Goal: Task Accomplishment & Management: Manage account settings

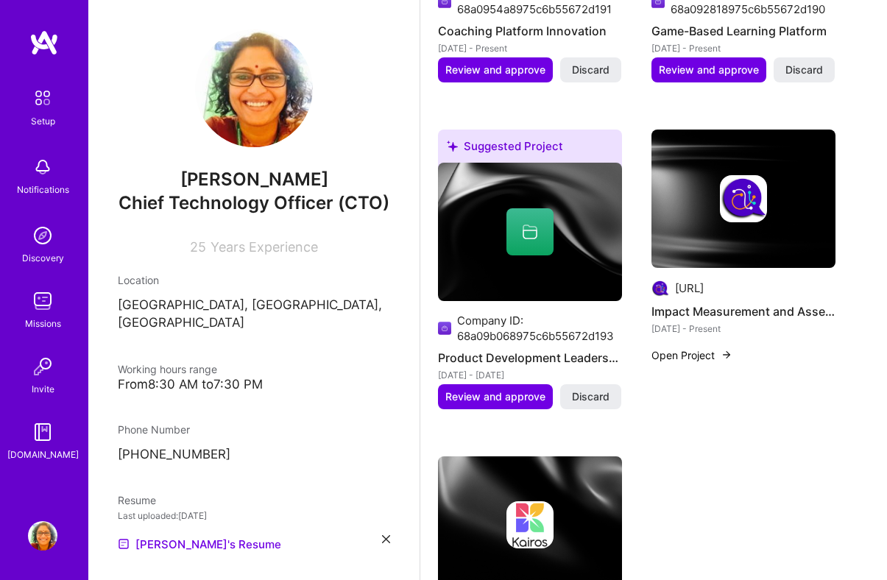
scroll to position [1276, 0]
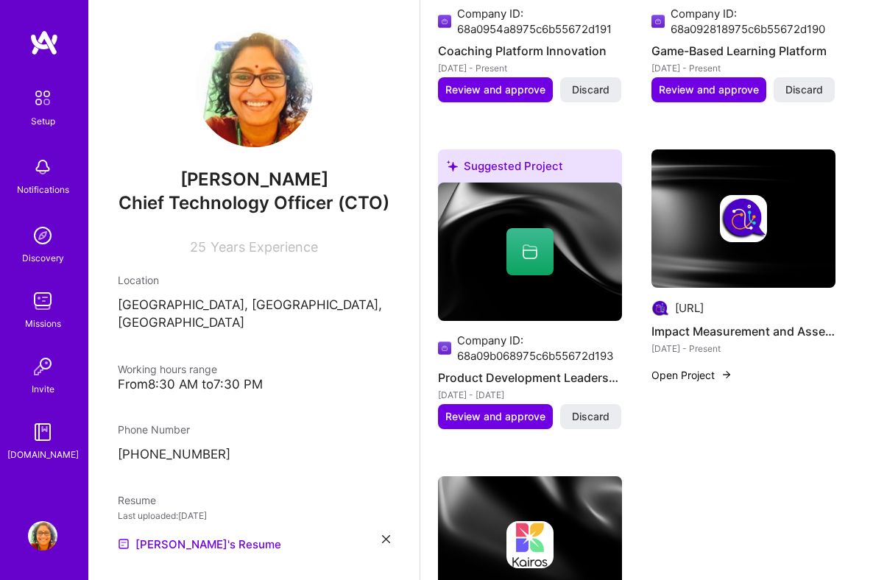
click at [550, 258] on div at bounding box center [530, 251] width 47 height 47
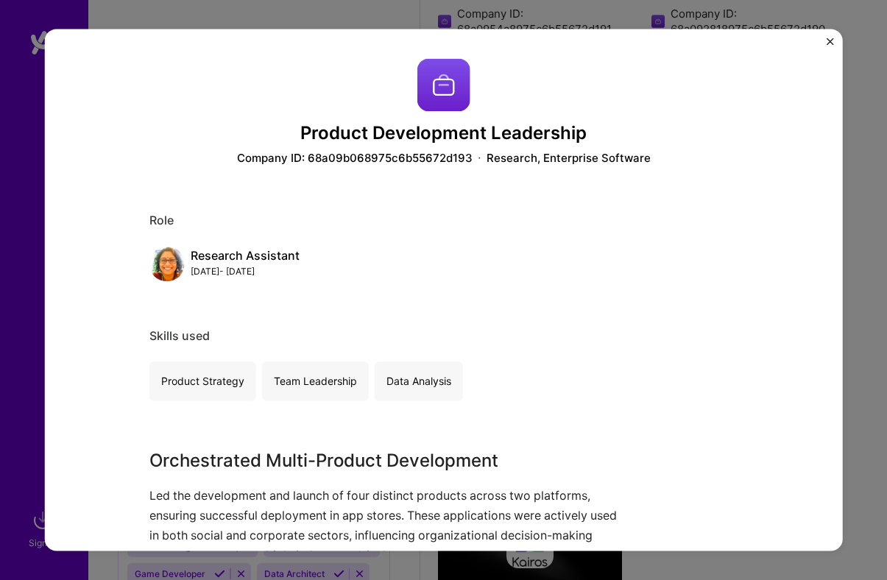
click at [826, 36] on div "Product Development Leadership Company ID: 68a09b068975c6b55672d193 Research, E…" at bounding box center [443, 290] width 799 height 522
click at [831, 38] on img "Close" at bounding box center [830, 41] width 7 height 7
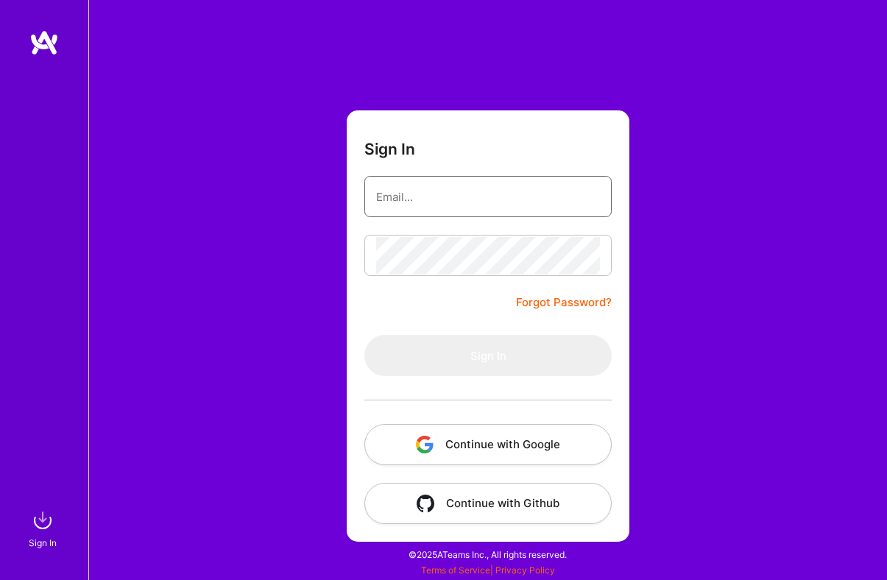
click at [437, 193] on input "email" at bounding box center [488, 197] width 224 height 38
type input "[EMAIL_ADDRESS][DOMAIN_NAME]"
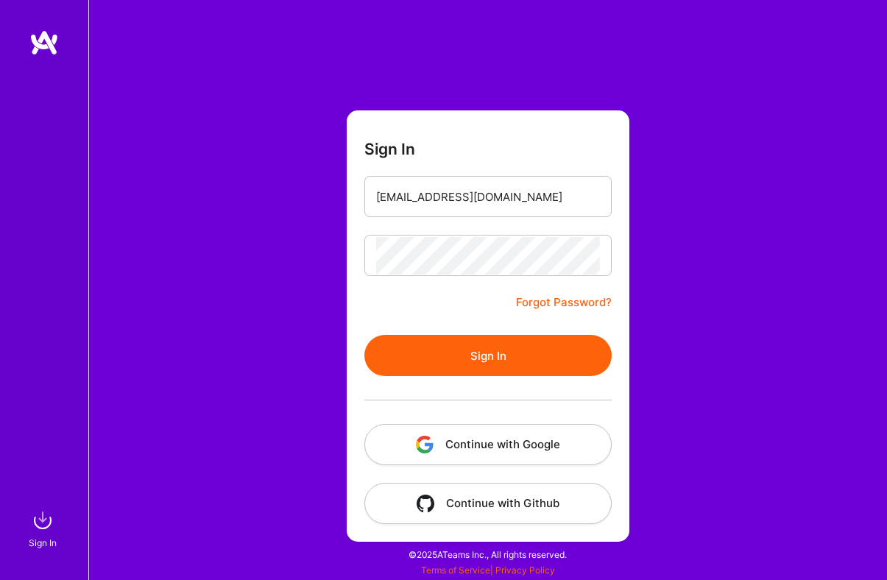
click at [471, 351] on button "Sign In" at bounding box center [488, 355] width 247 height 41
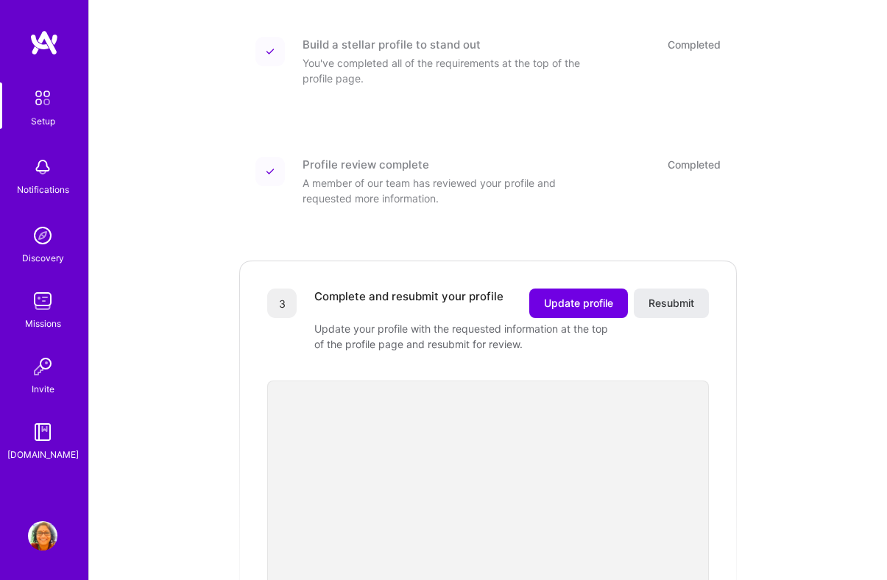
scroll to position [203, 0]
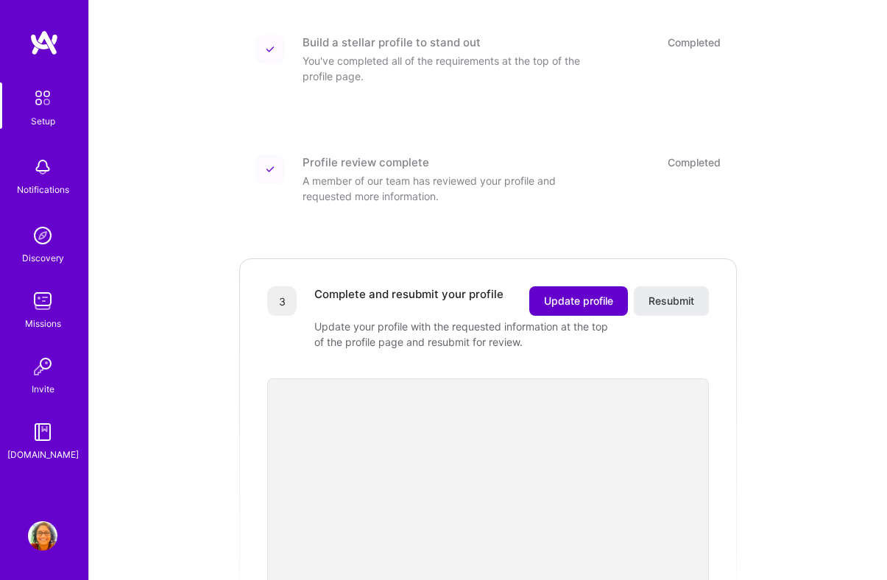
click at [588, 294] on span "Update profile" at bounding box center [578, 301] width 69 height 15
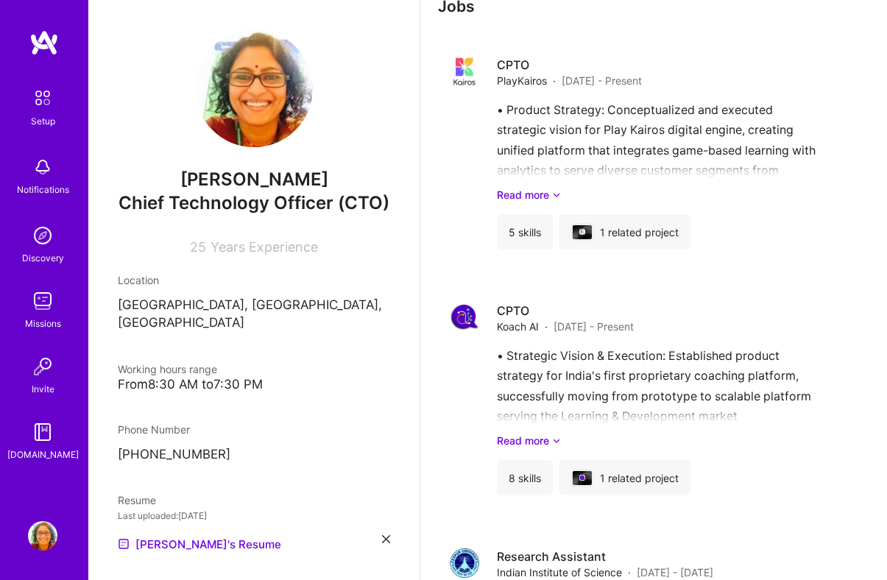
scroll to position [2033, 0]
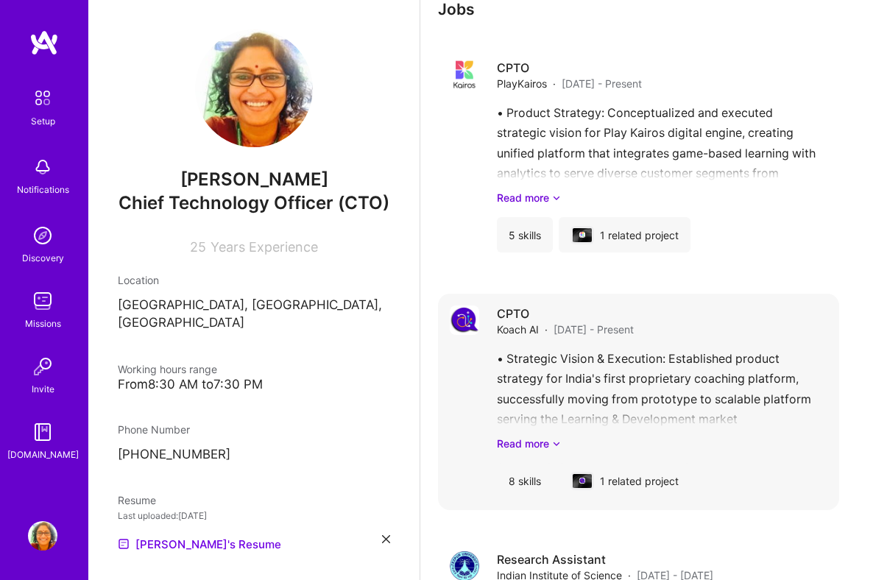
click at [638, 383] on div "• Strategic Vision & Execution: Established product strategy for India's first …" at bounding box center [662, 400] width 331 height 102
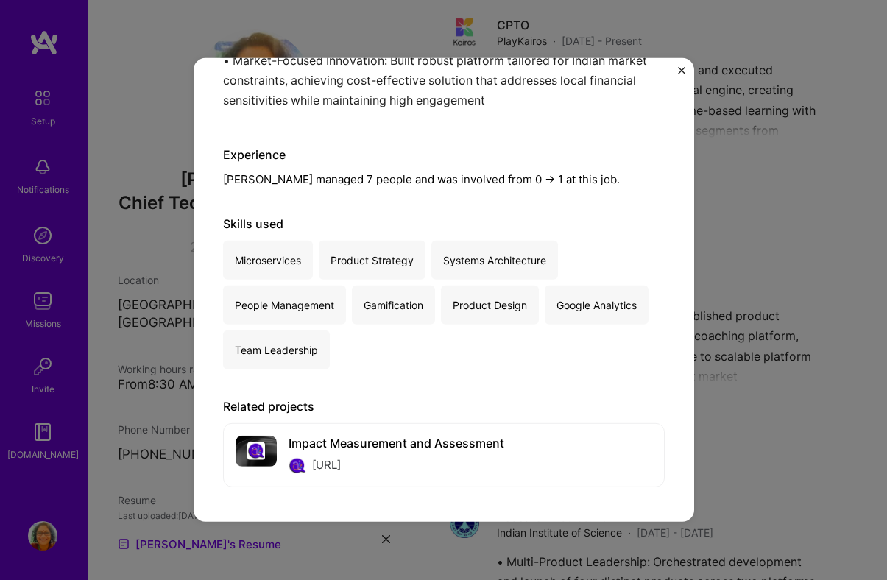
scroll to position [2245, 0]
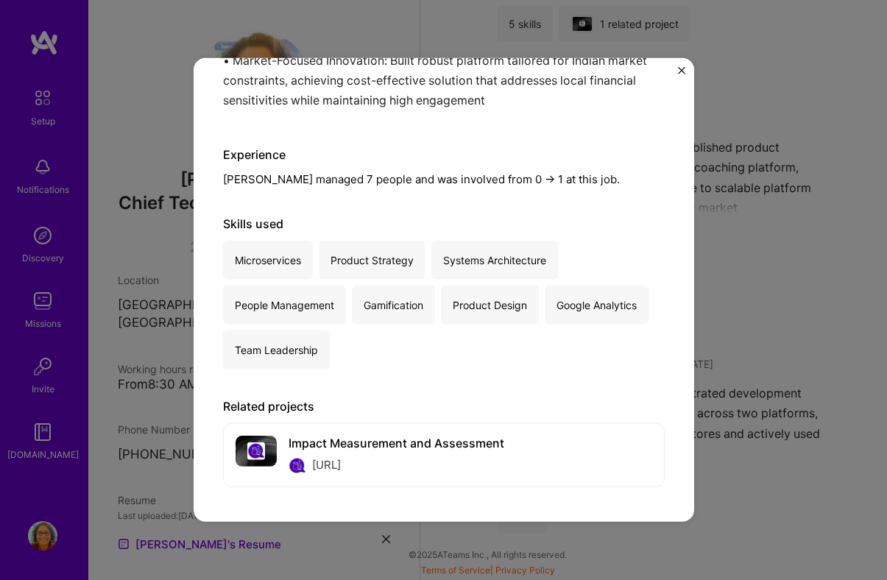
click at [682, 67] on img "Close" at bounding box center [681, 70] width 7 height 7
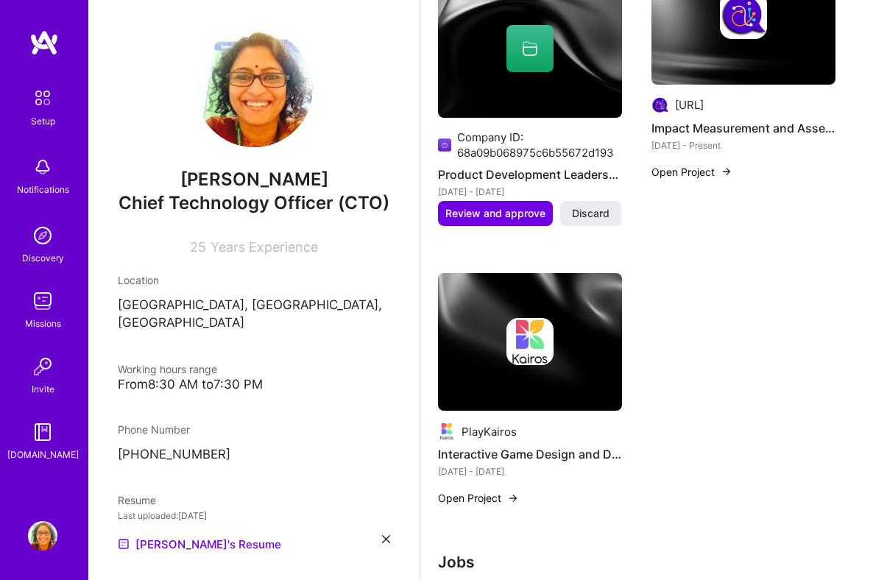
scroll to position [1474, 0]
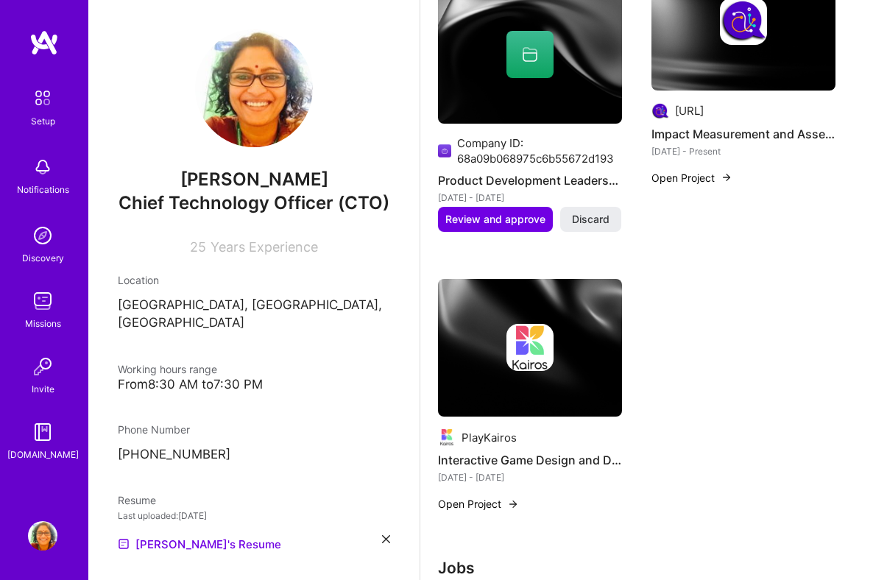
click at [714, 180] on button "Open Project" at bounding box center [692, 177] width 81 height 15
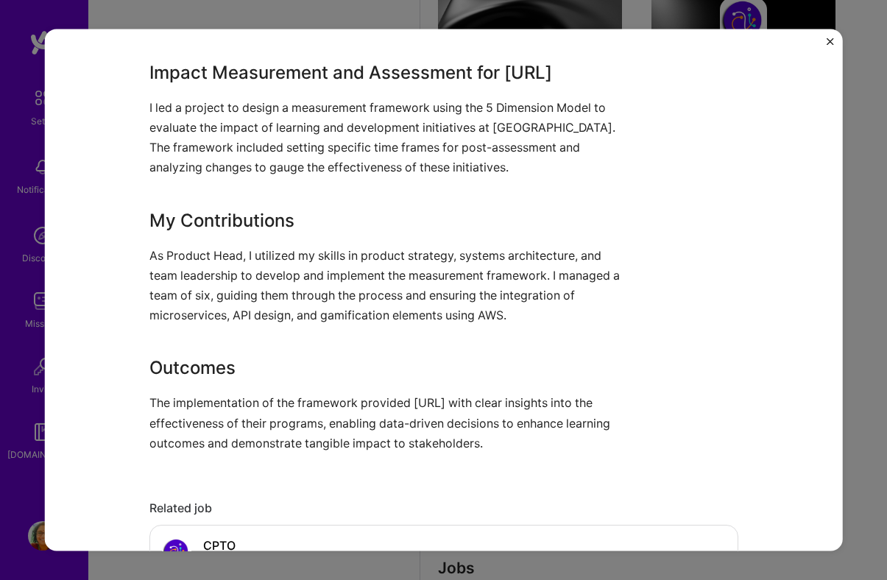
scroll to position [555, 0]
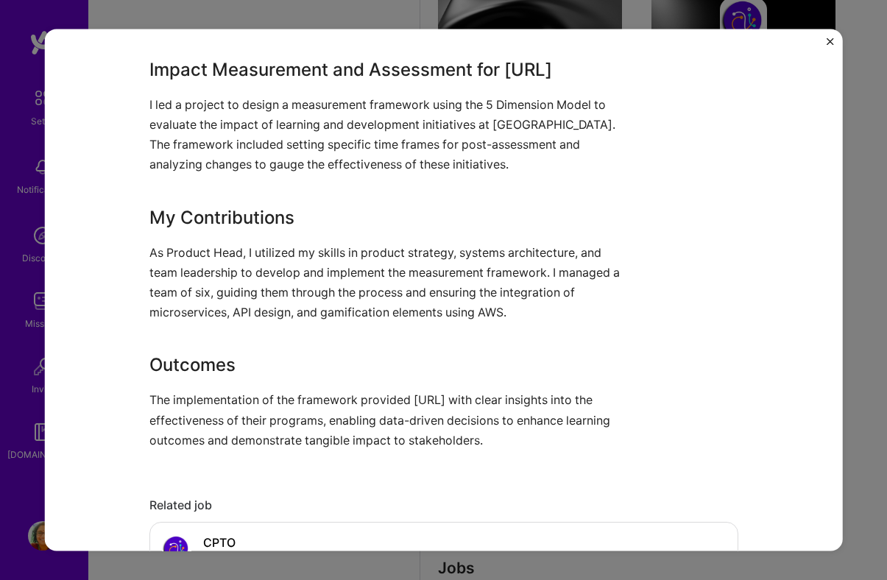
click at [484, 268] on p "As Product Head, I utilized my skills in product strategy, systems architecture…" at bounding box center [388, 283] width 479 height 80
click at [485, 271] on p "As Product Head, I utilized my skills in product strategy, systems architecture…" at bounding box center [388, 283] width 479 height 80
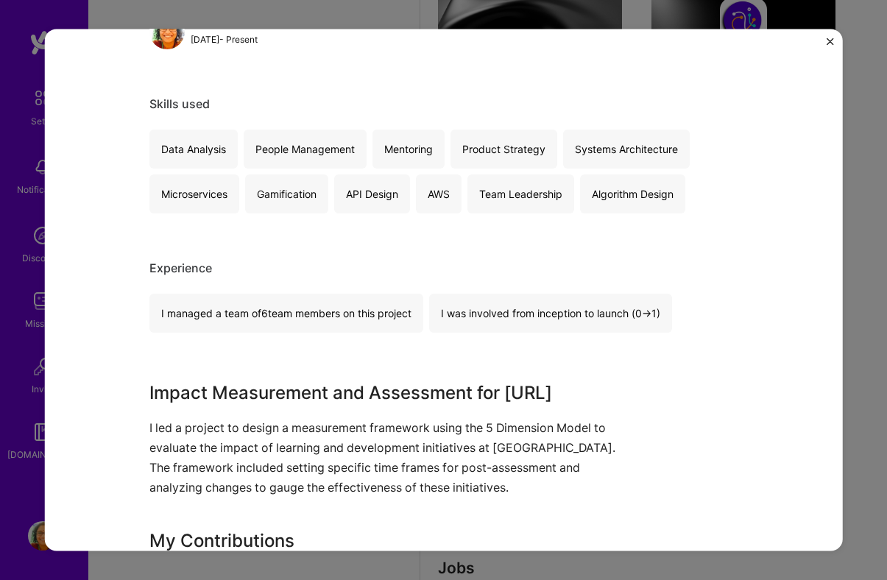
scroll to position [228, 0]
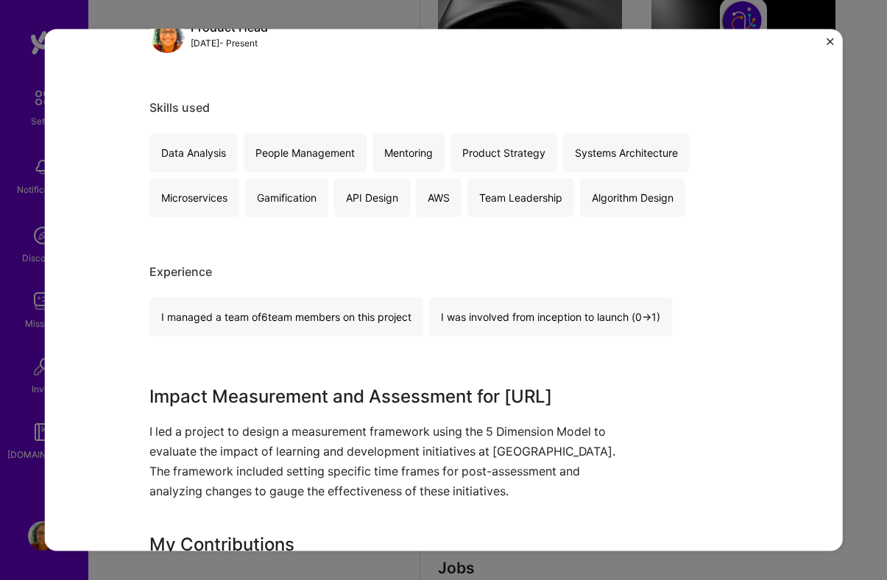
click at [828, 47] on button "Close" at bounding box center [830, 45] width 7 height 15
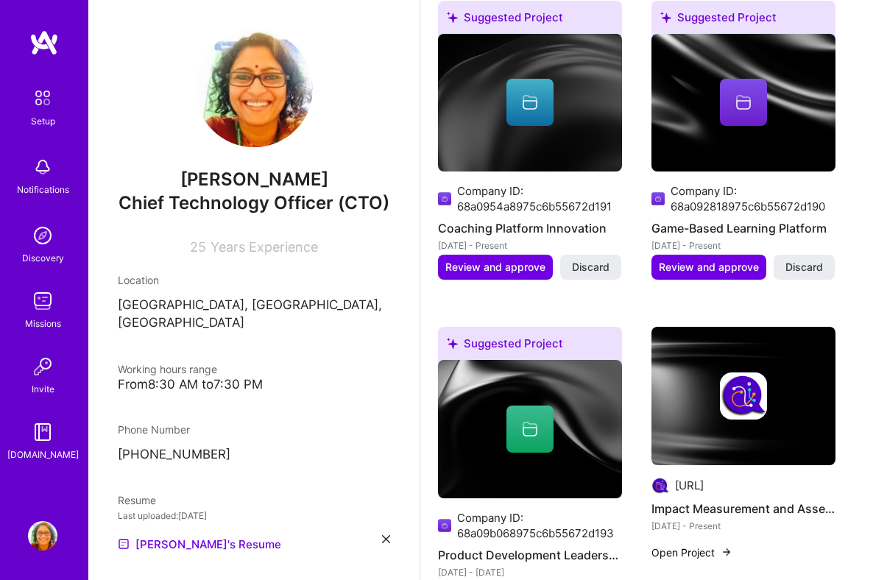
scroll to position [1097, 0]
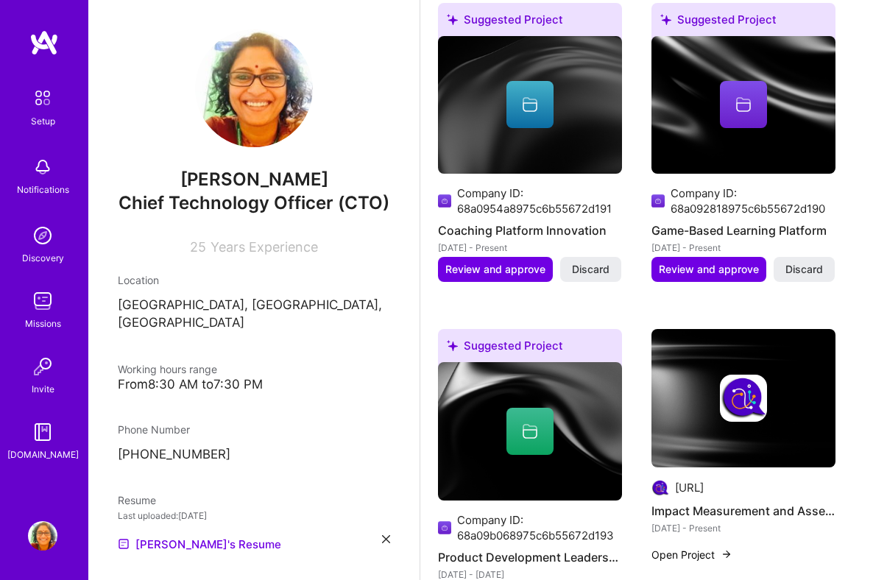
click at [546, 110] on div at bounding box center [530, 104] width 47 height 47
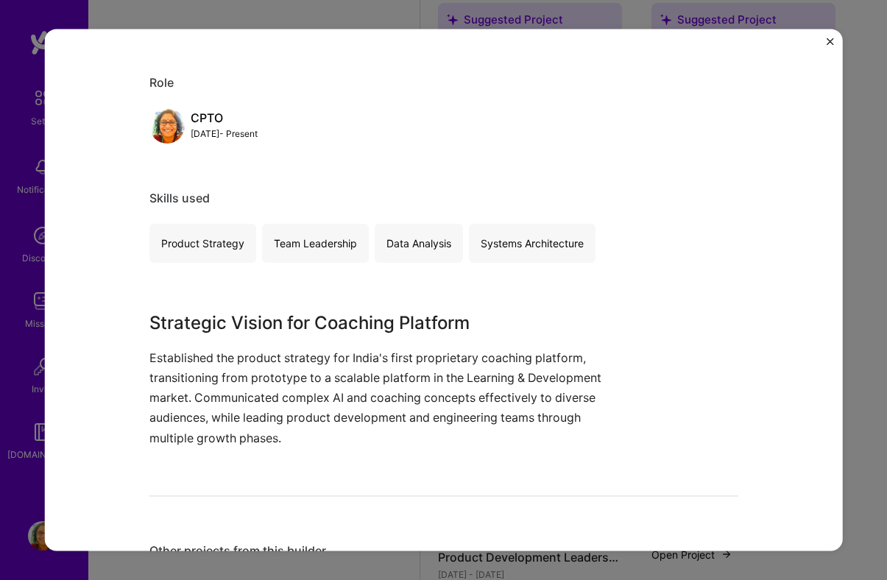
scroll to position [267, 0]
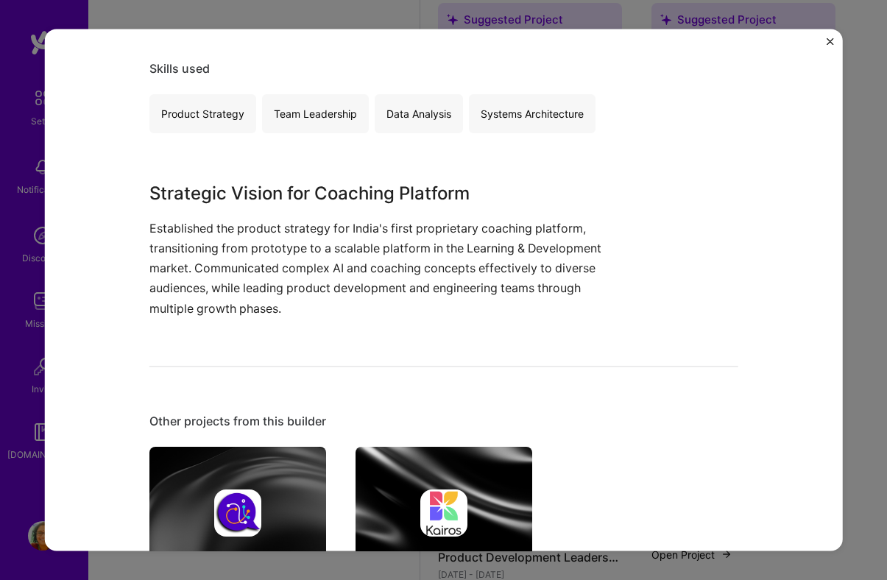
click at [381, 262] on p "Established the product strategy for India's first proprietary coaching platfor…" at bounding box center [388, 269] width 479 height 100
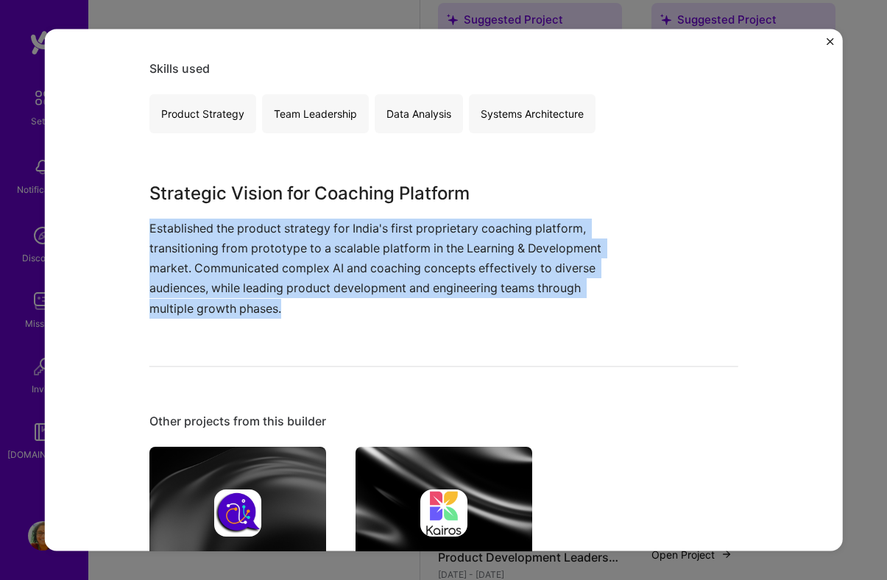
click at [826, 41] on div "Coaching Platform Innovation Company ID: 68a0954a8975c6b55672d191 , Role CPTO […" at bounding box center [443, 290] width 799 height 522
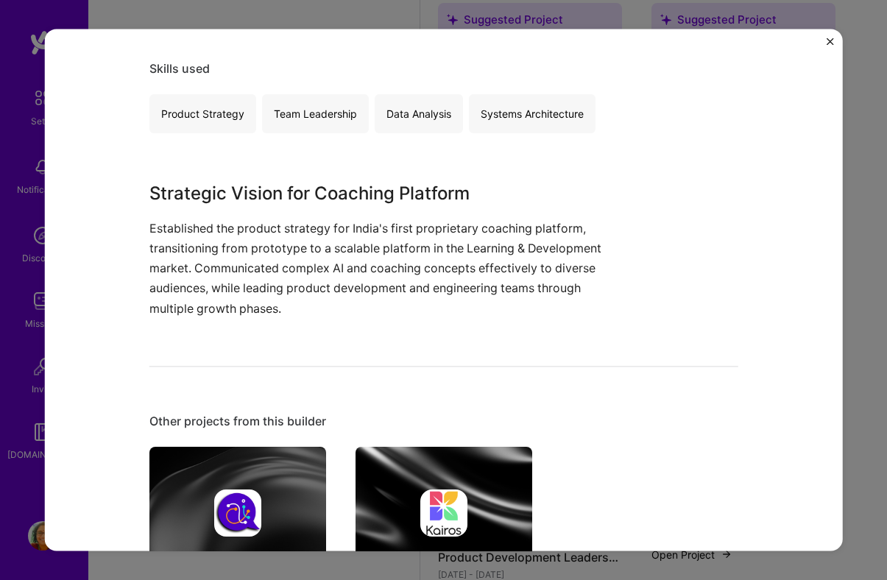
click at [831, 38] on img "Close" at bounding box center [830, 41] width 7 height 7
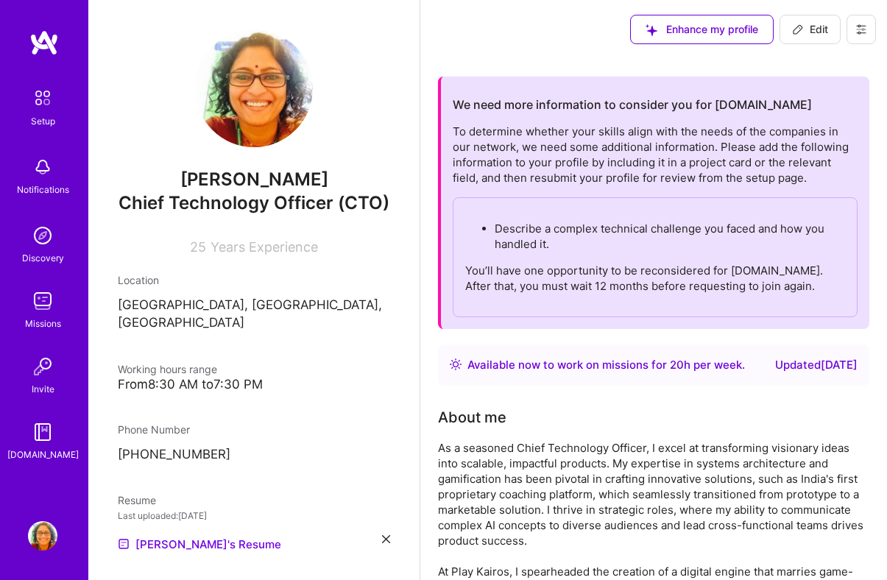
click at [819, 31] on span "Edit" at bounding box center [810, 29] width 36 height 15
select select "IN"
select select "Right Now"
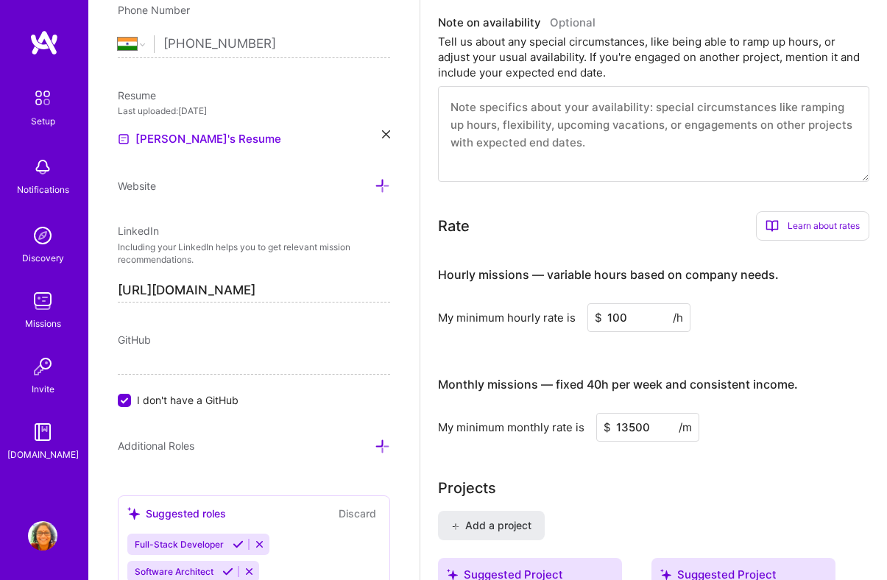
scroll to position [1077, 0]
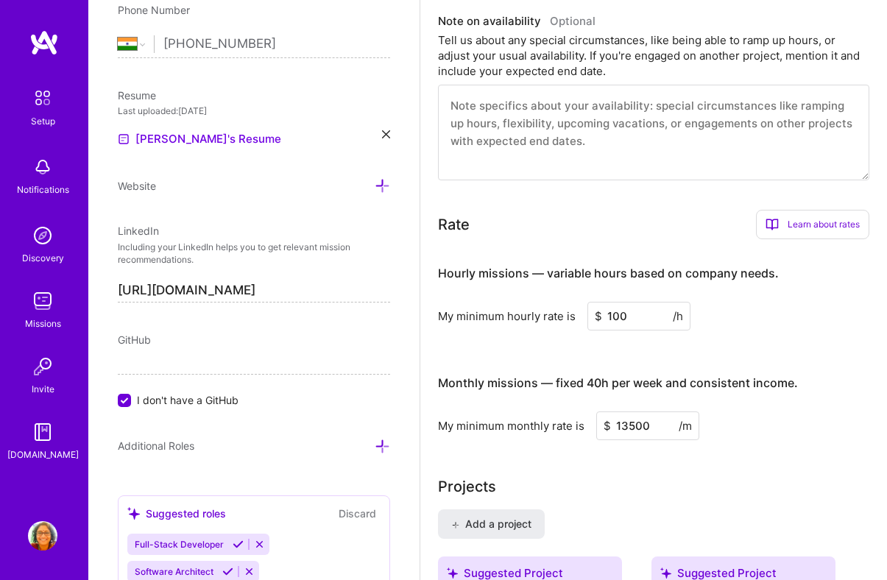
click at [606, 155] on textarea at bounding box center [654, 133] width 432 height 96
click at [589, 127] on textarea at bounding box center [654, 133] width 432 height 96
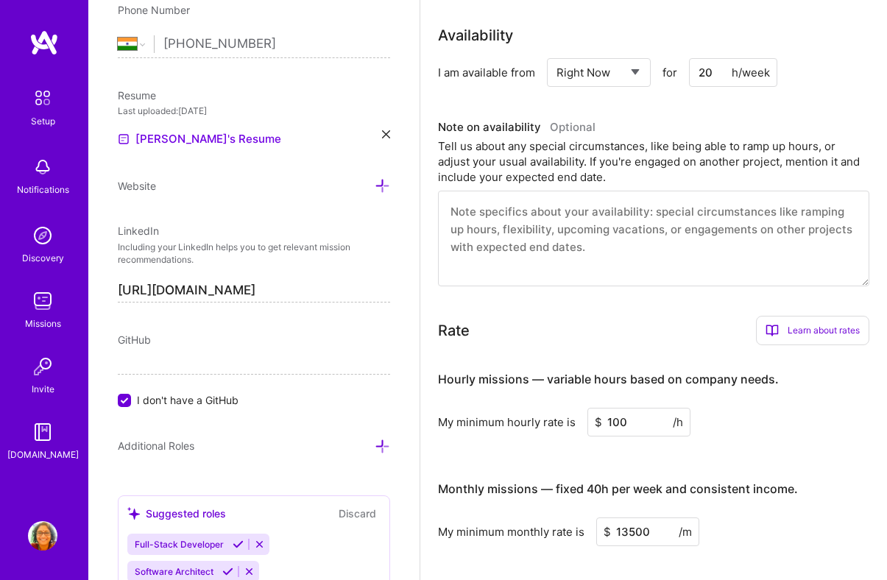
scroll to position [965, 0]
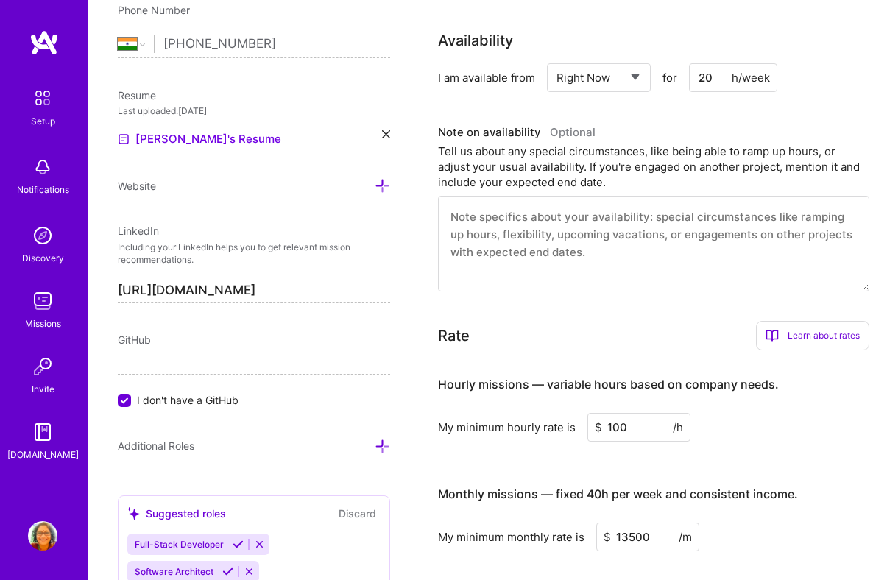
type textarea "T"
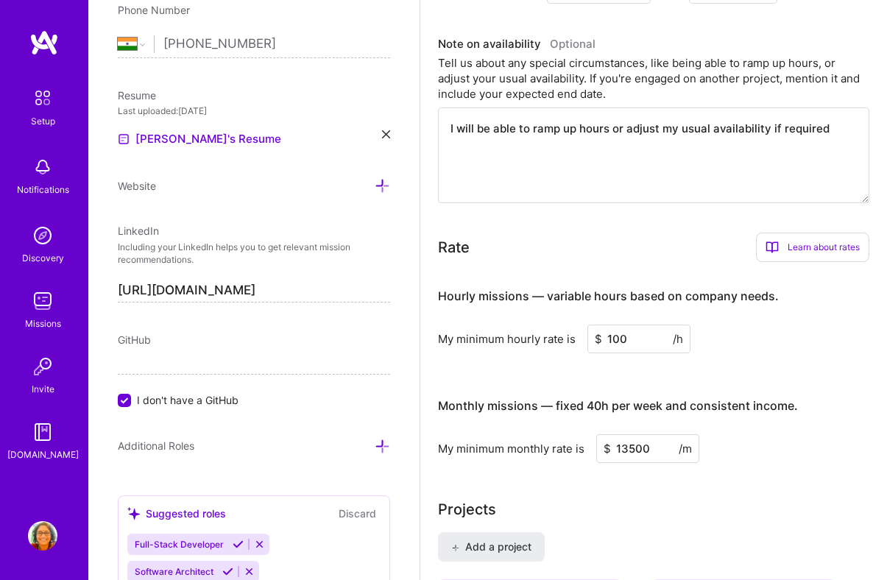
scroll to position [1041, 0]
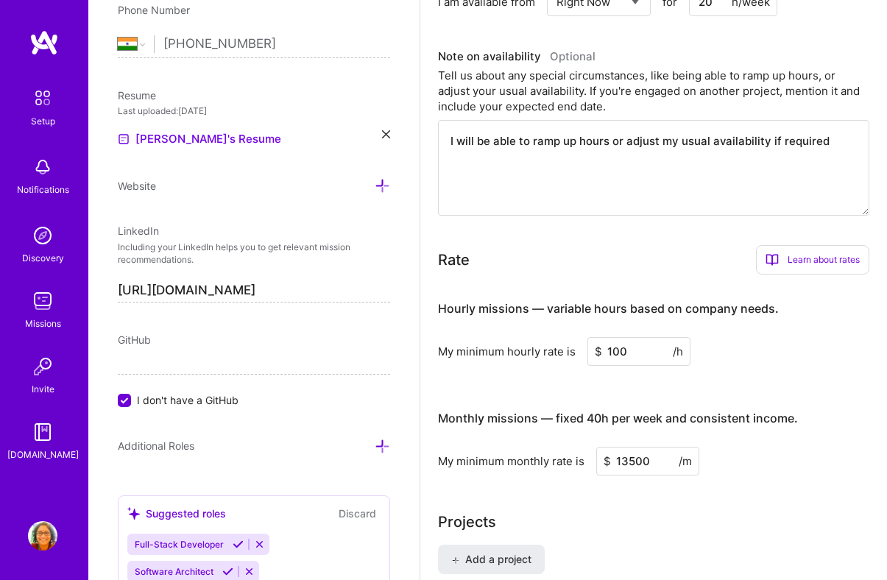
type textarea "I will be able to ramp up hours or adjust my usual availability if required"
click at [664, 272] on div "Rate Learn about rates Hourly Rate What is hourly rate? This model involves pay…" at bounding box center [654, 259] width 432 height 29
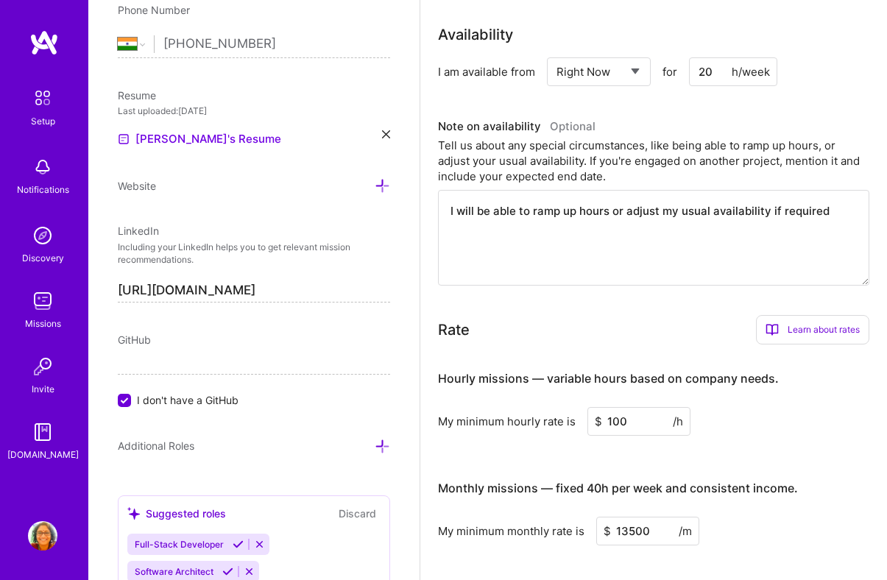
scroll to position [955, 0]
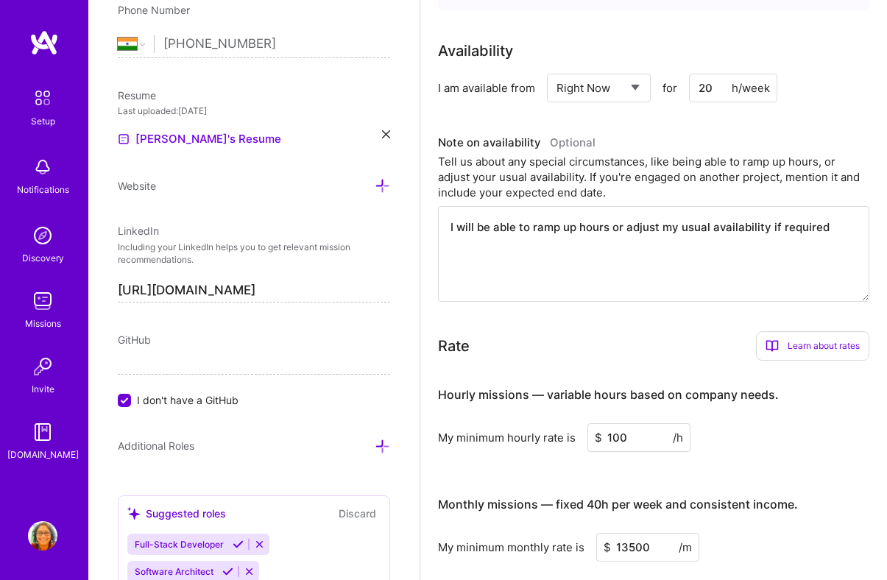
click at [669, 242] on textarea "I will be able to ramp up hours or adjust my usual availability if required" at bounding box center [654, 254] width 432 height 96
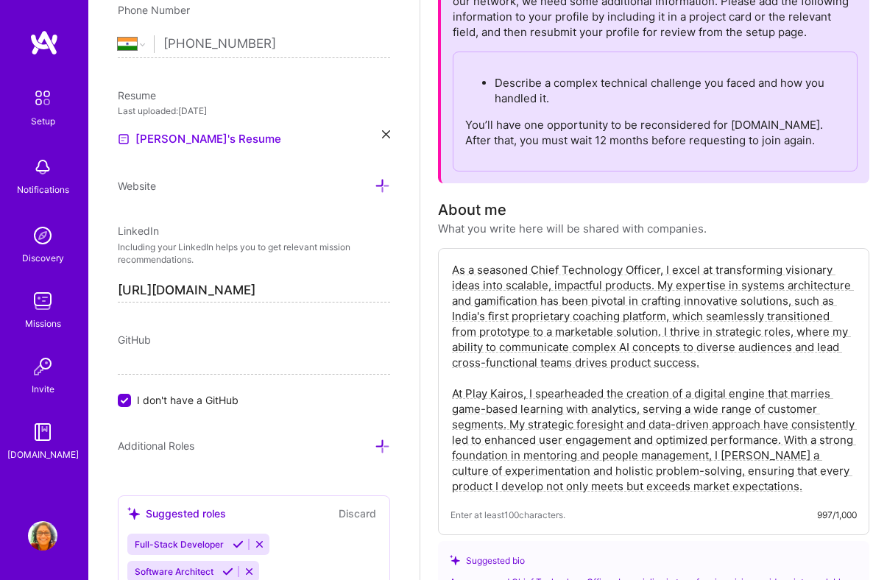
scroll to position [0, 0]
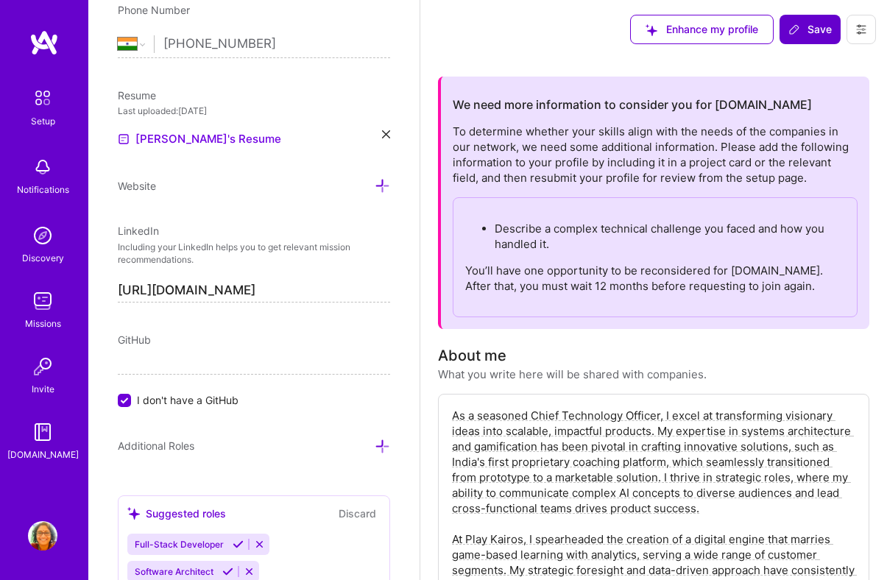
click at [811, 37] on button "Save" at bounding box center [810, 29] width 61 height 29
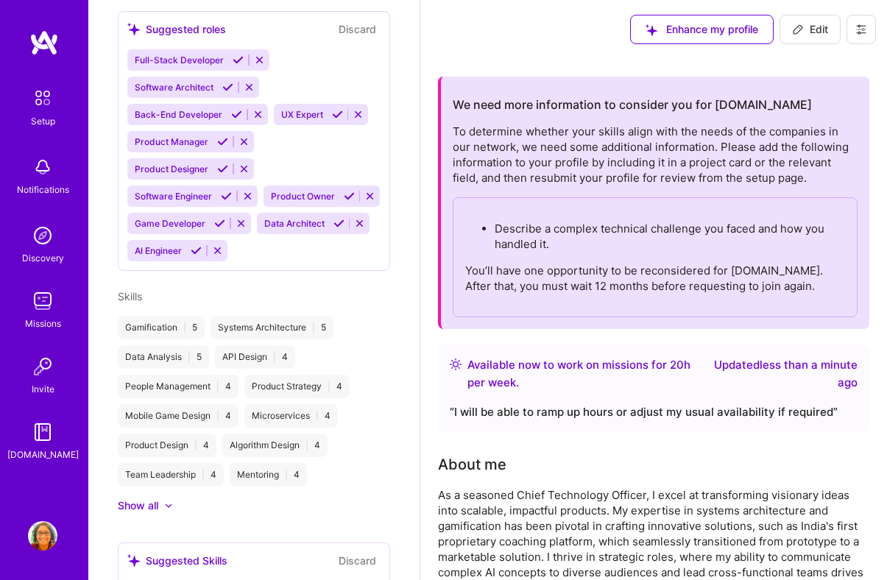
scroll to position [402, 0]
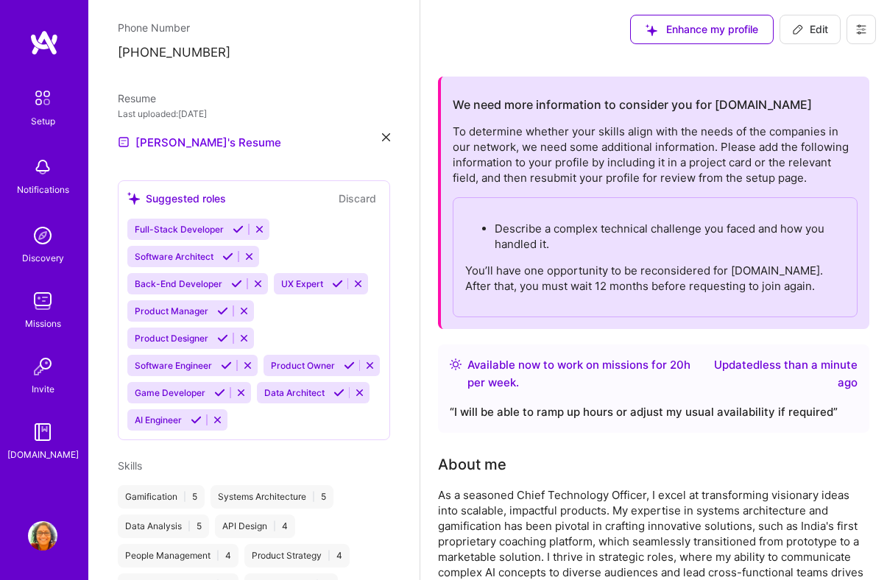
click at [805, 27] on span "Edit" at bounding box center [810, 29] width 36 height 15
select select "IN"
select select "Right Now"
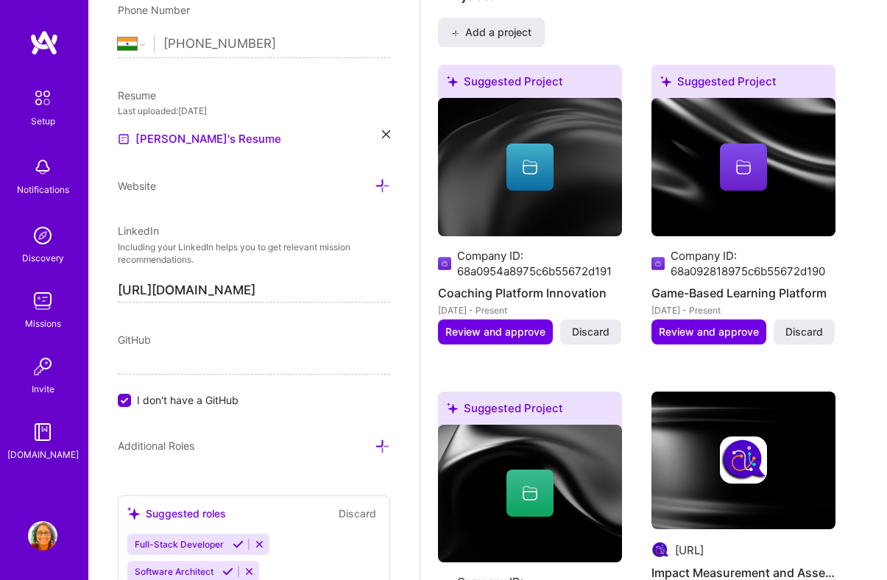
scroll to position [1578, 0]
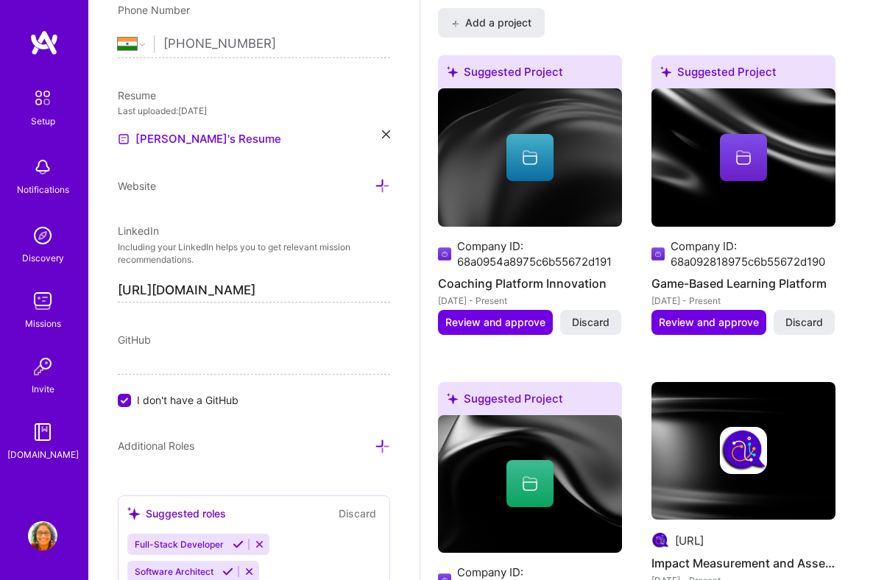
click at [523, 183] on img at bounding box center [530, 157] width 184 height 138
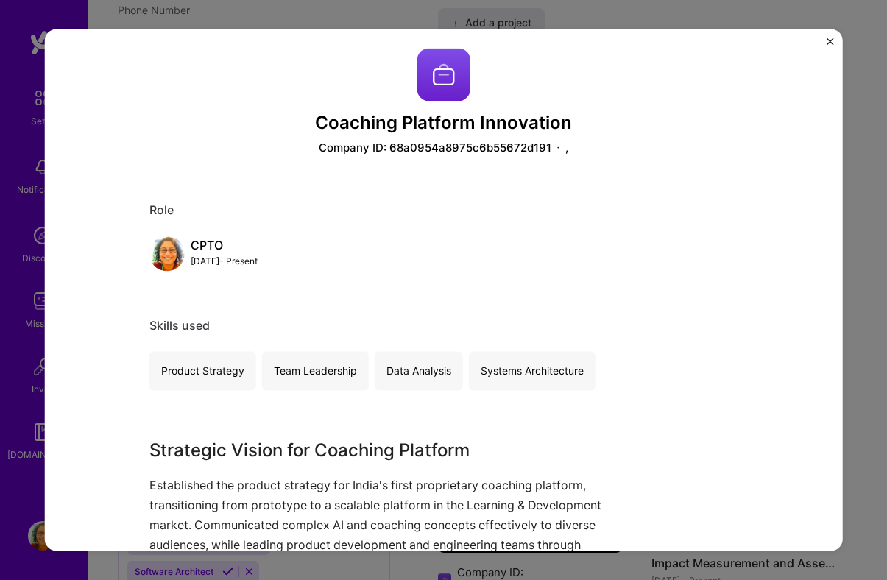
scroll to position [7, 0]
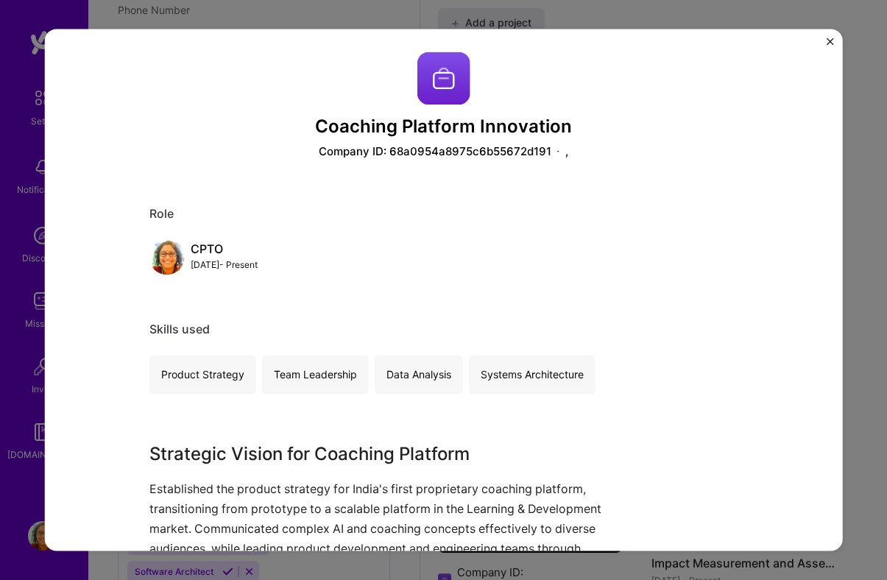
click at [828, 44] on img "Close" at bounding box center [830, 41] width 7 height 7
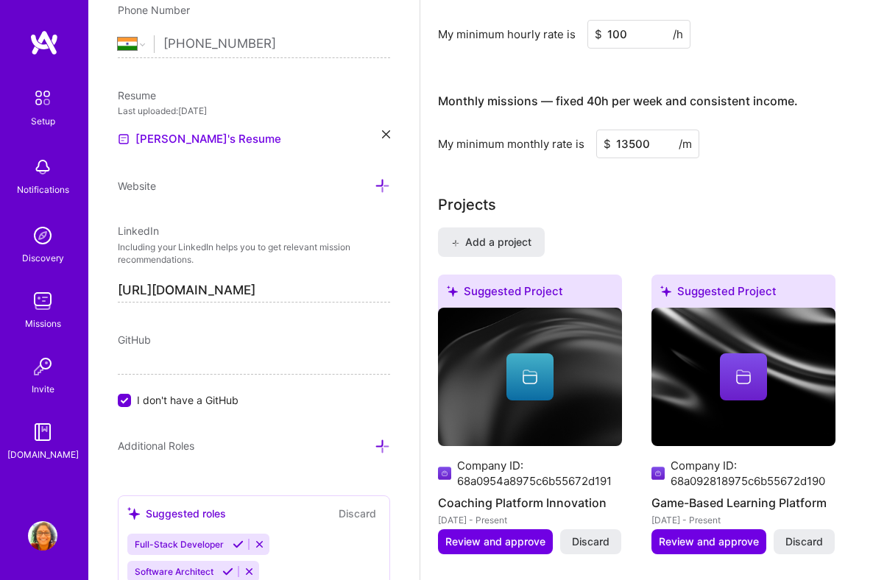
scroll to position [1356, 0]
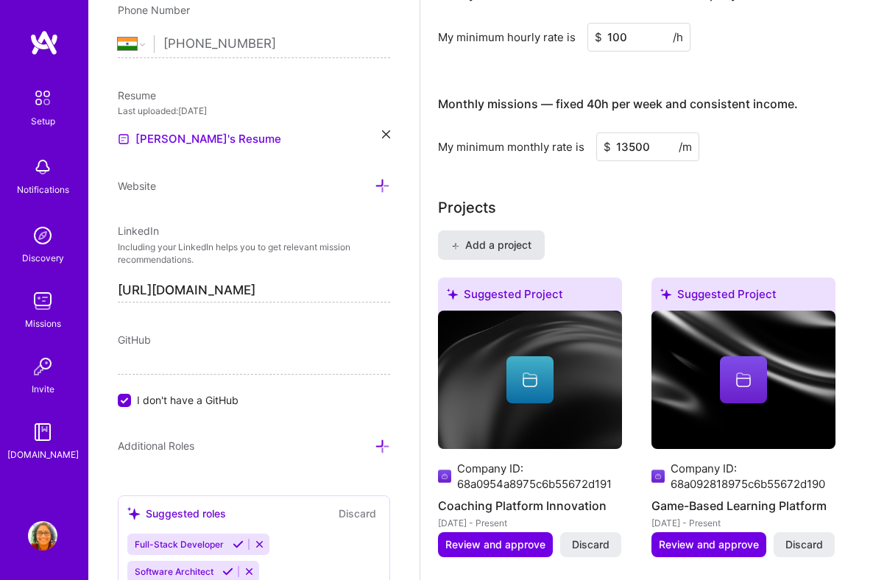
click at [496, 244] on span "Add a project" at bounding box center [491, 245] width 80 height 15
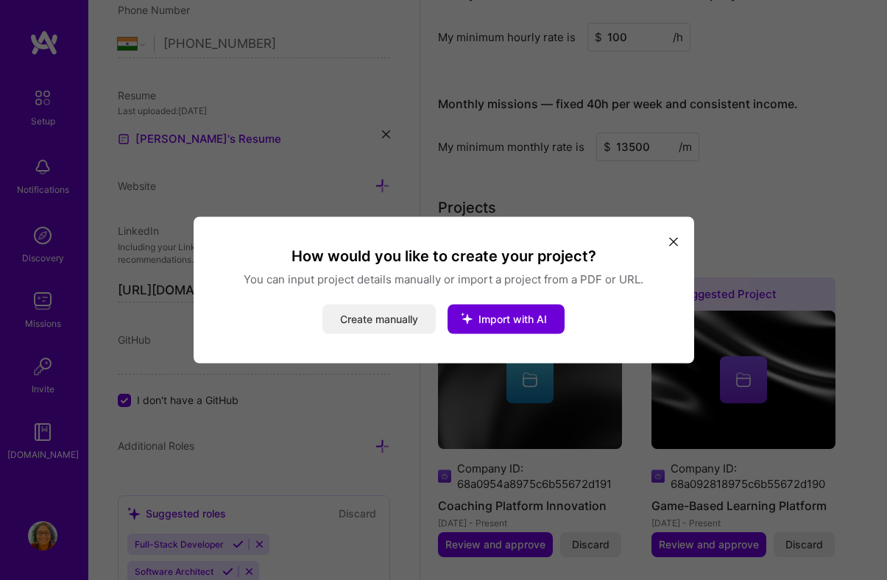
click at [418, 312] on button "Create manually" at bounding box center [379, 319] width 113 height 29
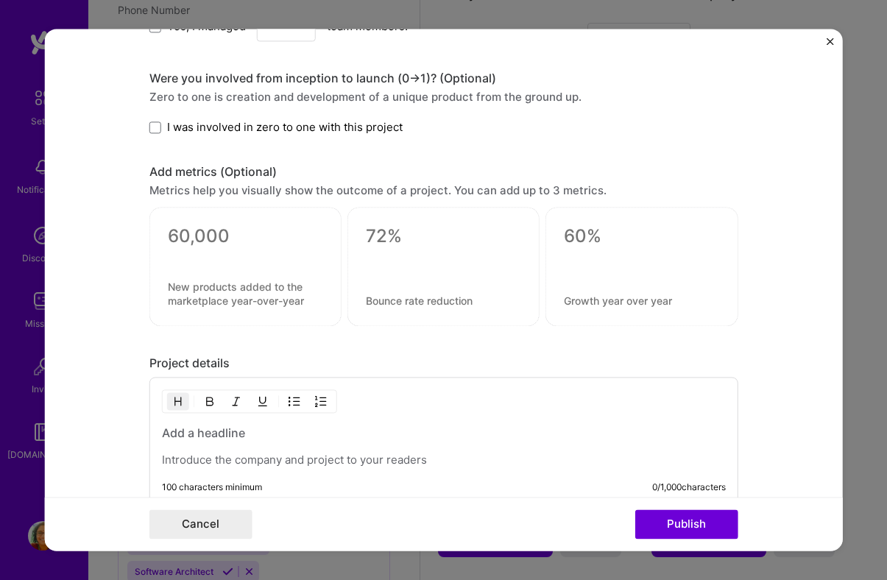
scroll to position [792, 0]
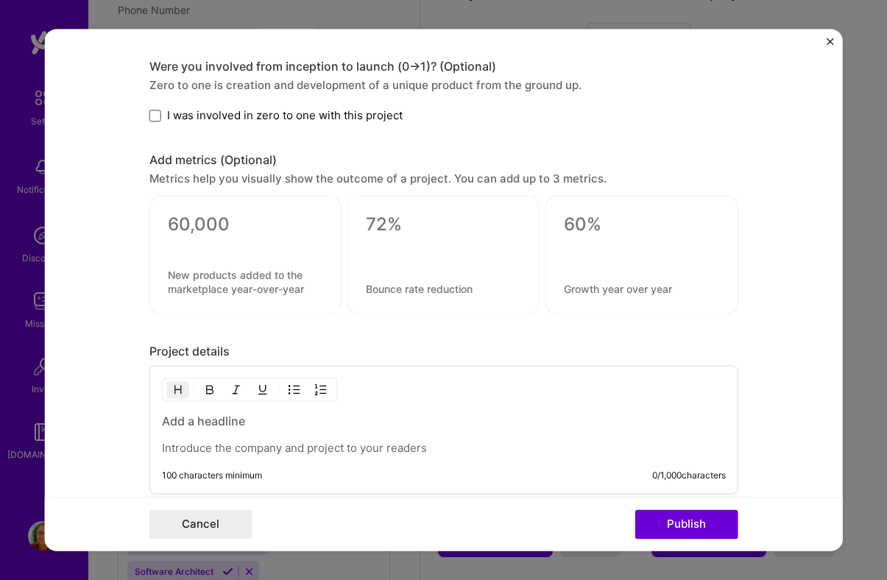
click at [155, 116] on span at bounding box center [155, 116] width 12 height 12
click at [0, 0] on input "I was involved in zero to one with this project" at bounding box center [0, 0] width 0 height 0
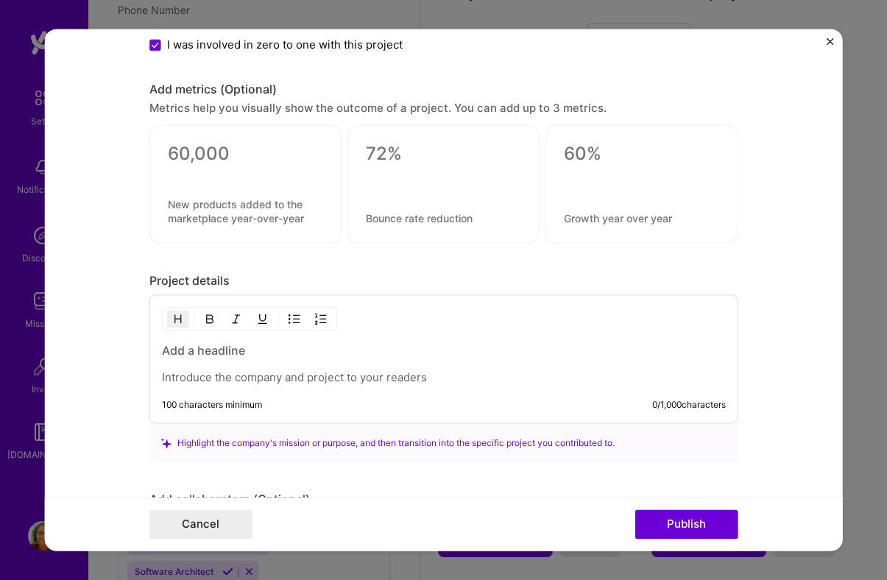
scroll to position [865, 0]
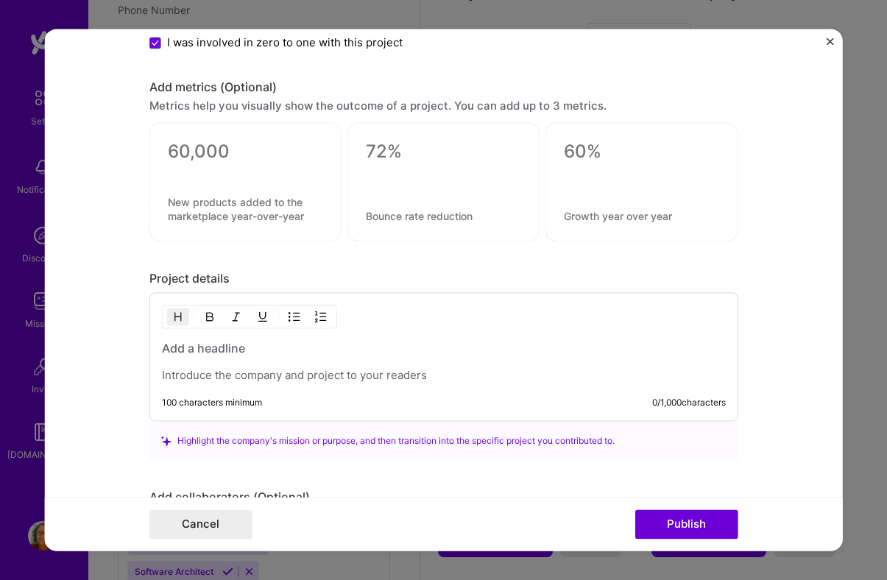
click at [223, 175] on div at bounding box center [245, 170] width 155 height 15
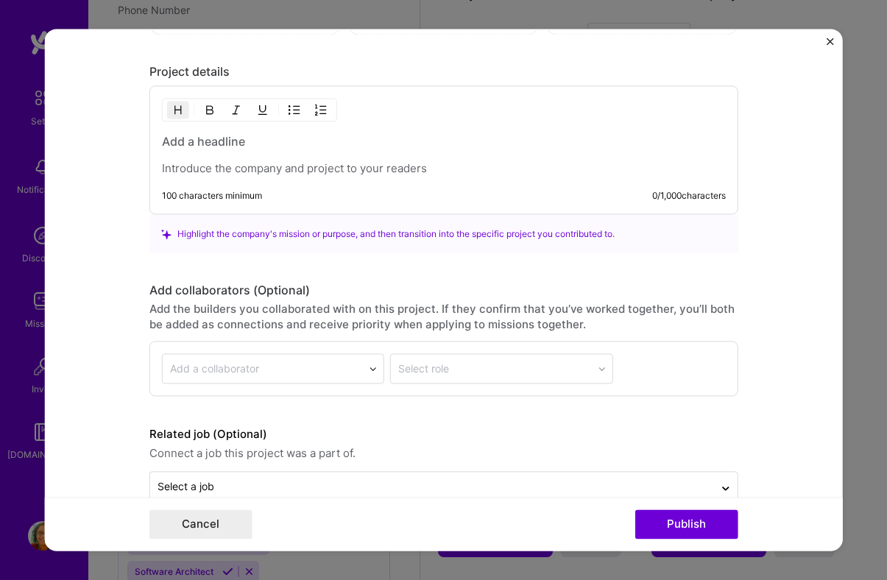
scroll to position [1105, 0]
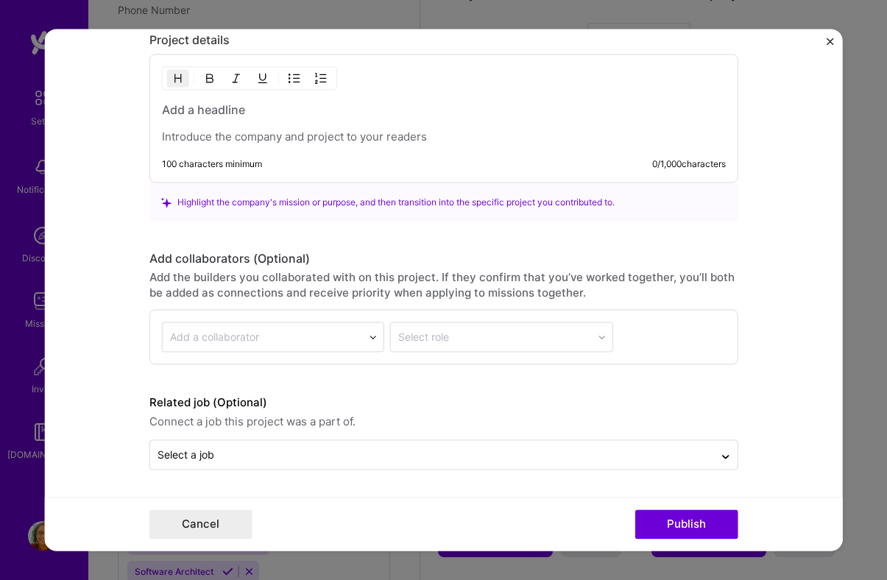
click at [323, 337] on input "text" at bounding box center [263, 337] width 186 height 15
click at [358, 334] on div "Add a collaborator" at bounding box center [263, 337] width 200 height 29
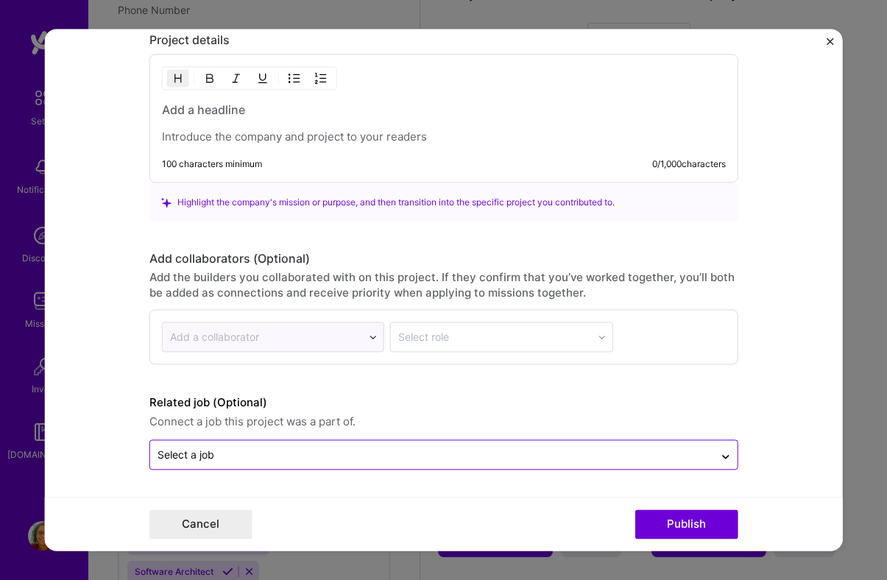
click at [368, 454] on input "text" at bounding box center [432, 455] width 549 height 15
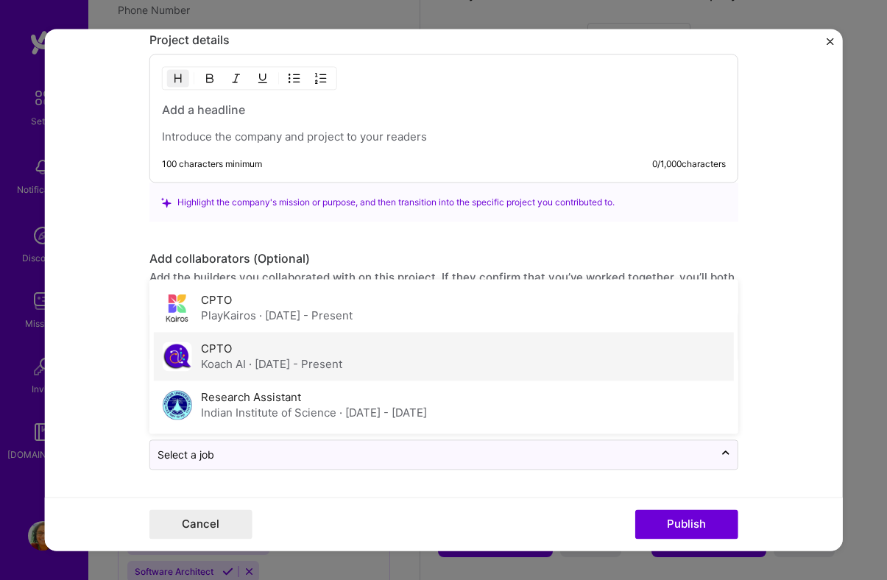
click at [368, 367] on div "CPTO Koach AI · [DATE] - Present" at bounding box center [444, 357] width 580 height 49
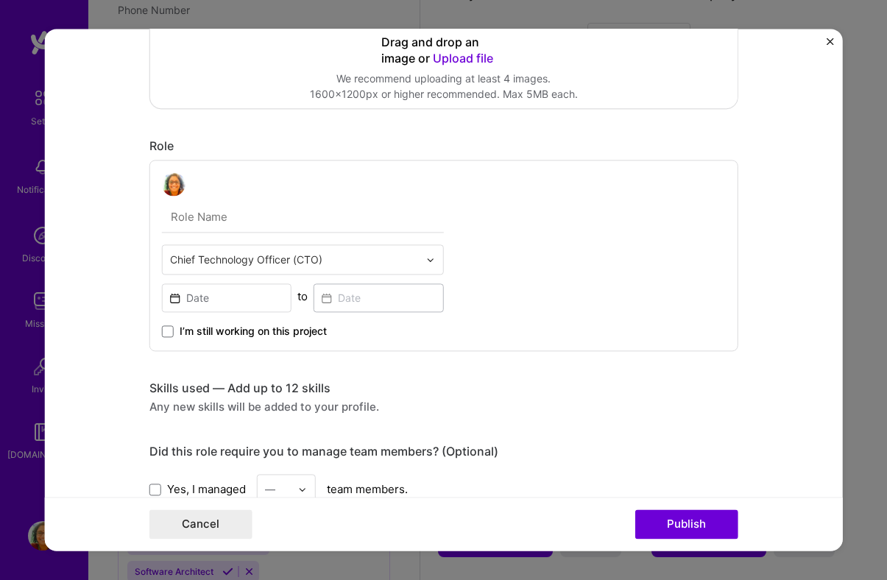
scroll to position [232, 0]
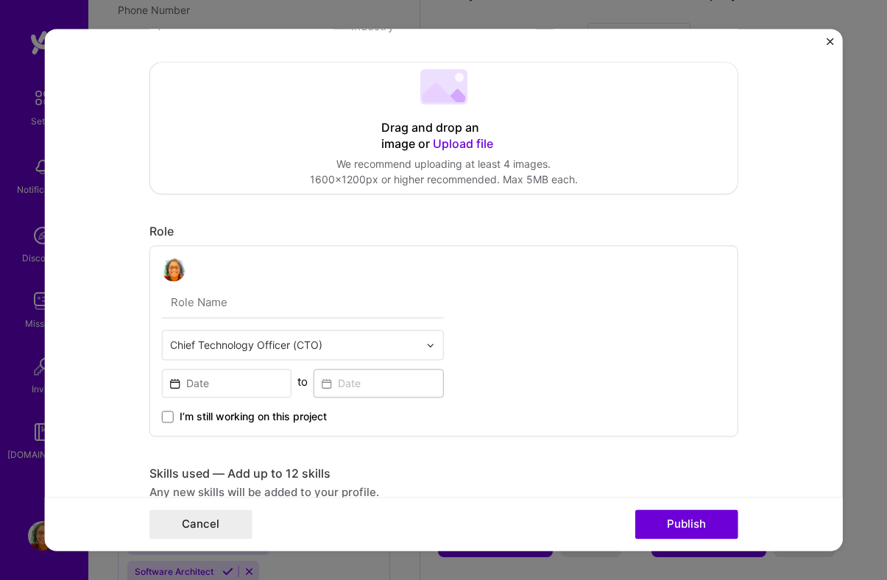
click at [274, 309] on input "text" at bounding box center [303, 302] width 282 height 31
click at [306, 340] on input "text" at bounding box center [294, 344] width 249 height 15
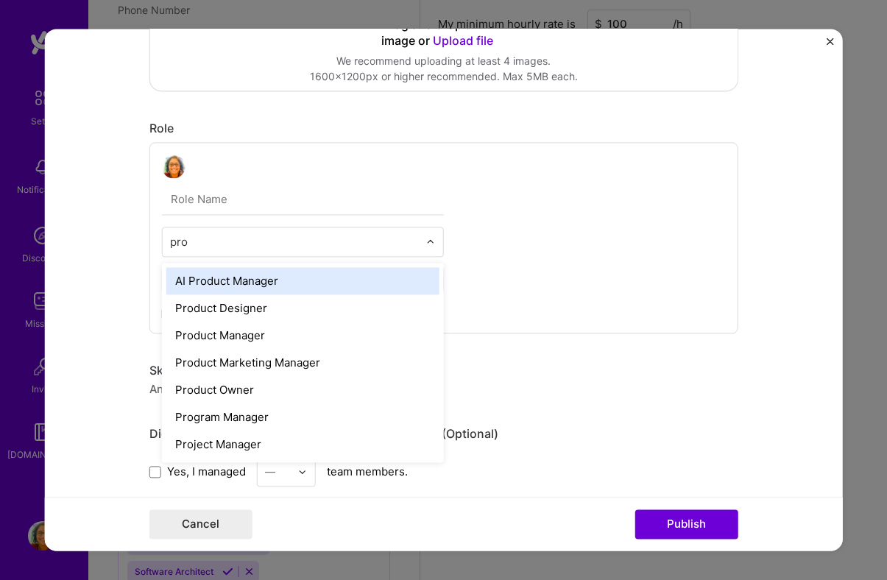
scroll to position [345, 0]
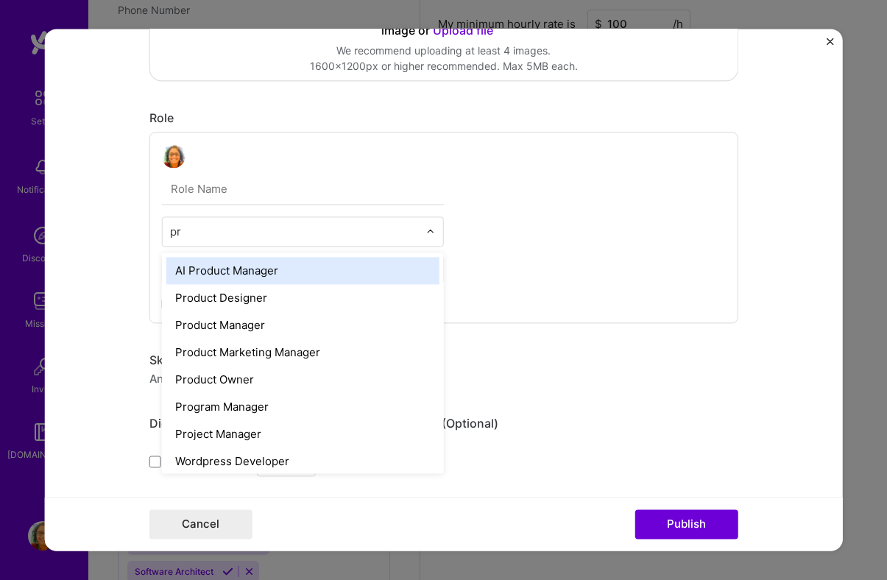
type input "p"
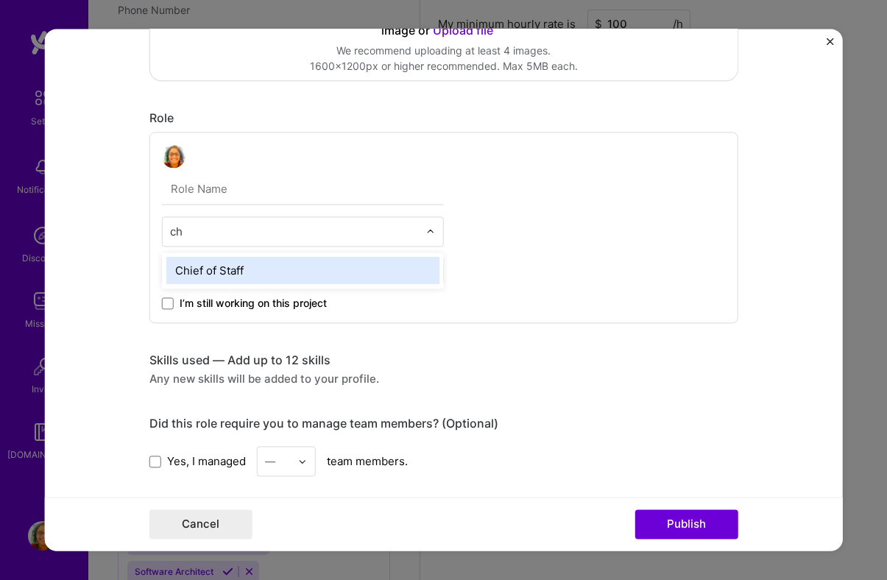
type input "c"
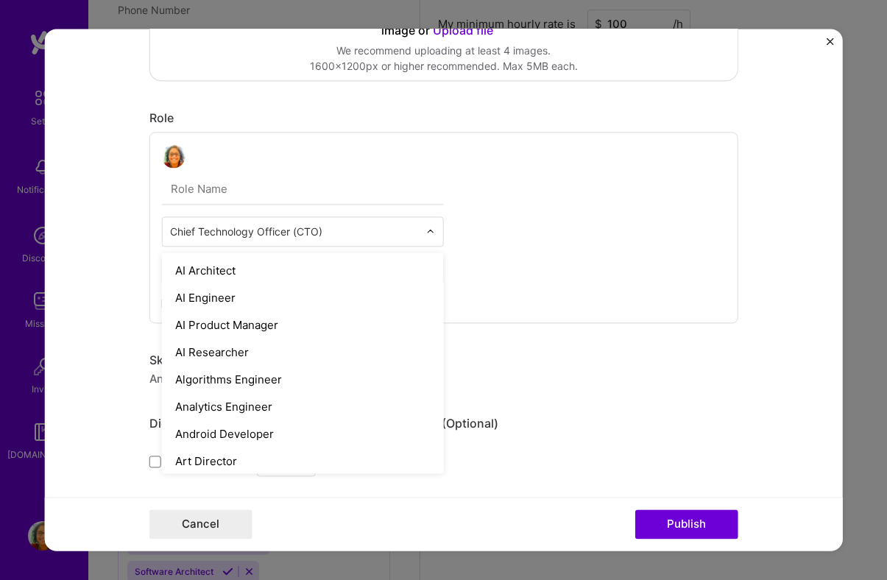
click at [561, 241] on div "option Chief of Staff focused, 16 of 70. 69 results available. Use Up and Down …" at bounding box center [443, 227] width 589 height 191
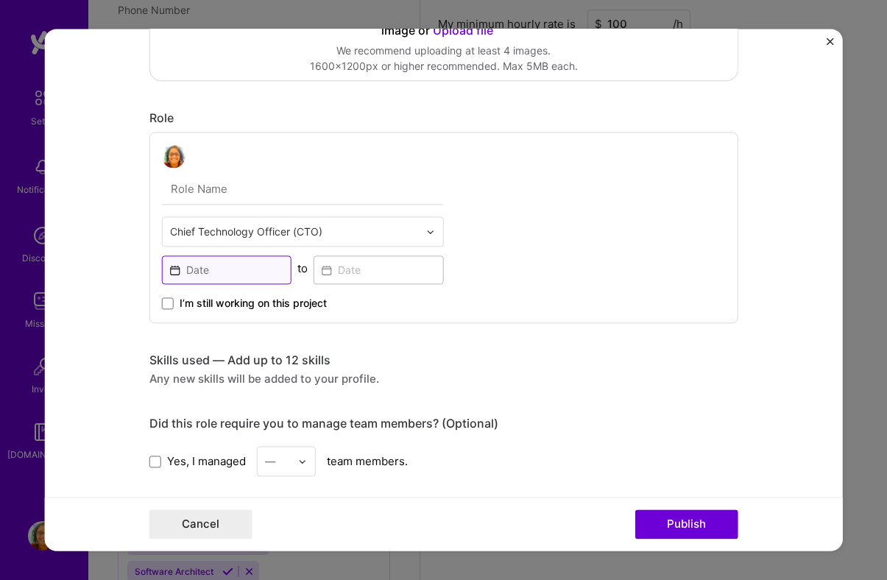
click at [250, 272] on input at bounding box center [227, 270] width 130 height 29
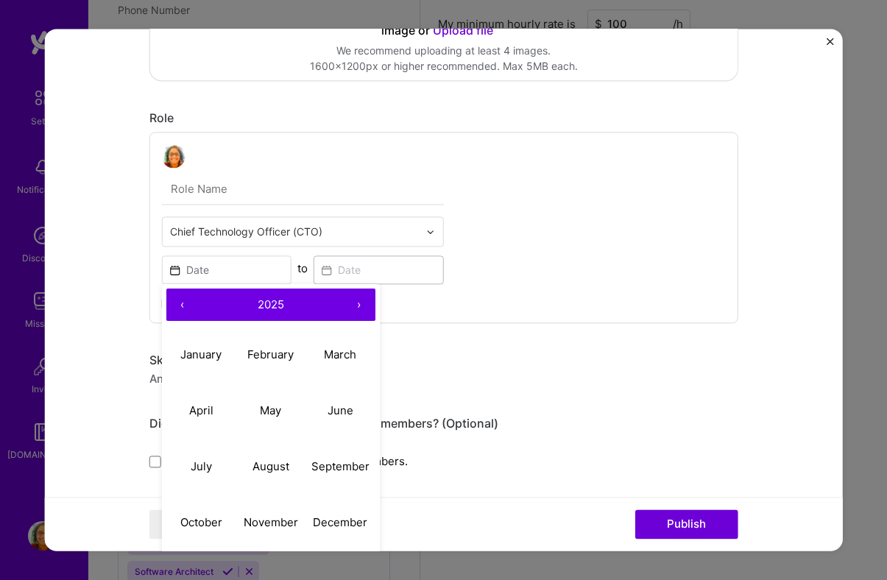
click at [183, 309] on button "‹" at bounding box center [182, 305] width 32 height 32
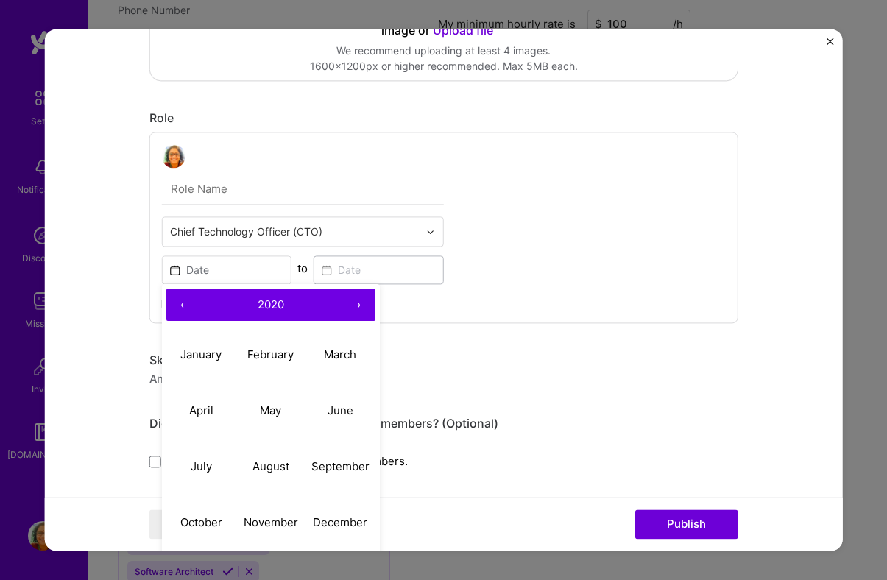
click at [183, 309] on button "‹" at bounding box center [182, 305] width 32 height 32
click at [363, 299] on button "›" at bounding box center [359, 305] width 32 height 32
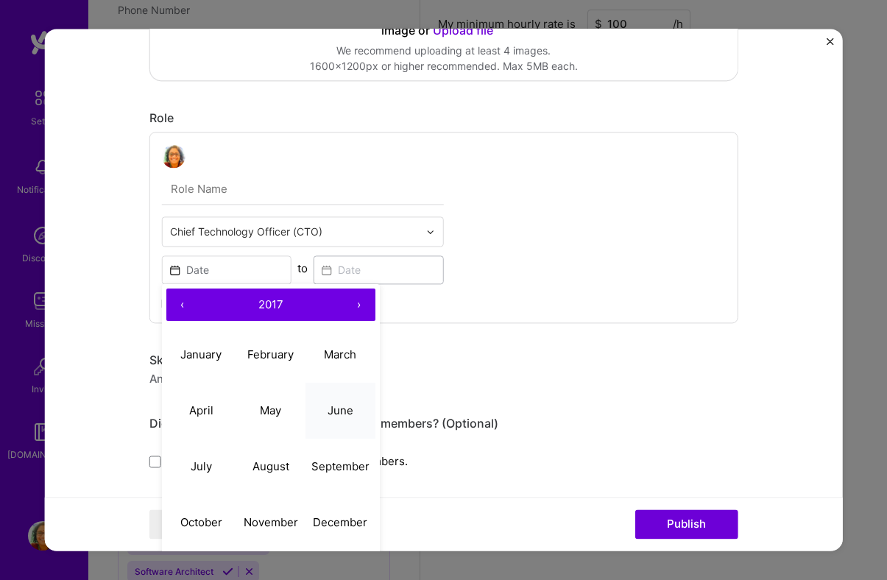
click at [344, 412] on abbr "June" at bounding box center [341, 411] width 26 height 14
type input "[DATE]"
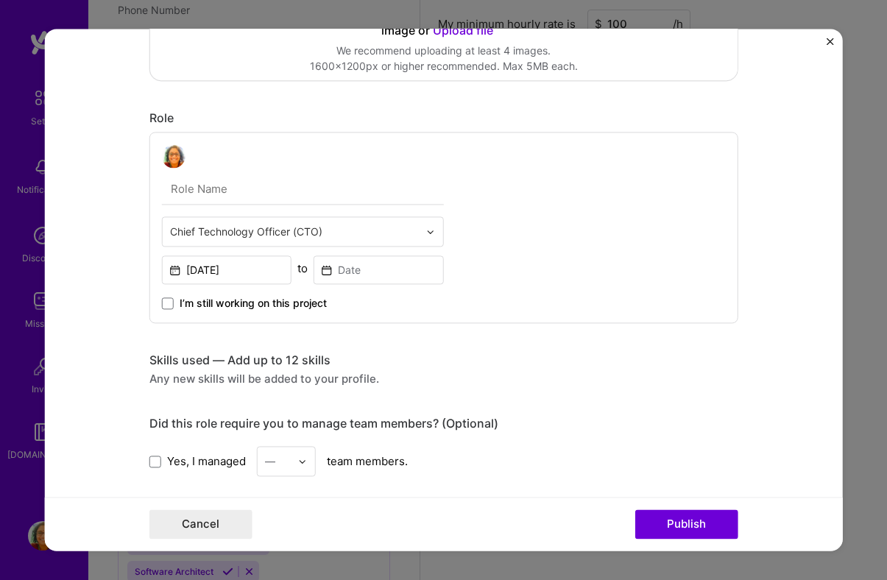
click at [172, 309] on label "I’m still working on this project" at bounding box center [244, 303] width 165 height 15
click at [0, 0] on input "I’m still working on this project" at bounding box center [0, 0] width 0 height 0
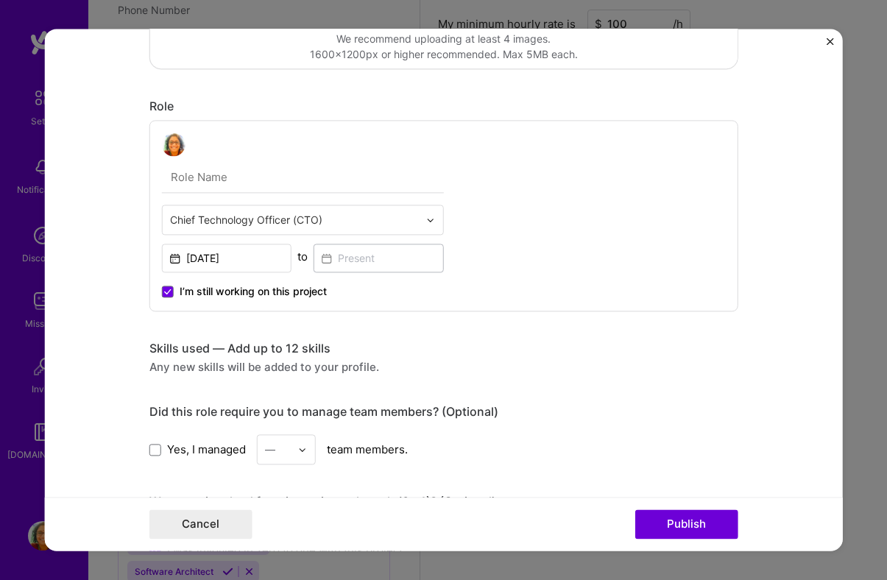
scroll to position [362, 0]
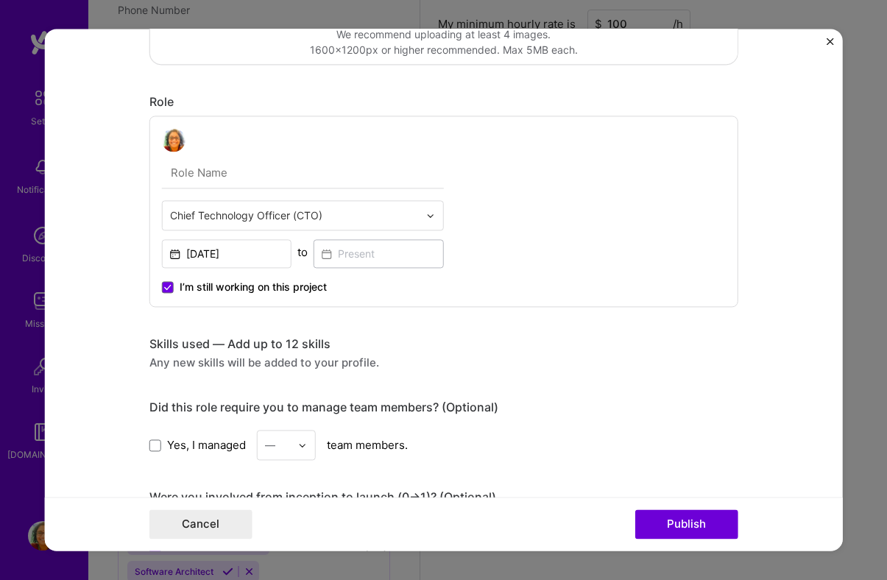
click at [187, 176] on input "text" at bounding box center [303, 173] width 282 height 31
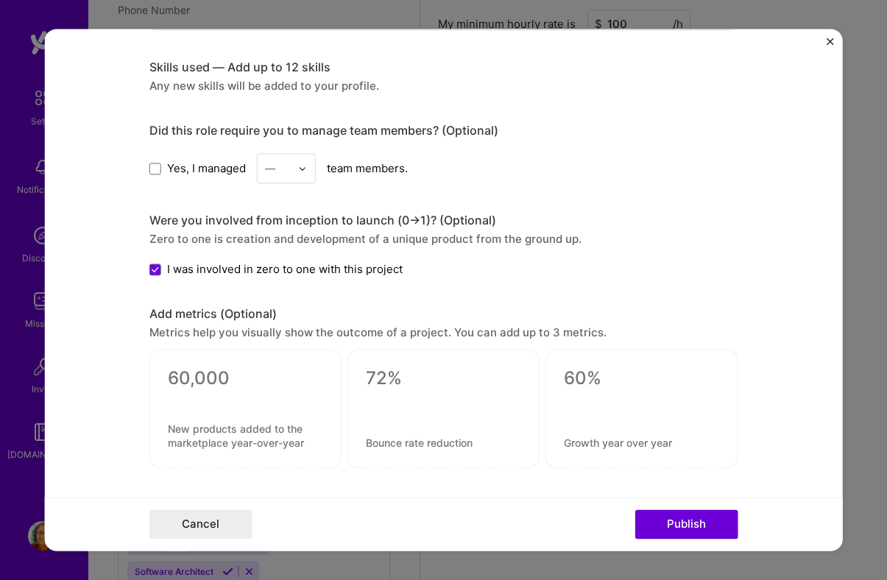
scroll to position [655, 0]
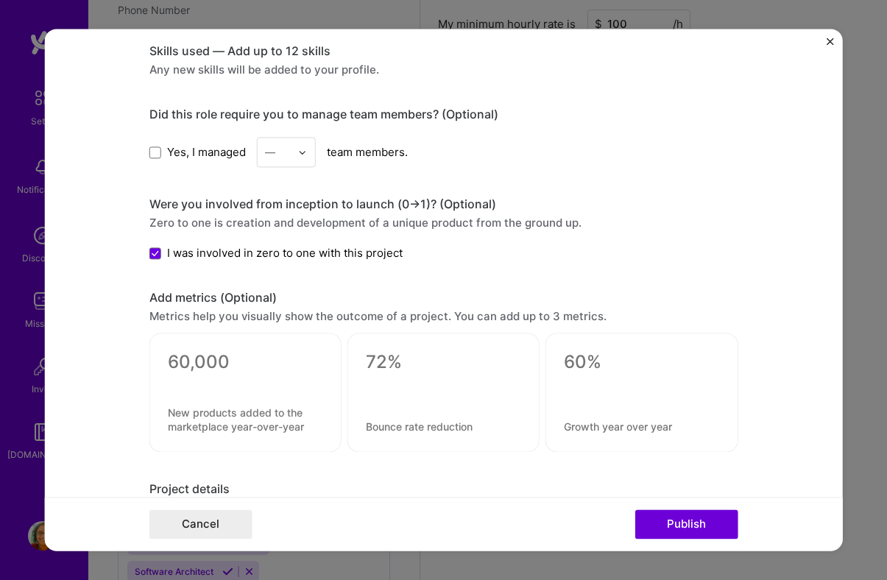
type input "Chielf Product and Technology Officer"
click at [304, 152] on img at bounding box center [302, 152] width 9 height 9
click at [278, 352] on div "7" at bounding box center [286, 354] width 50 height 27
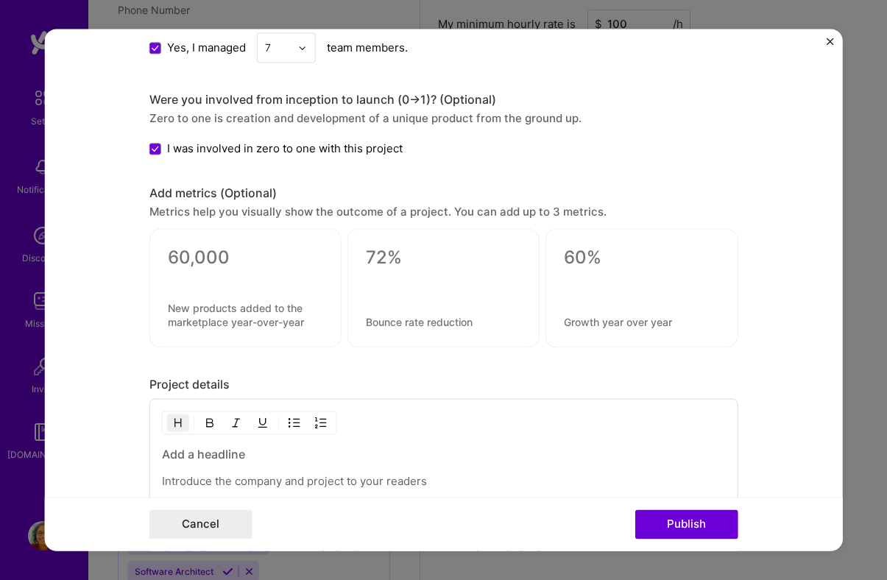
scroll to position [772, 0]
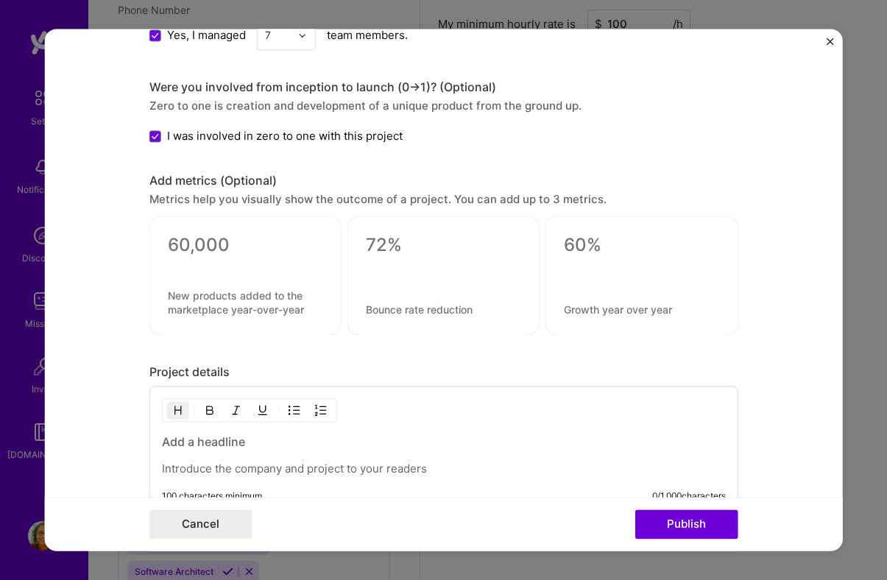
click at [264, 247] on textarea at bounding box center [245, 246] width 155 height 22
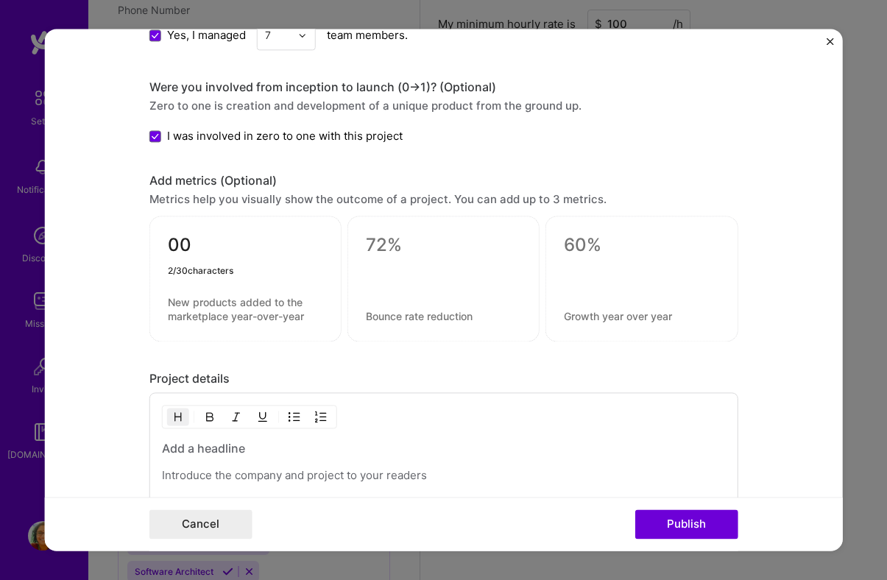
type textarea "0"
click at [393, 252] on textarea at bounding box center [443, 246] width 155 height 22
click at [259, 238] on textarea "10000" at bounding box center [245, 249] width 155 height 29
click at [165, 244] on div "10000 users" at bounding box center [245, 280] width 192 height 126
click at [169, 242] on textarea "10000 users" at bounding box center [245, 249] width 155 height 29
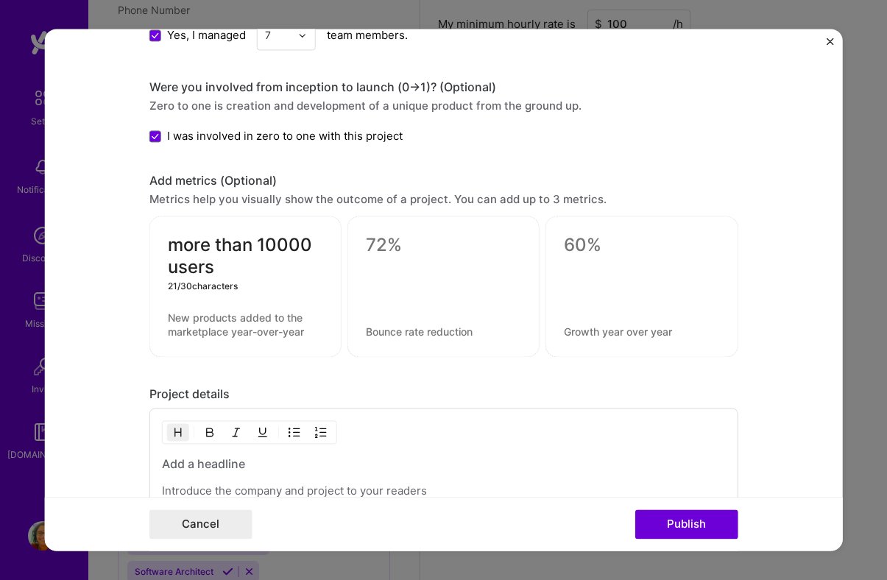
type textarea "more than 10000 users"
click at [381, 252] on textarea at bounding box center [443, 246] width 155 height 22
type textarea "C"
type textarea "92% completion of sessions"
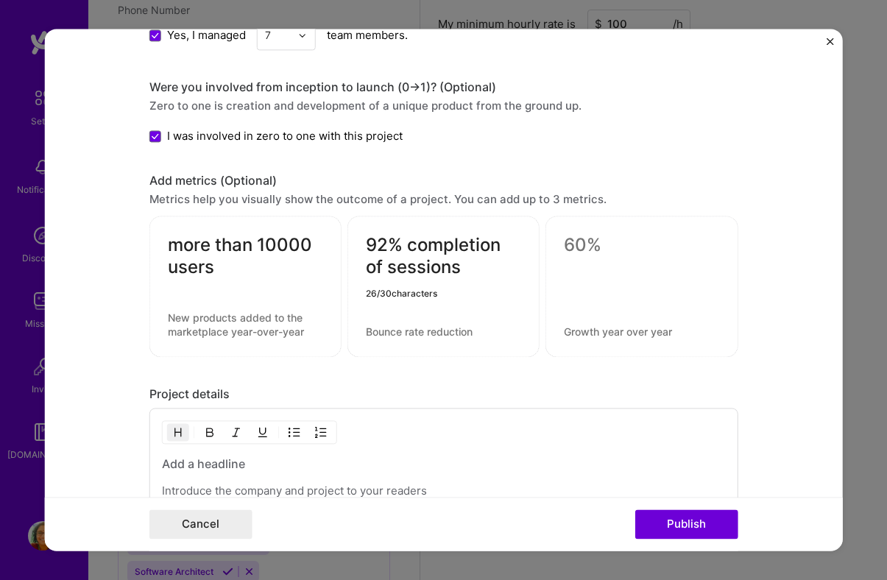
click at [594, 263] on div at bounding box center [642, 287] width 192 height 141
click at [588, 238] on textarea at bounding box center [641, 246] width 155 height 22
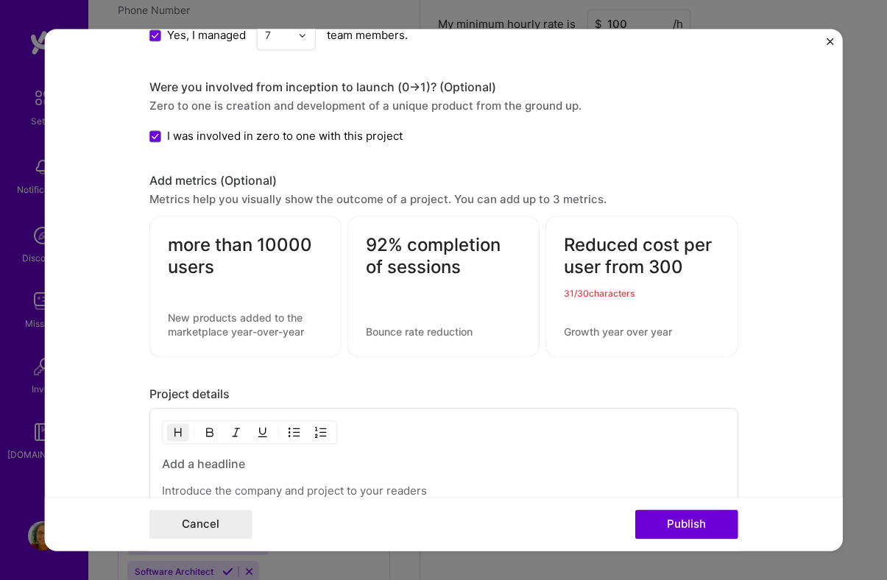
click at [602, 272] on textarea "Reduced cost per user from 300" at bounding box center [641, 257] width 155 height 44
click at [670, 272] on textarea "Reduced cost per user from 300" at bounding box center [641, 257] width 155 height 44
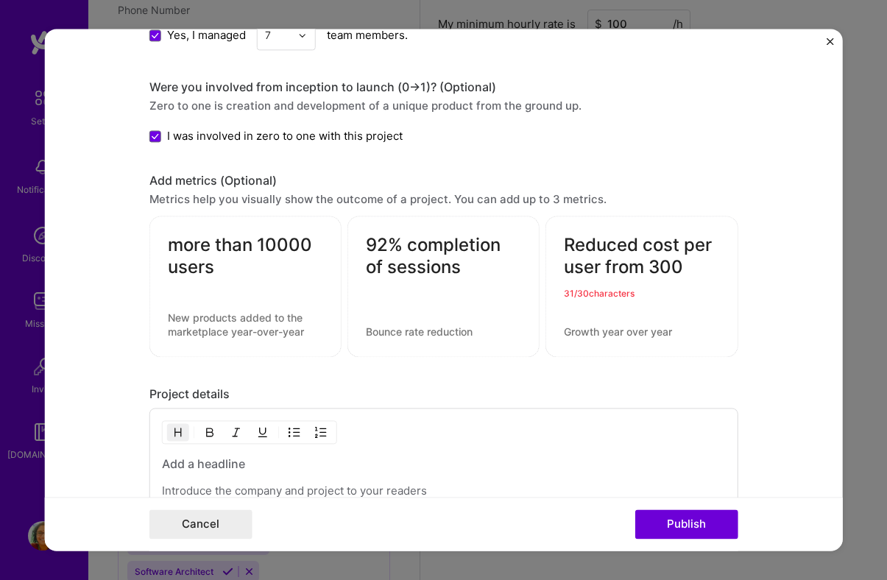
click at [670, 272] on textarea "Reduced cost per user from 300" at bounding box center [641, 257] width 155 height 44
click at [636, 249] on textarea "Reduced cost per user from 300" at bounding box center [641, 257] width 155 height 44
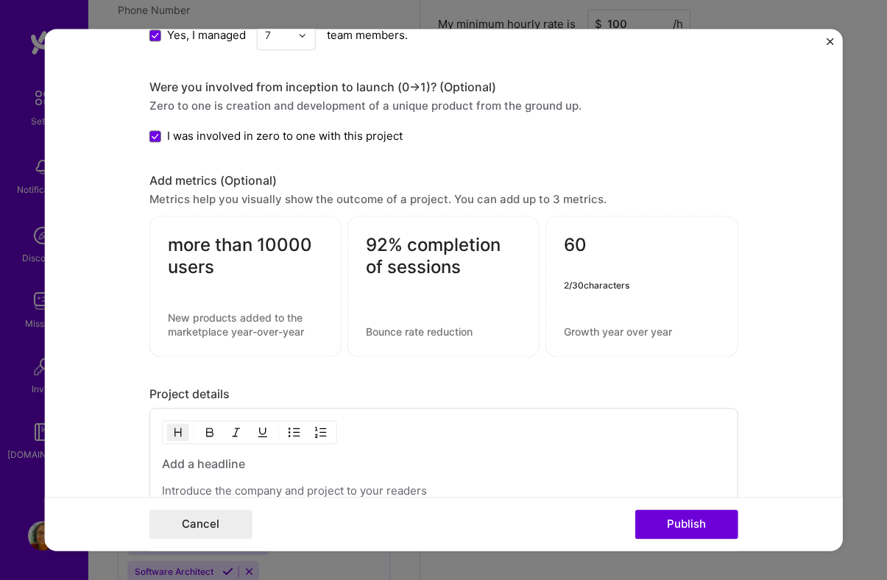
type textarea "6"
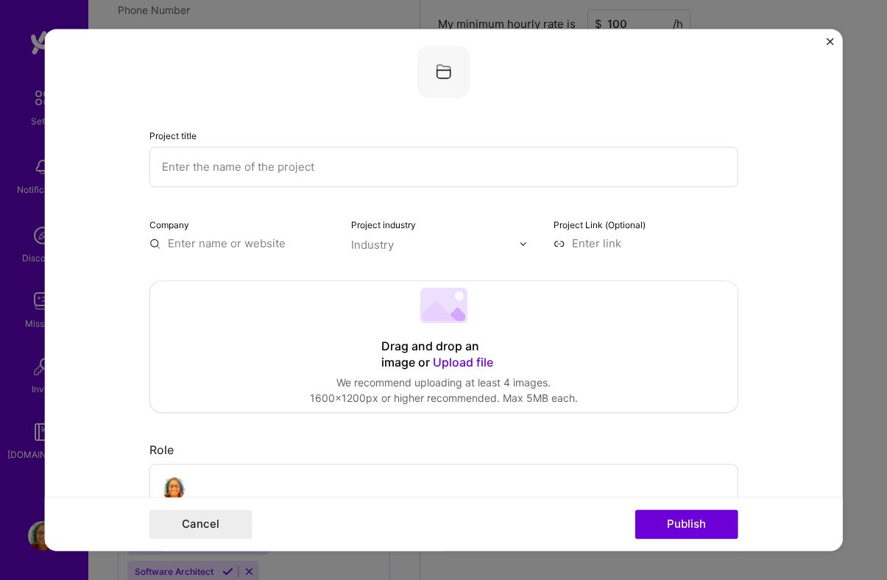
scroll to position [0, 0]
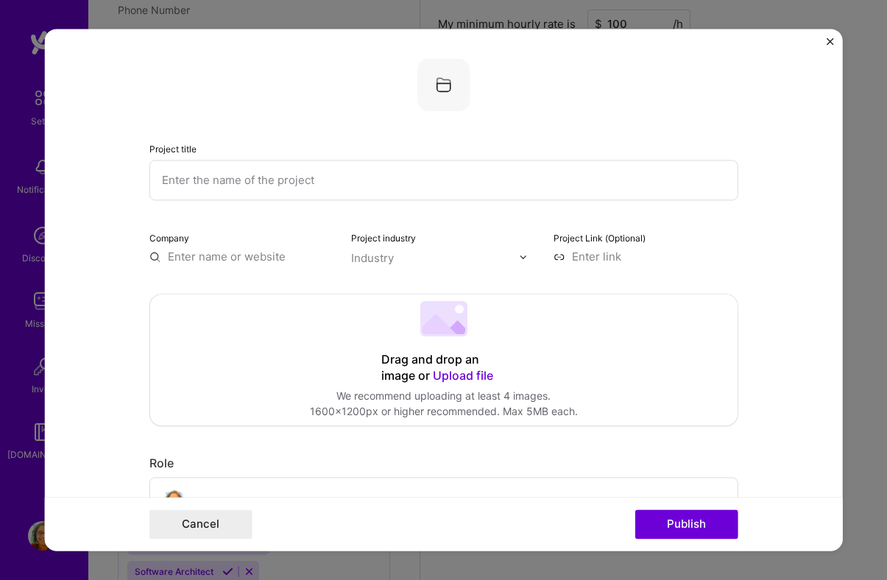
type textarea "Reduce cost per user by 6-%"
click at [368, 184] on input "text" at bounding box center [443, 180] width 589 height 41
type input "K"
type input "Coaching led impact platform - Koach AI"
click at [225, 257] on input "text" at bounding box center [241, 256] width 185 height 15
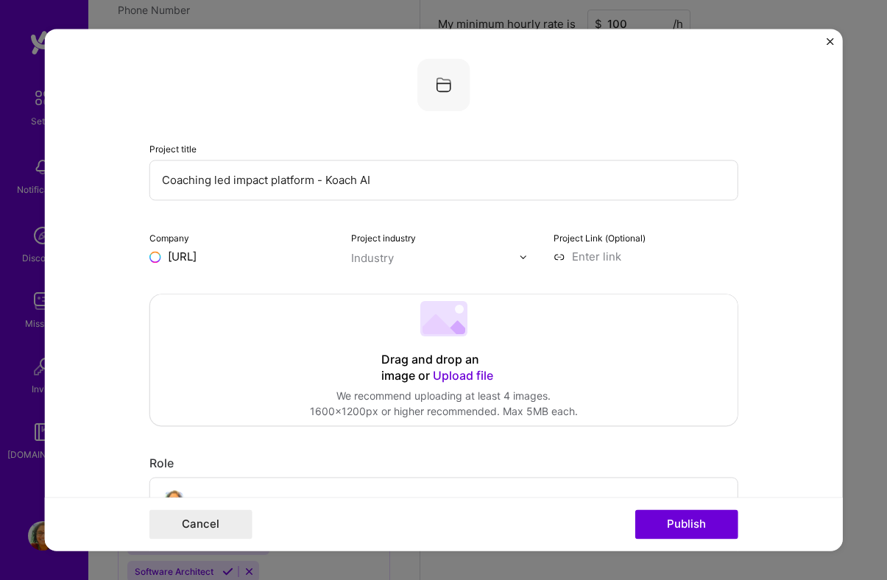
type input "[URL]"
click at [419, 256] on input "text" at bounding box center [435, 257] width 168 height 15
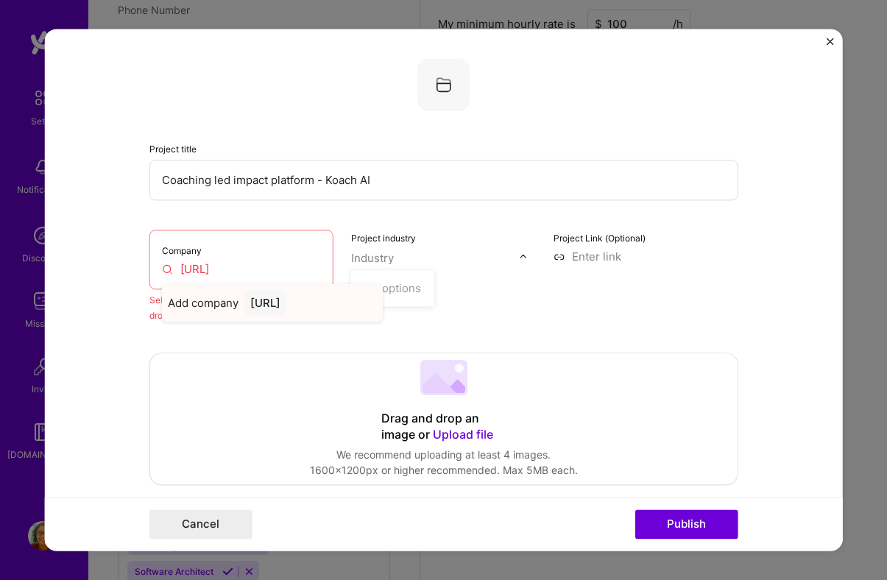
click at [286, 309] on div "[URL]" at bounding box center [265, 303] width 42 height 26
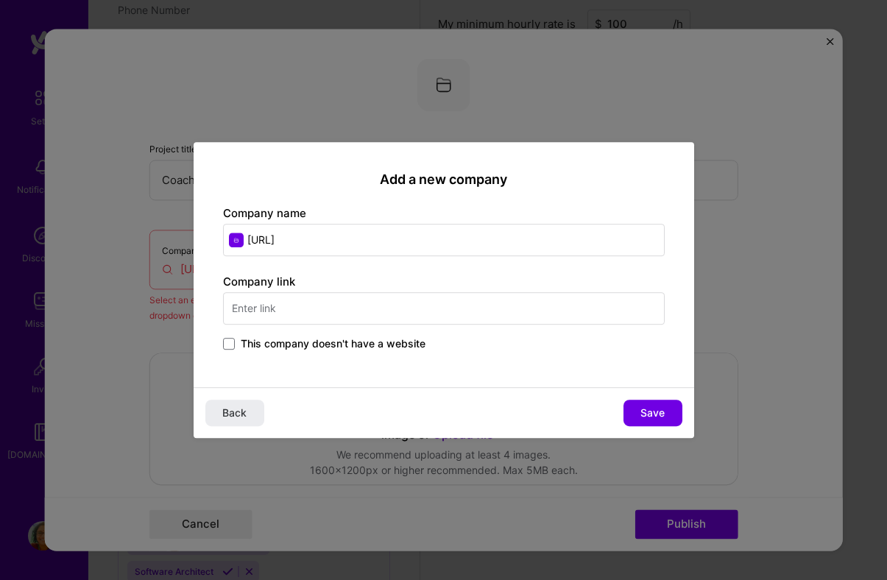
click at [432, 312] on input "text" at bounding box center [444, 308] width 442 height 32
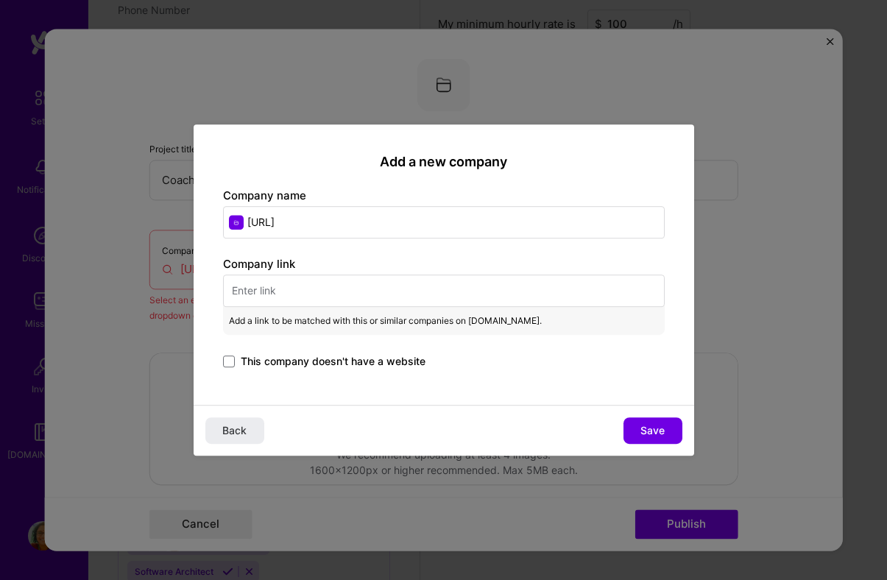
click at [338, 222] on input "[URL]" at bounding box center [444, 222] width 442 height 32
click at [317, 284] on input "text" at bounding box center [444, 291] width 442 height 32
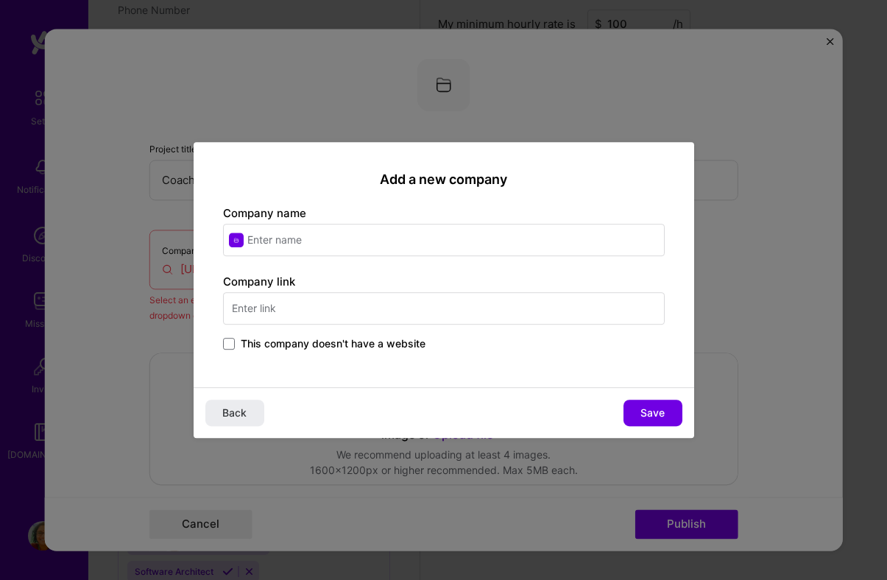
paste input "[URL]"
type input "[URL]"
click at [333, 231] on input "text" at bounding box center [444, 240] width 442 height 32
type input "Koach AI Technologies"
click at [362, 408] on div "Back Save" at bounding box center [444, 412] width 501 height 51
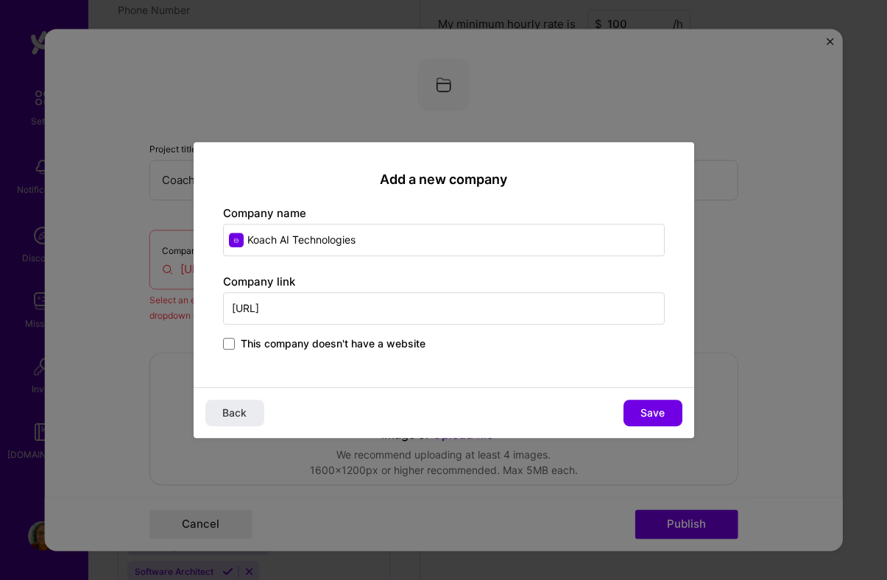
click at [404, 310] on input "[URL]" at bounding box center [444, 308] width 442 height 32
click at [655, 412] on span "Save" at bounding box center [653, 413] width 24 height 15
click at [746, 362] on div "Add a new company Company name Koach AI Technologies Company link [URL] This co…" at bounding box center [443, 290] width 887 height 580
click at [746, 362] on form "Project title Coaching led impact platform - Koach AI Company [URL] Select an e…" at bounding box center [443, 290] width 799 height 522
type input "Koach AI Technologies"
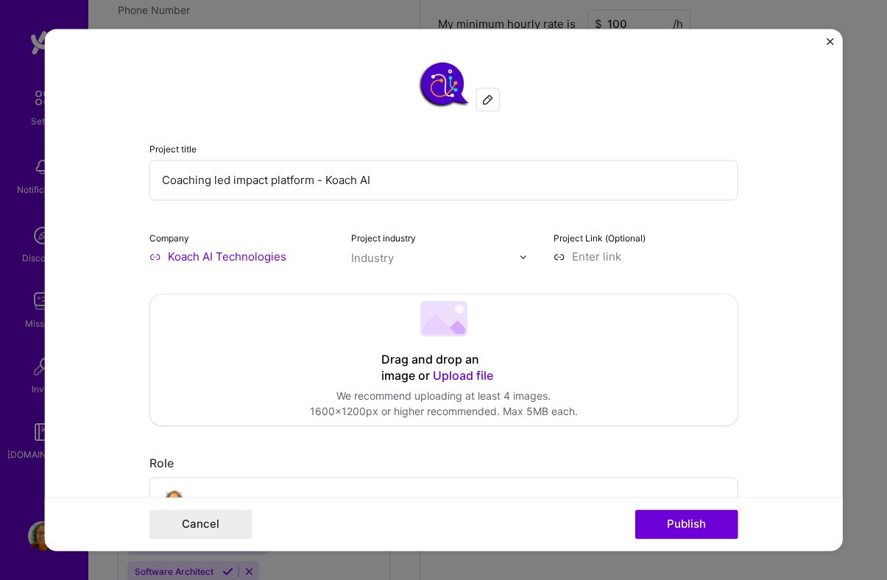
click at [420, 245] on div "Project industry Industry" at bounding box center [443, 247] width 185 height 35
click at [528, 258] on div at bounding box center [527, 256] width 17 height 15
click at [523, 258] on img at bounding box center [523, 257] width 9 height 9
type input "Coaching"
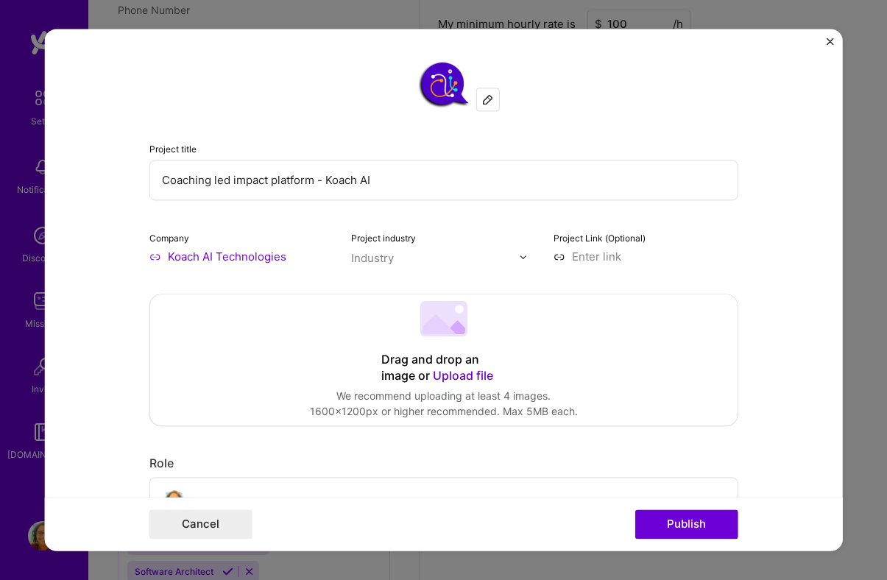
click at [597, 256] on input at bounding box center [646, 256] width 185 height 15
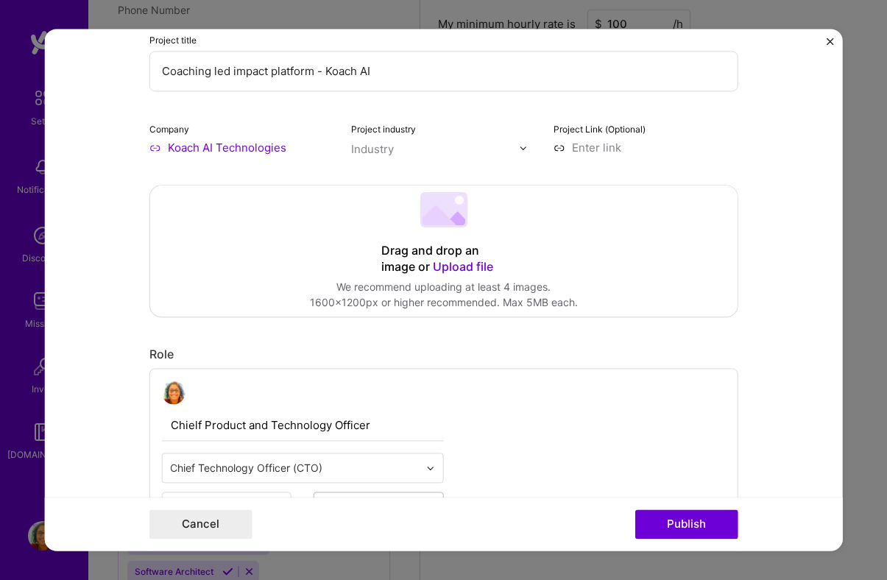
scroll to position [110, 0]
click at [527, 147] on img at bounding box center [523, 147] width 9 height 9
type input "I"
type input "l"
click at [507, 156] on input "Learning and Development" at bounding box center [435, 148] width 168 height 15
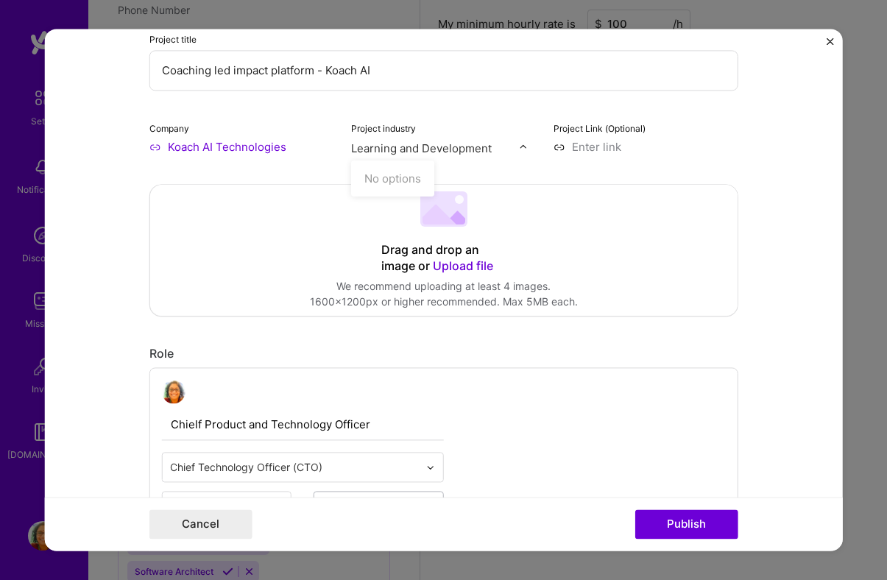
type input "Learning and Development"
click at [636, 510] on button "Publish" at bounding box center [687, 524] width 103 height 29
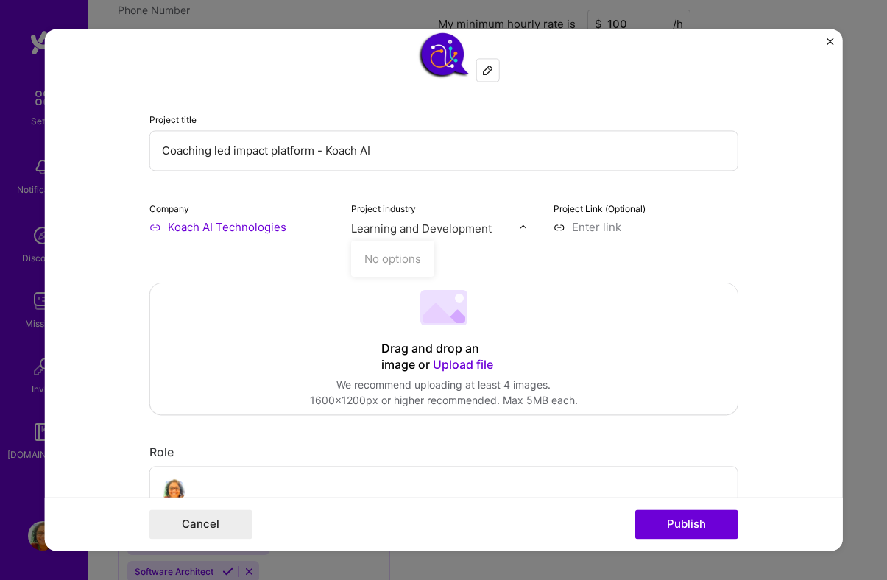
scroll to position [29, 0]
click at [412, 233] on input "text" at bounding box center [435, 228] width 168 height 15
click at [395, 259] on div "No options" at bounding box center [393, 258] width 74 height 27
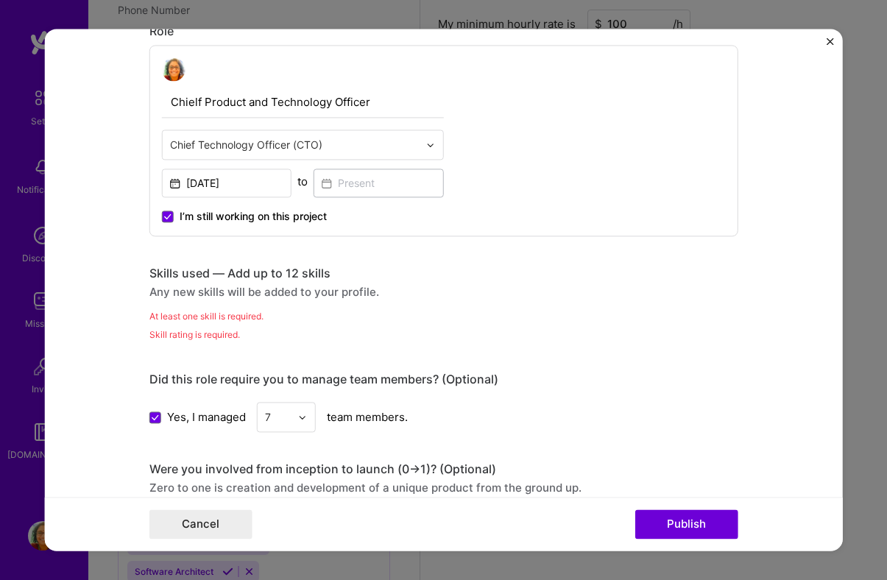
scroll to position [452, 0]
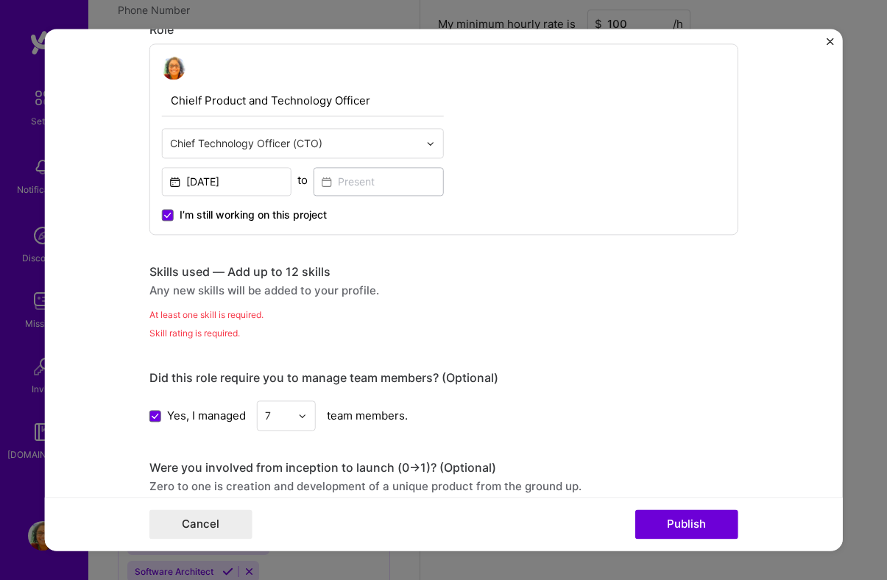
click at [644, 191] on div "Chielf Product and Technology Officer Chief Technology Officer (CTO) [DATE] to …" at bounding box center [443, 138] width 589 height 191
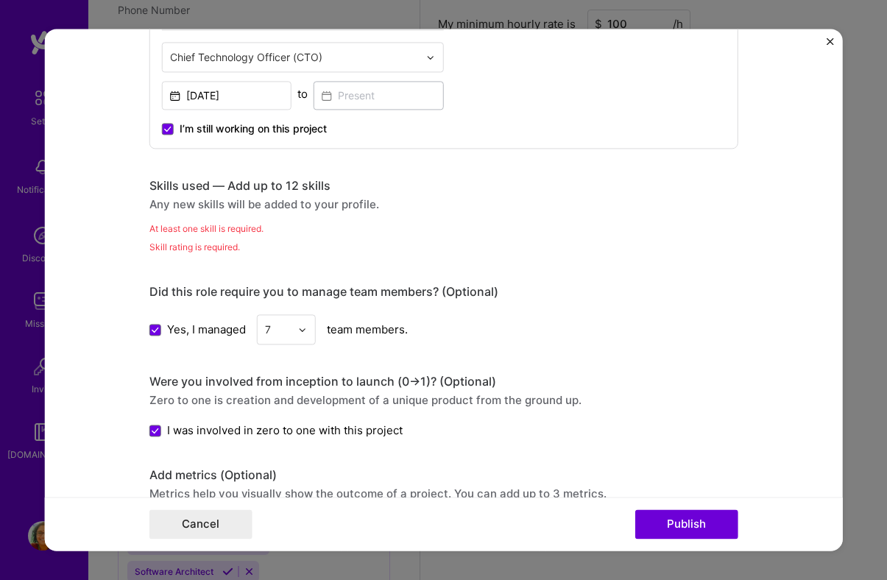
scroll to position [542, 0]
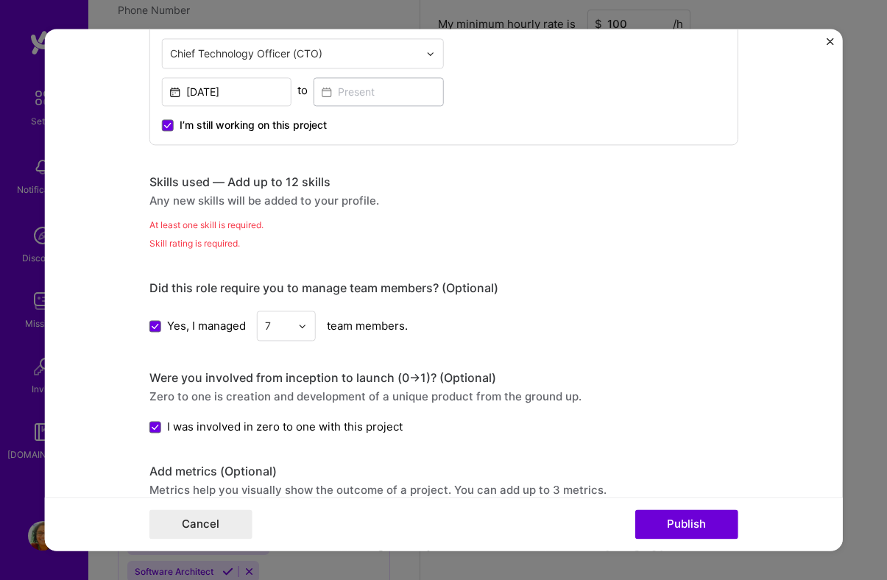
click at [262, 205] on div "Any new skills will be added to your profile." at bounding box center [443, 200] width 589 height 15
click at [269, 190] on div "Skills used — Add up to 12 skills" at bounding box center [443, 182] width 589 height 15
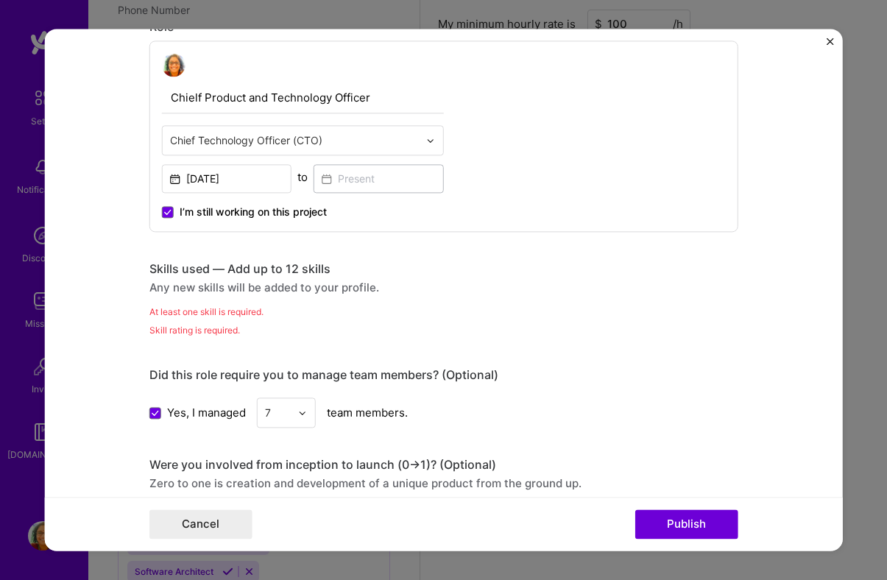
scroll to position [428, 0]
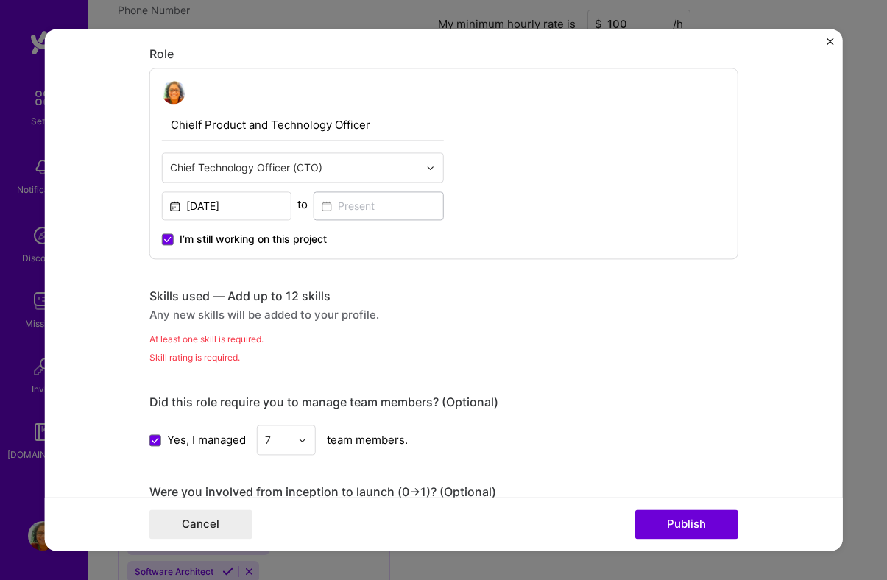
click at [247, 308] on div "Any new skills will be added to your profile." at bounding box center [443, 314] width 589 height 15
click at [256, 295] on div "Skills used — Add up to 12 skills" at bounding box center [443, 296] width 589 height 15
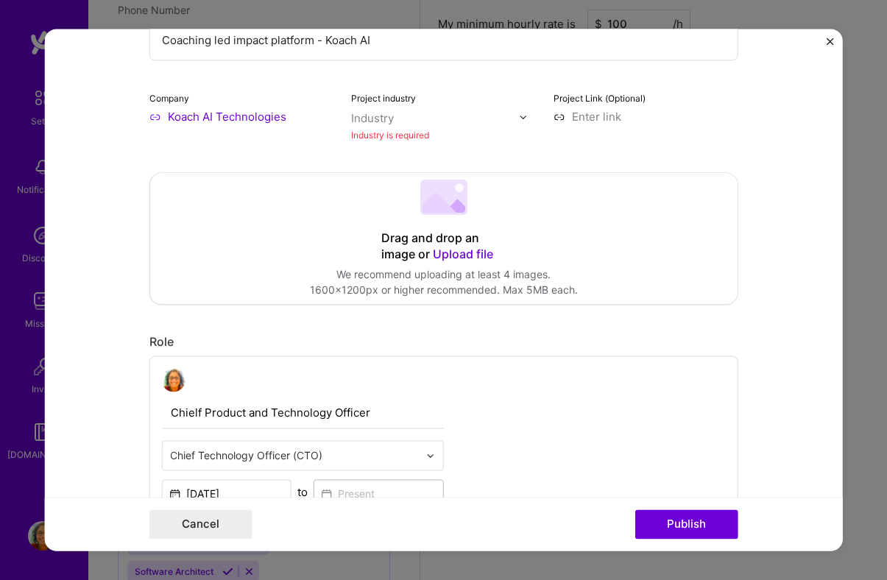
scroll to position [0, 0]
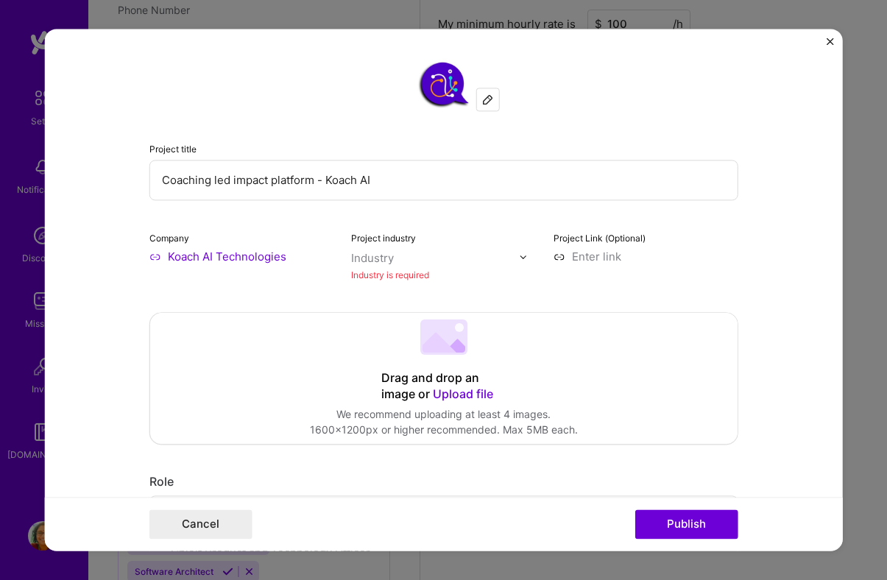
click at [526, 256] on img at bounding box center [523, 257] width 9 height 9
click at [491, 94] on img at bounding box center [488, 100] width 12 height 12
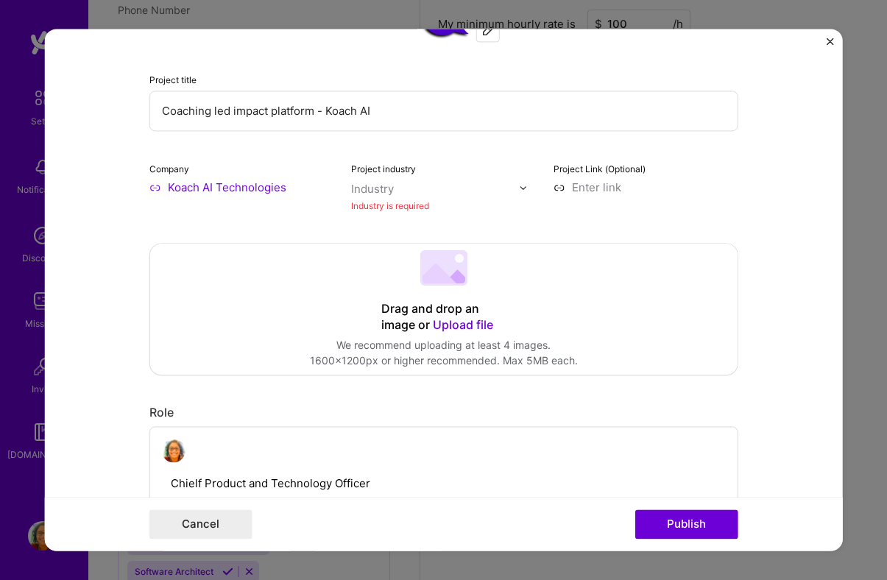
scroll to position [73, 0]
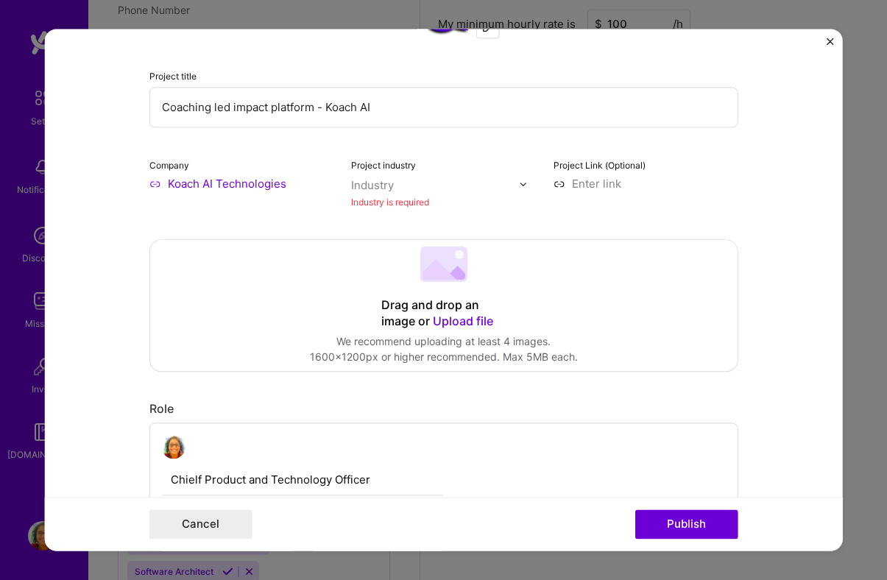
click at [447, 191] on input "text" at bounding box center [435, 184] width 168 height 15
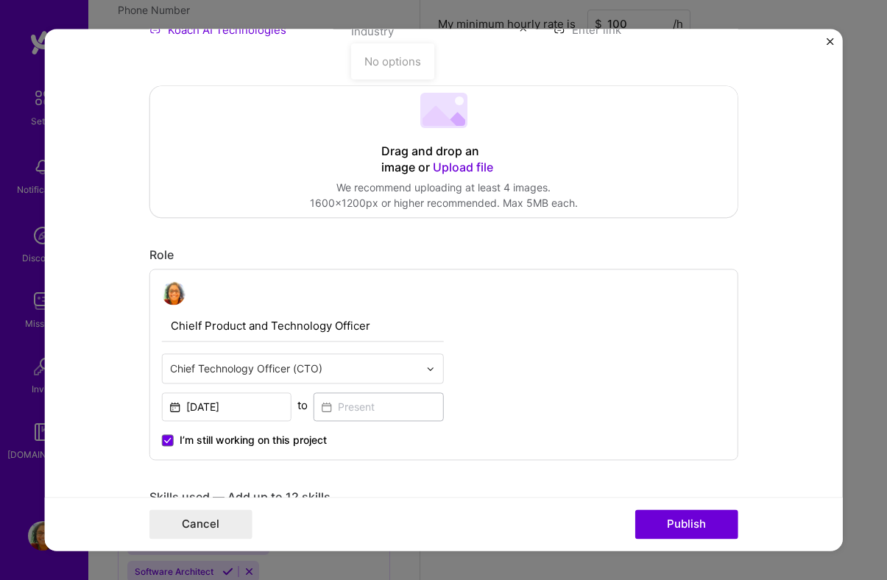
scroll to position [0, 0]
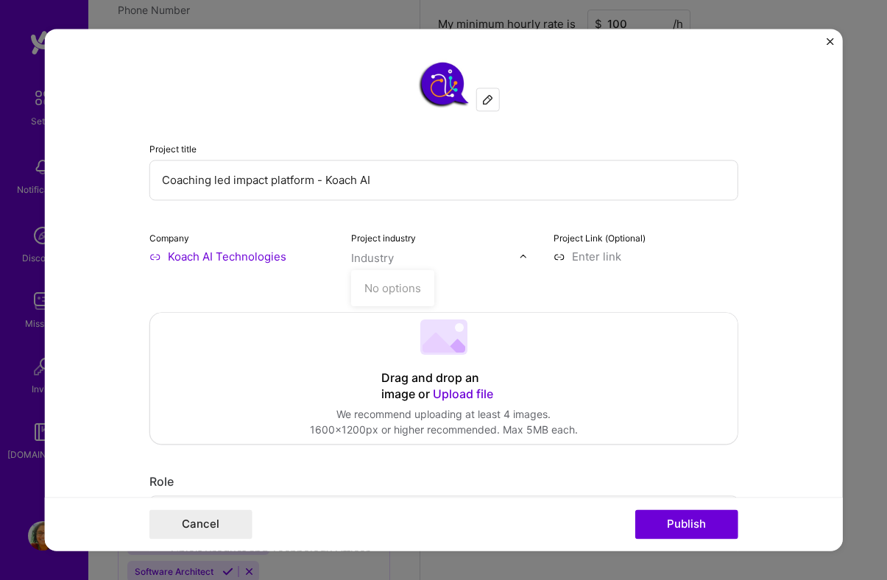
click at [828, 40] on img "Close" at bounding box center [830, 41] width 7 height 7
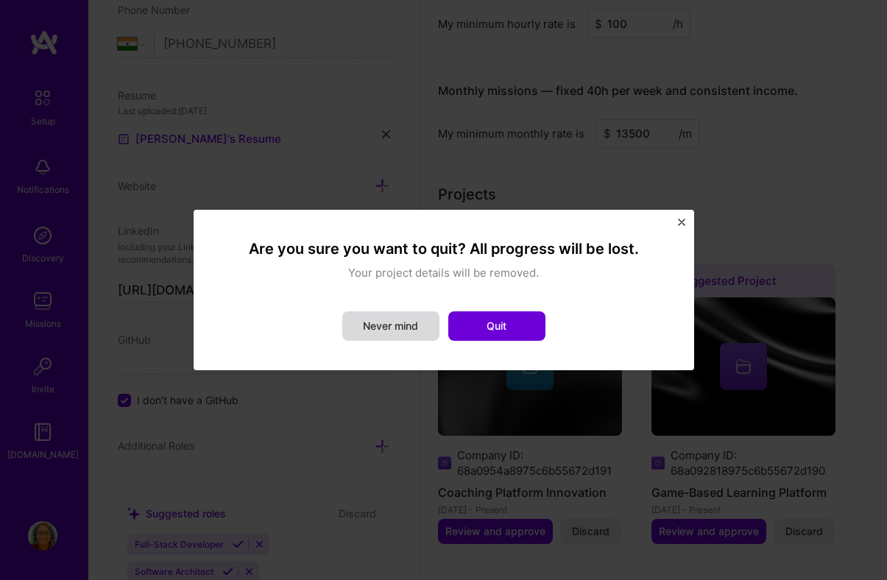
click at [409, 317] on button "Never mind" at bounding box center [390, 326] width 97 height 29
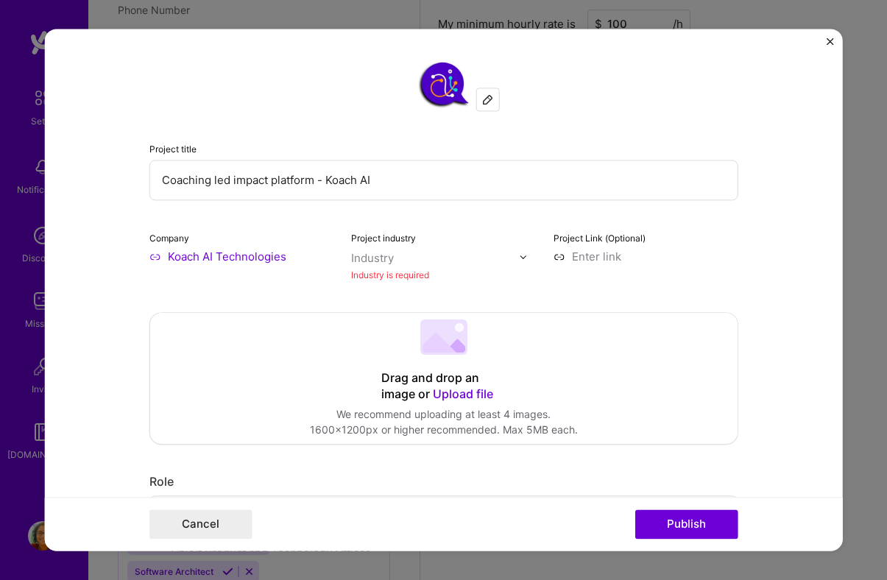
click at [827, 40] on img "Close" at bounding box center [830, 41] width 7 height 7
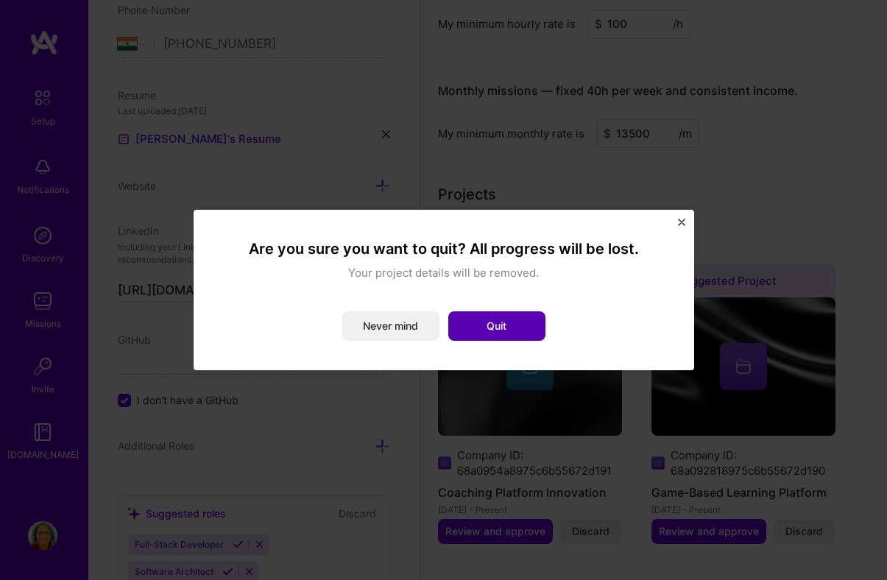
click at [527, 328] on button "Quit" at bounding box center [496, 326] width 97 height 29
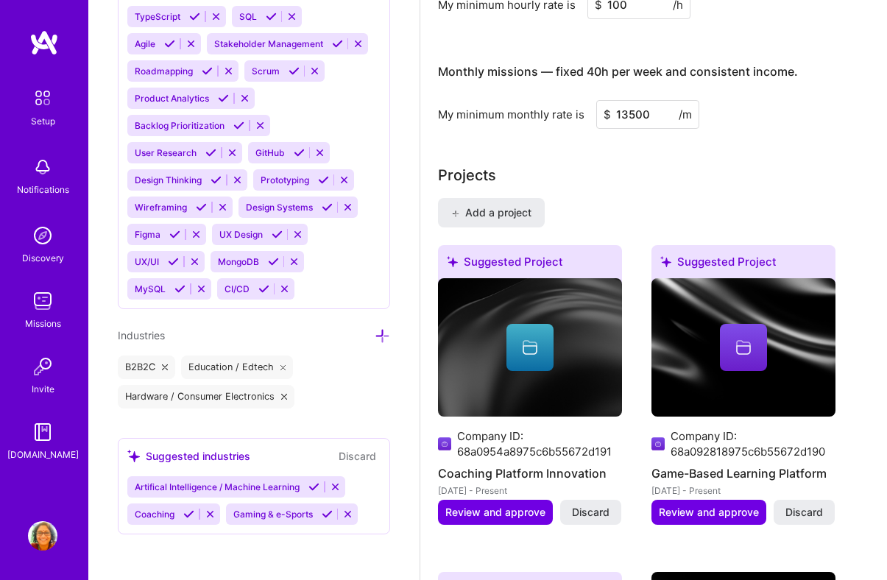
scroll to position [1391, 0]
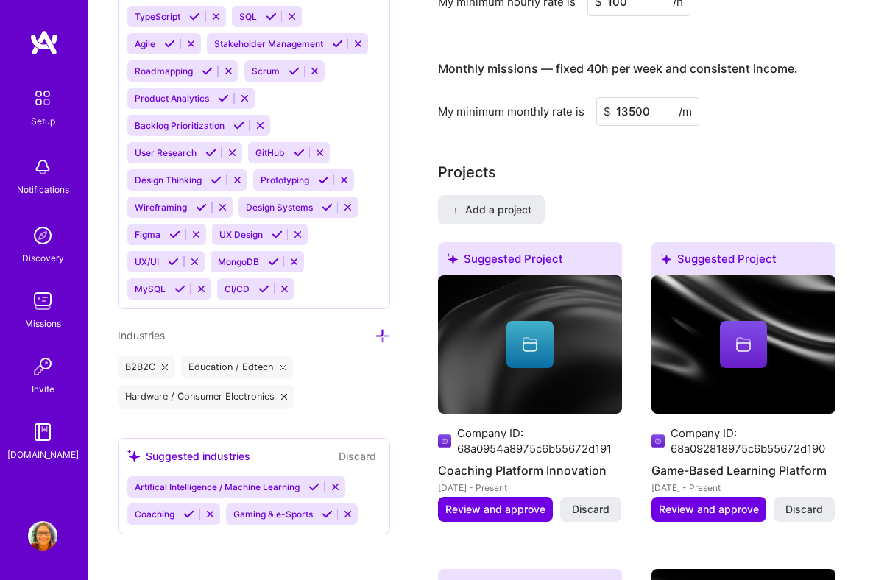
click at [382, 332] on icon at bounding box center [382, 335] width 15 height 15
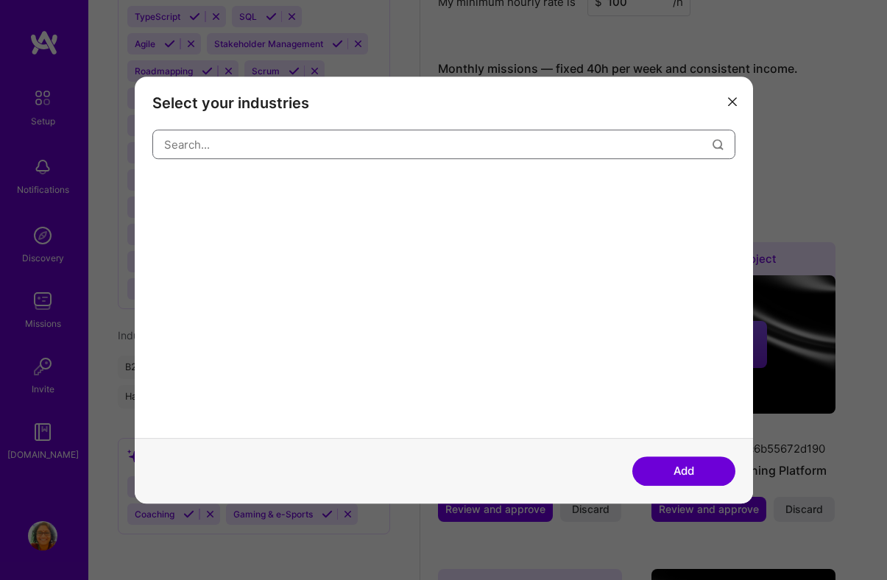
click at [418, 144] on input "modal" at bounding box center [438, 145] width 549 height 38
type input "e"
type input "ED Tech"
click at [703, 464] on button "Add" at bounding box center [684, 471] width 103 height 29
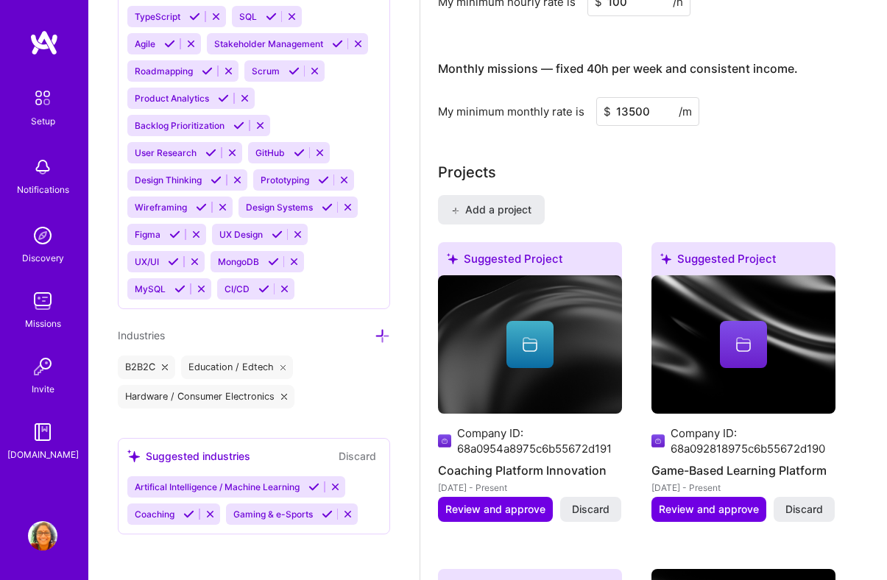
click at [381, 333] on icon at bounding box center [382, 335] width 15 height 15
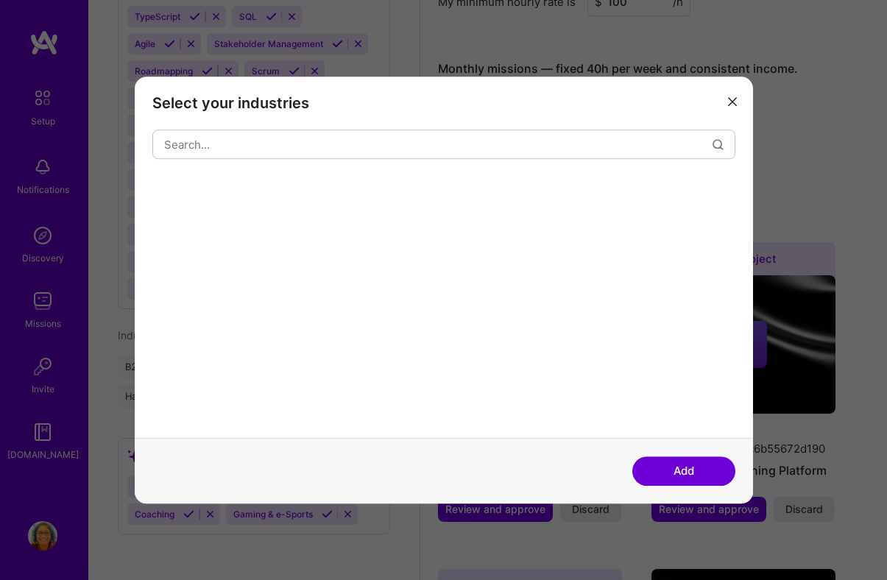
click at [727, 101] on button "modal" at bounding box center [733, 100] width 18 height 24
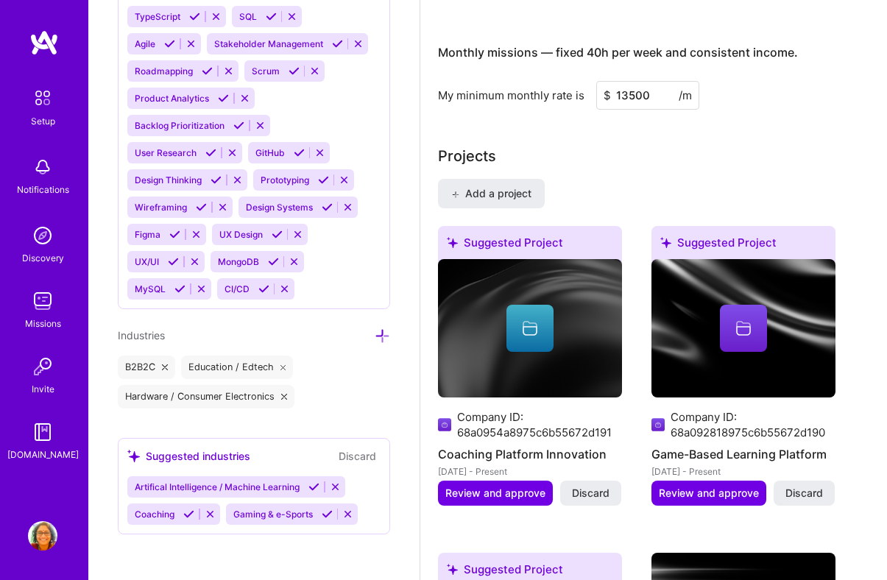
scroll to position [1410, 0]
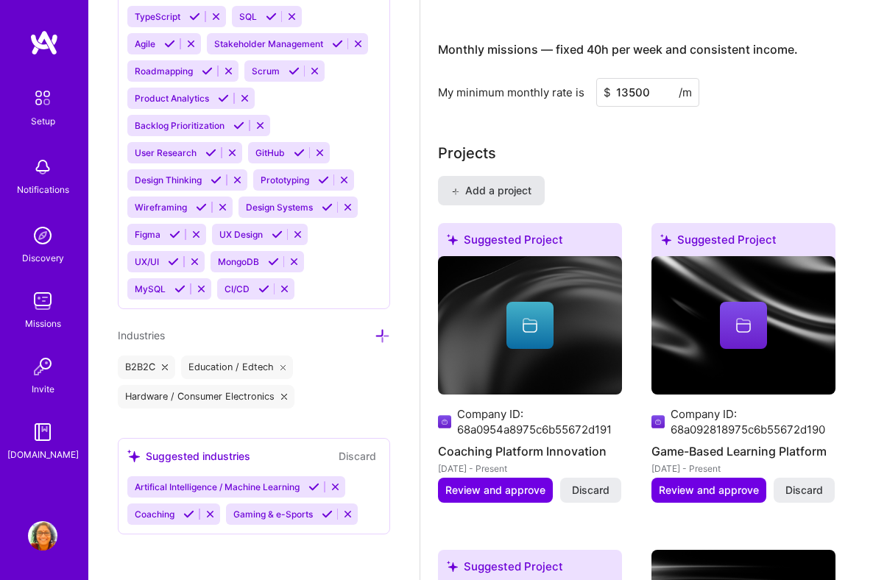
click at [515, 200] on button "Add a project" at bounding box center [491, 190] width 107 height 29
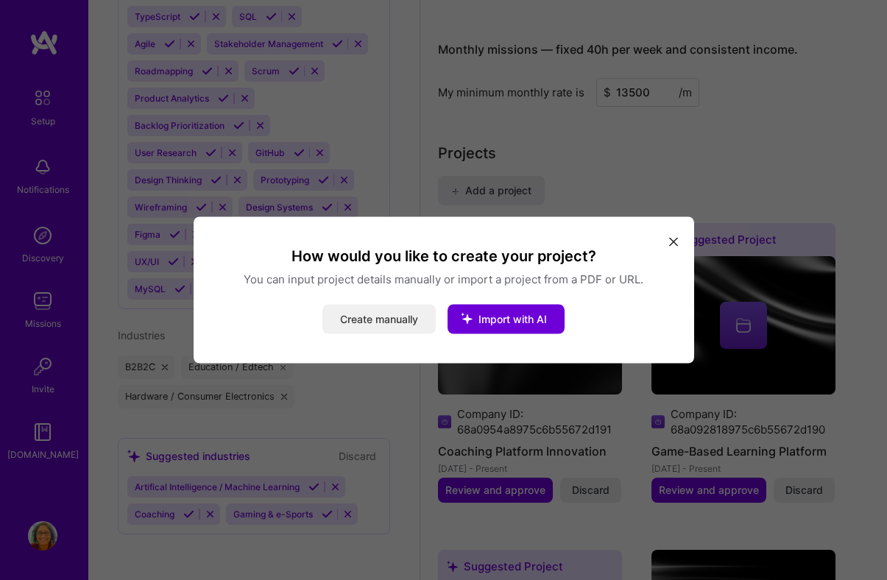
click at [399, 318] on button "Create manually" at bounding box center [379, 319] width 113 height 29
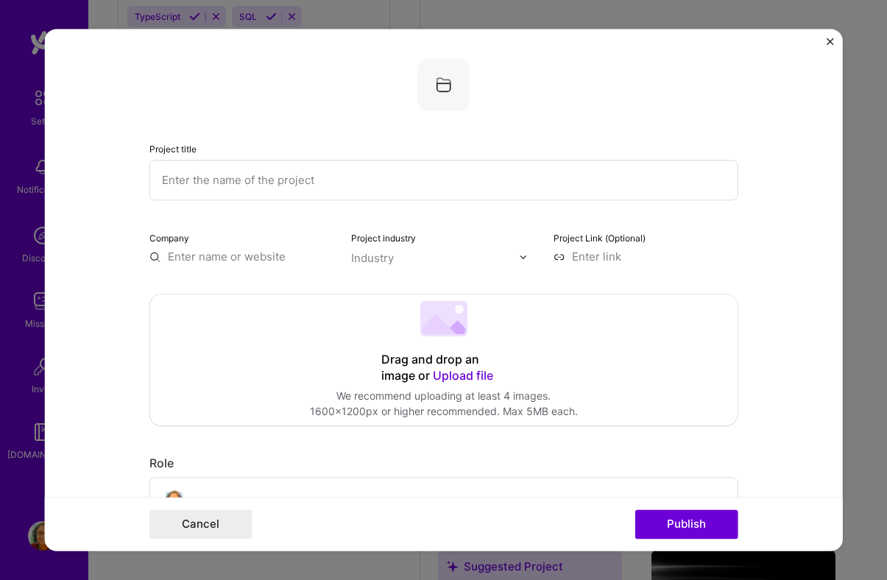
click at [395, 249] on div "Project industry Industry" at bounding box center [443, 247] width 185 height 35
click at [395, 261] on input "text" at bounding box center [435, 257] width 168 height 15
click at [399, 286] on div "No options" at bounding box center [393, 288] width 74 height 27
click at [598, 339] on div "Drag and drop an image or Upload file Upload file We recommend uploading at lea…" at bounding box center [444, 360] width 588 height 131
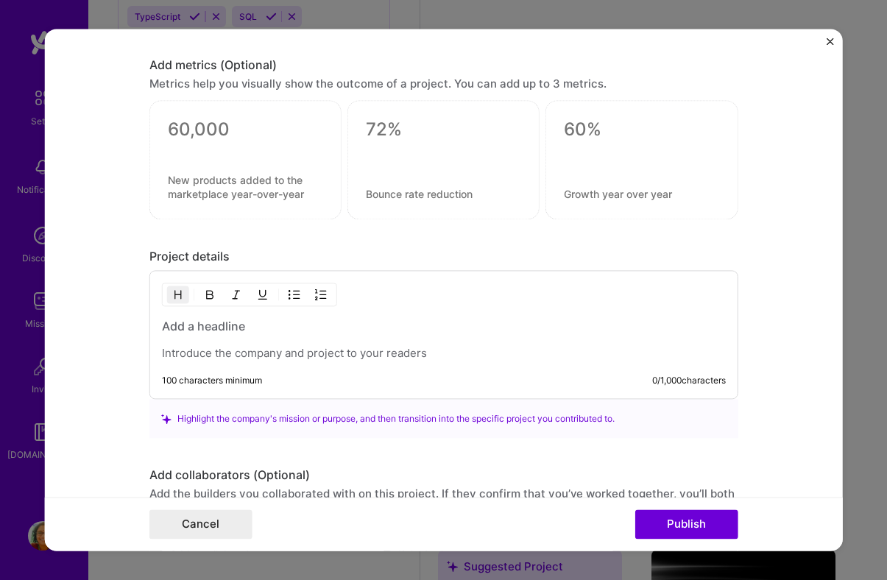
scroll to position [1105, 0]
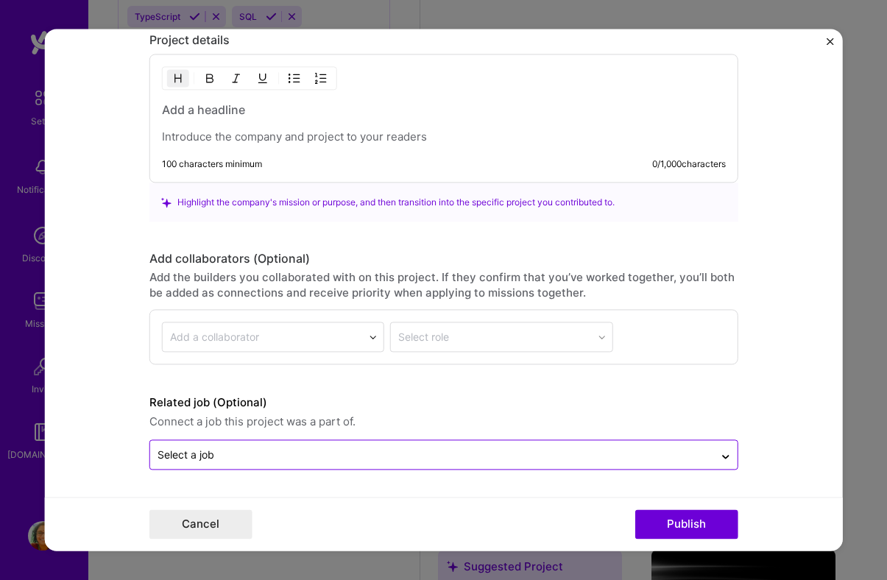
click at [650, 454] on input "text" at bounding box center [432, 455] width 549 height 15
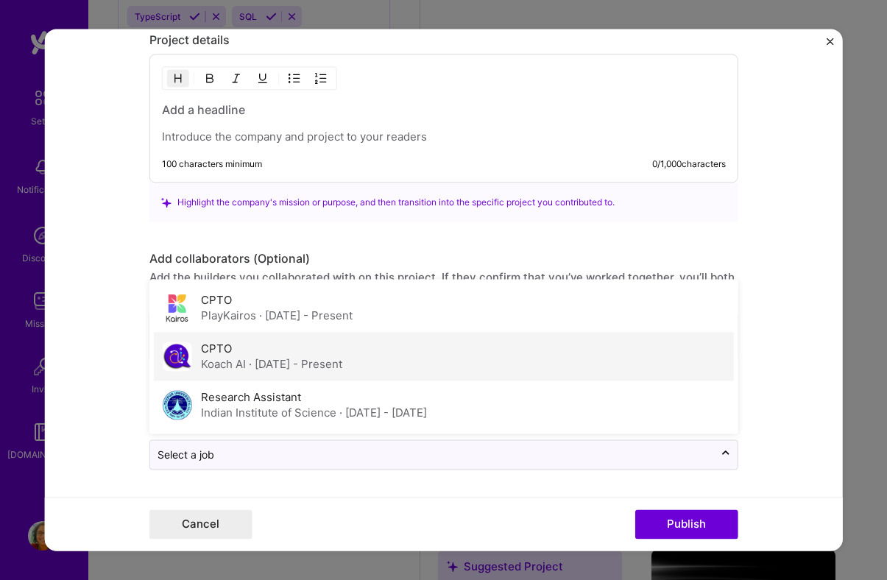
click at [432, 356] on div "CPTO Koach AI · [DATE] - Present" at bounding box center [444, 357] width 580 height 49
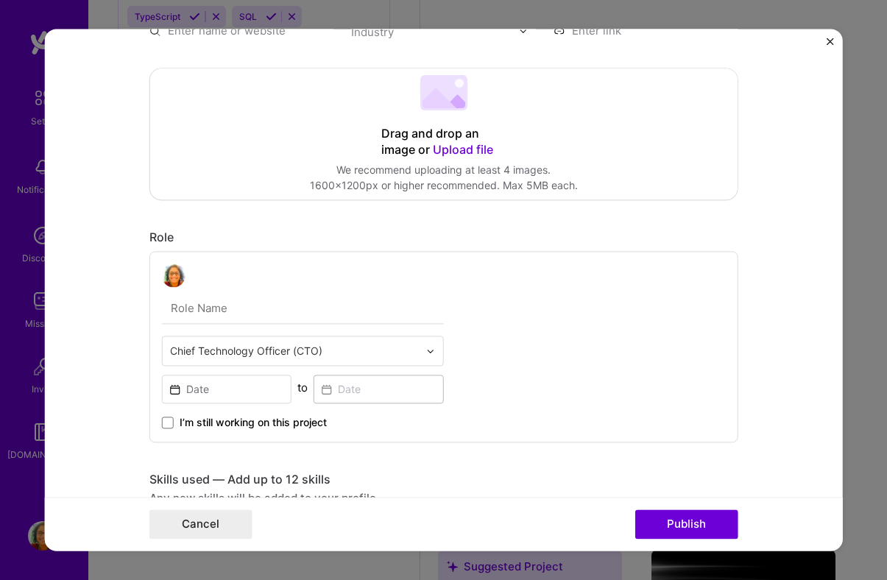
scroll to position [0, 0]
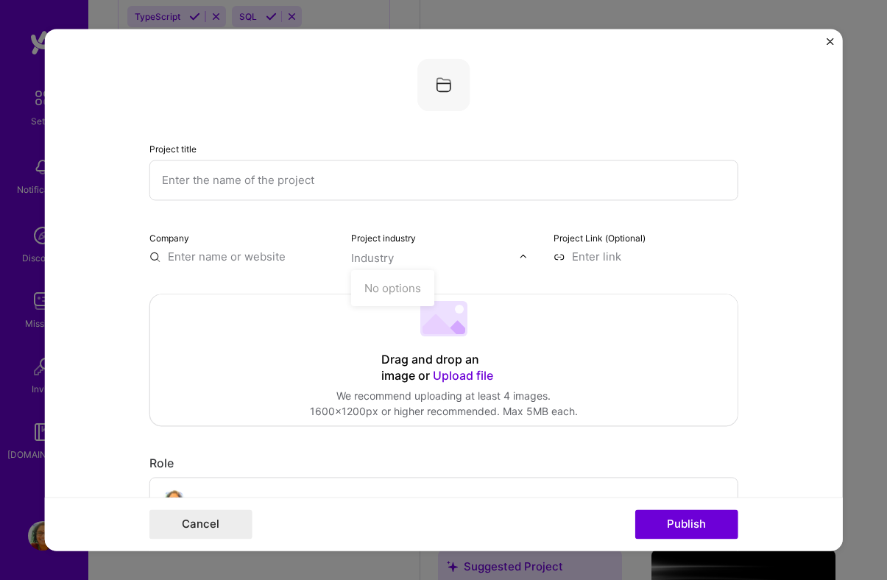
click at [385, 266] on div "Industry" at bounding box center [372, 257] width 43 height 15
click at [387, 254] on div "Industry" at bounding box center [372, 257] width 43 height 15
click at [815, 38] on form "Project title Company Project industry Industry Project Link (Optional) Drag an…" at bounding box center [443, 290] width 799 height 522
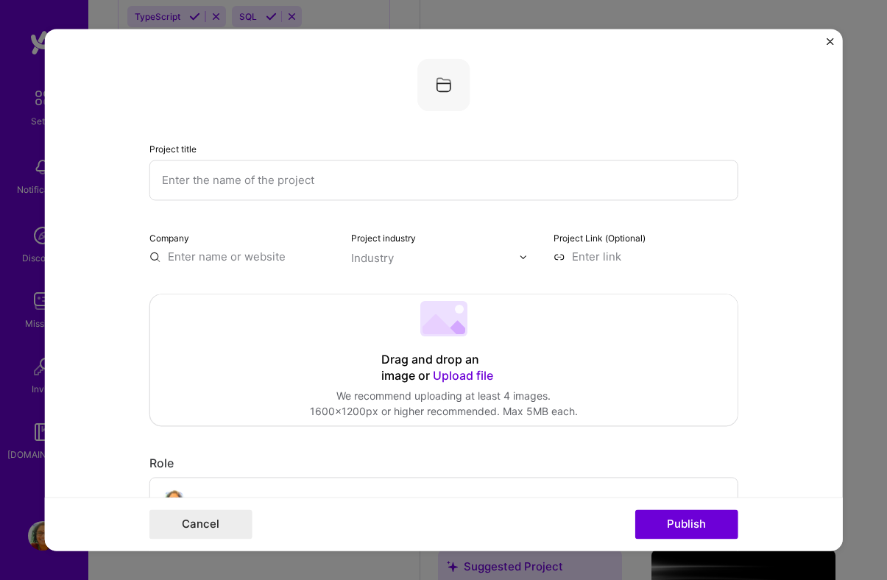
click at [825, 41] on form "Project title Company Project industry Industry Project Link (Optional) Drag an…" at bounding box center [443, 290] width 799 height 522
click at [833, 41] on img "Close" at bounding box center [830, 41] width 7 height 7
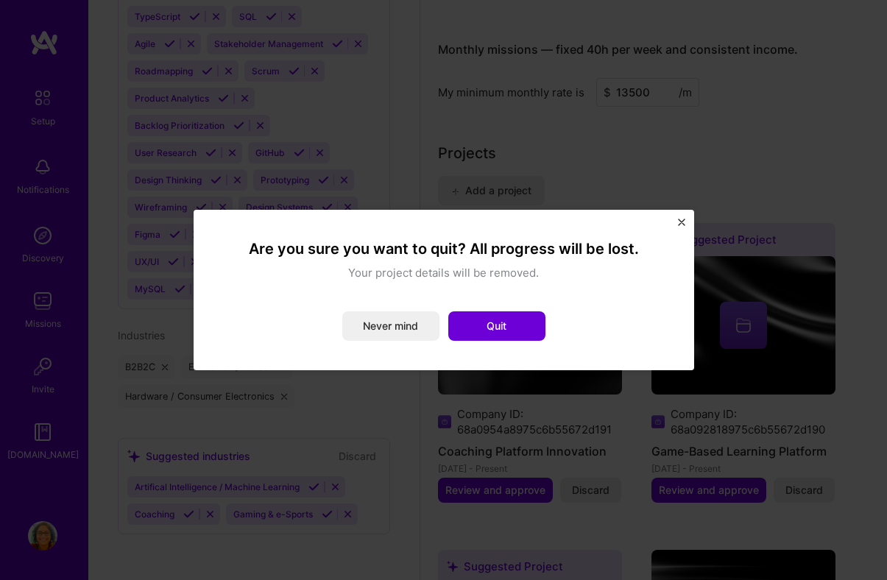
click at [492, 342] on div "Are you sure you want to quit? All progress will be lost. Your project details …" at bounding box center [443, 290] width 465 height 125
click at [496, 327] on button "Quit" at bounding box center [496, 326] width 97 height 29
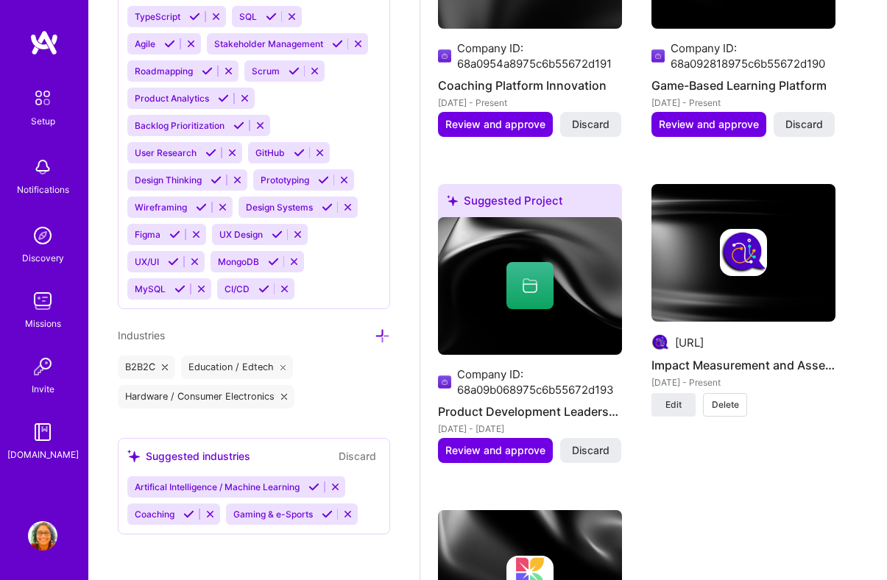
scroll to position [1777, 0]
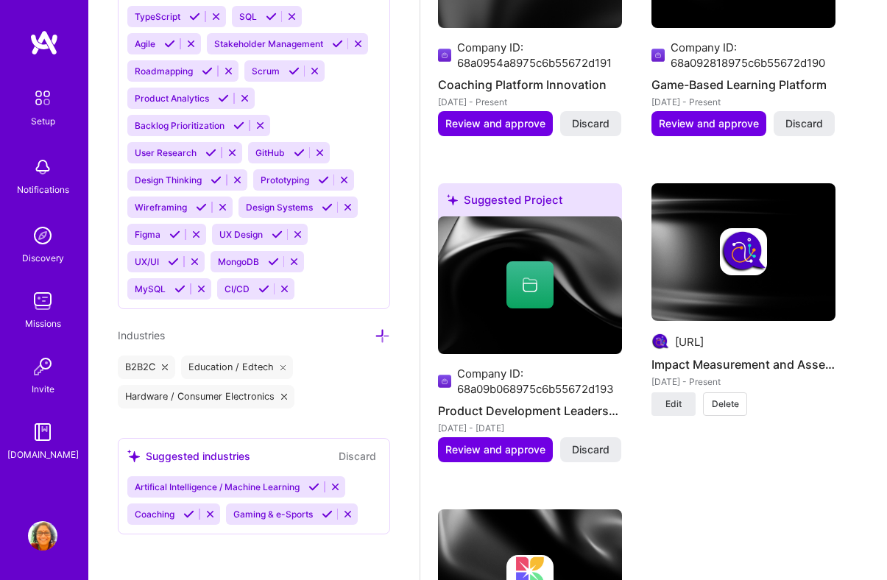
click at [758, 271] on img at bounding box center [743, 251] width 47 height 47
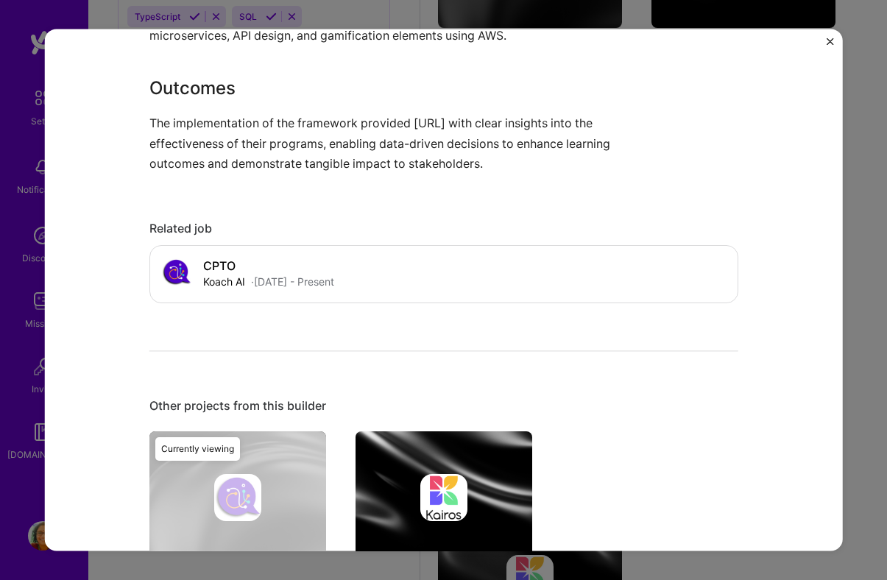
scroll to position [988, 0]
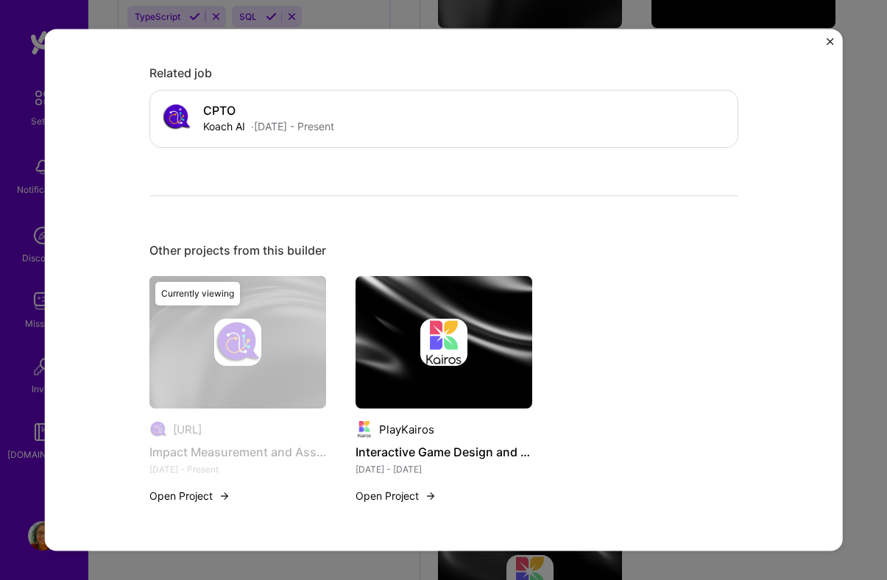
click at [178, 493] on button "Open Project" at bounding box center [189, 495] width 81 height 15
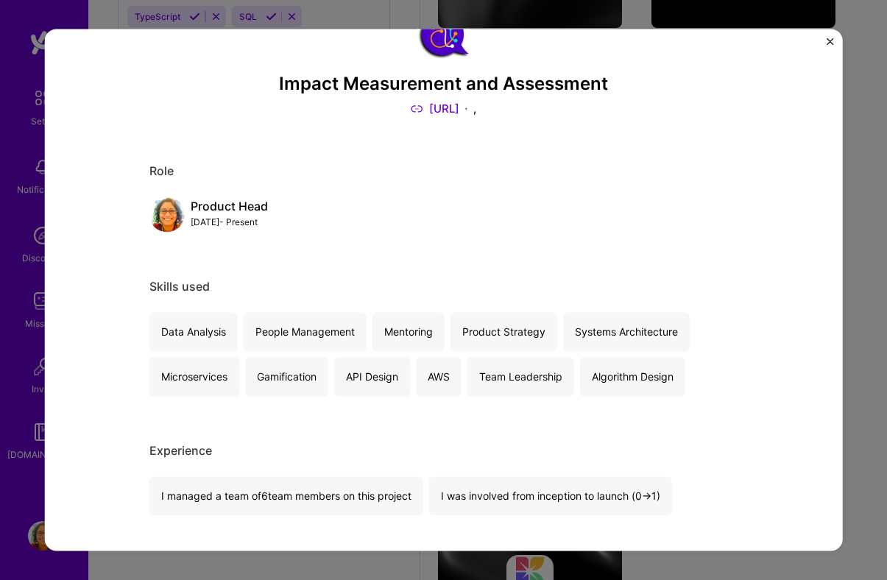
scroll to position [0, 0]
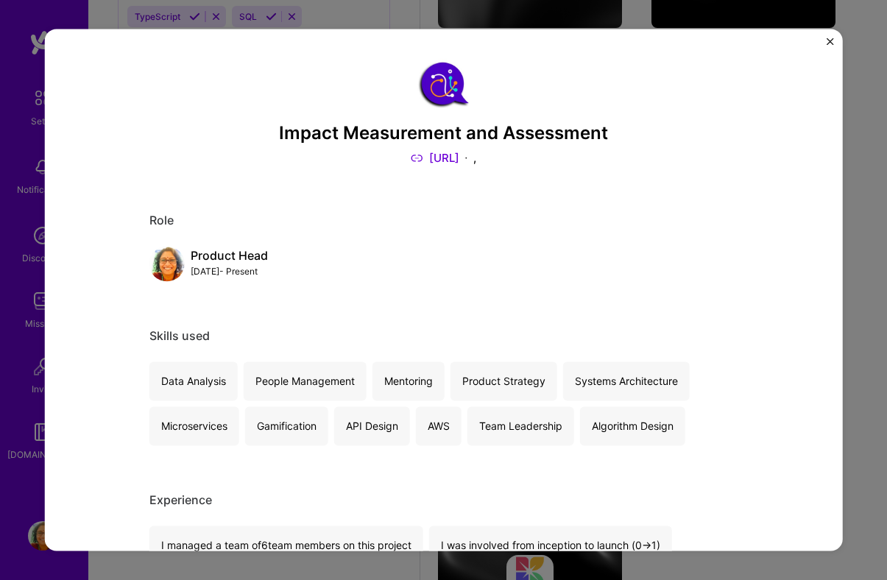
click at [827, 43] on img "Close" at bounding box center [830, 41] width 7 height 7
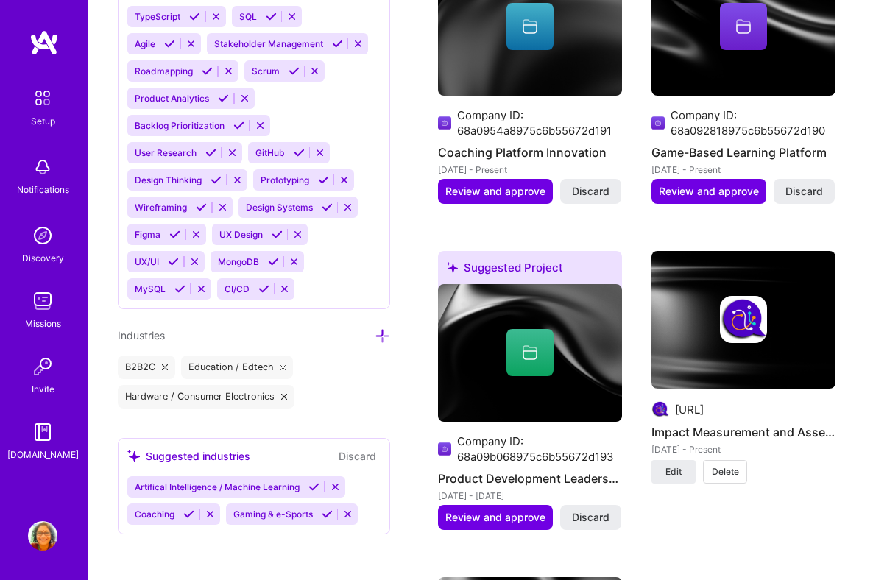
scroll to position [1700, 0]
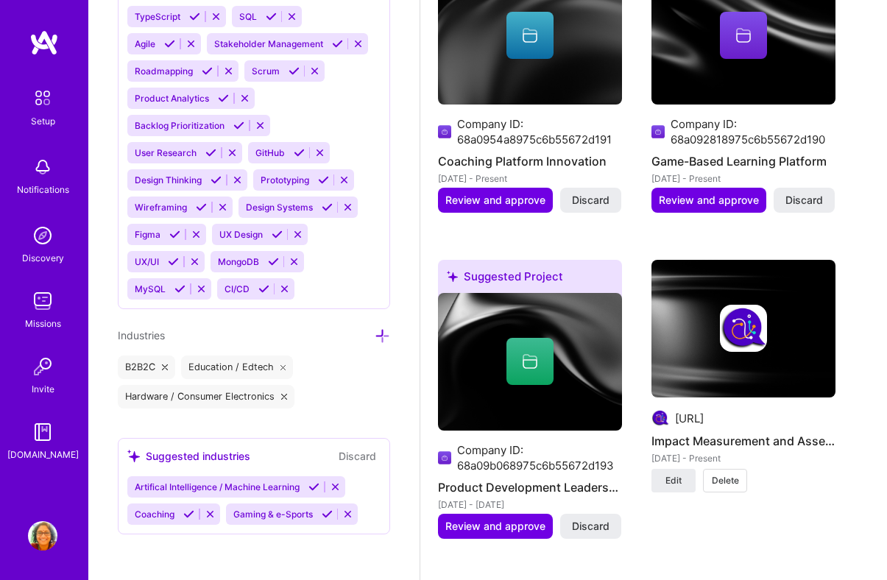
click at [567, 68] on img at bounding box center [530, 35] width 184 height 138
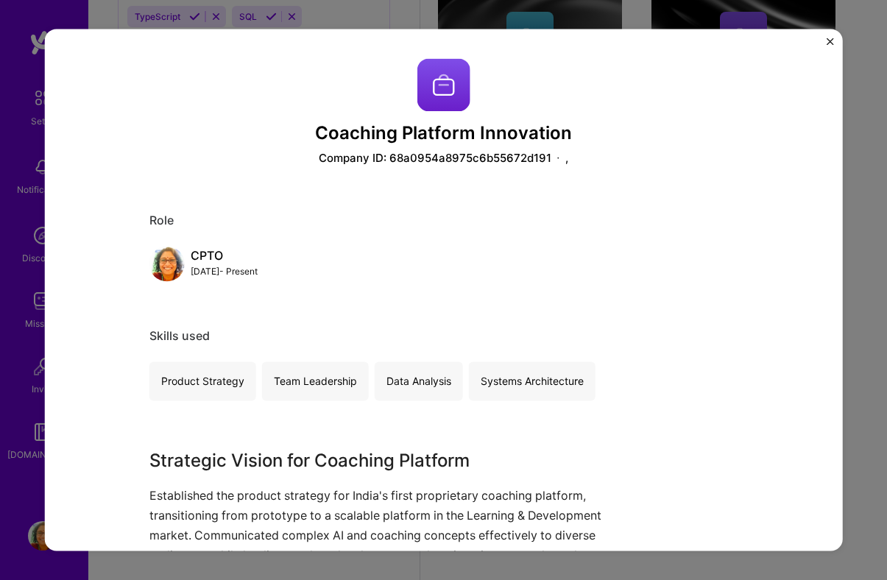
click at [549, 154] on div "Company ID: 68a0954a8975c6b55672d191" at bounding box center [435, 157] width 233 height 15
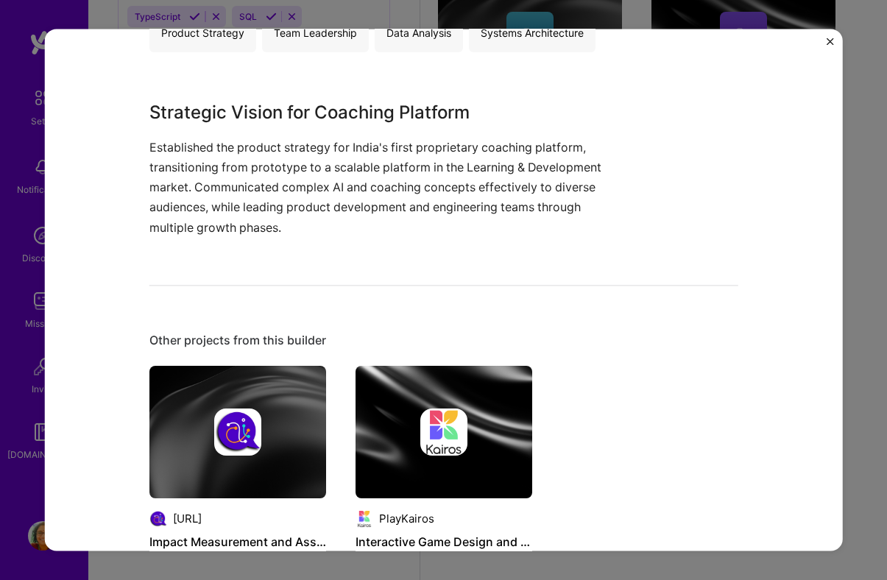
scroll to position [438, 0]
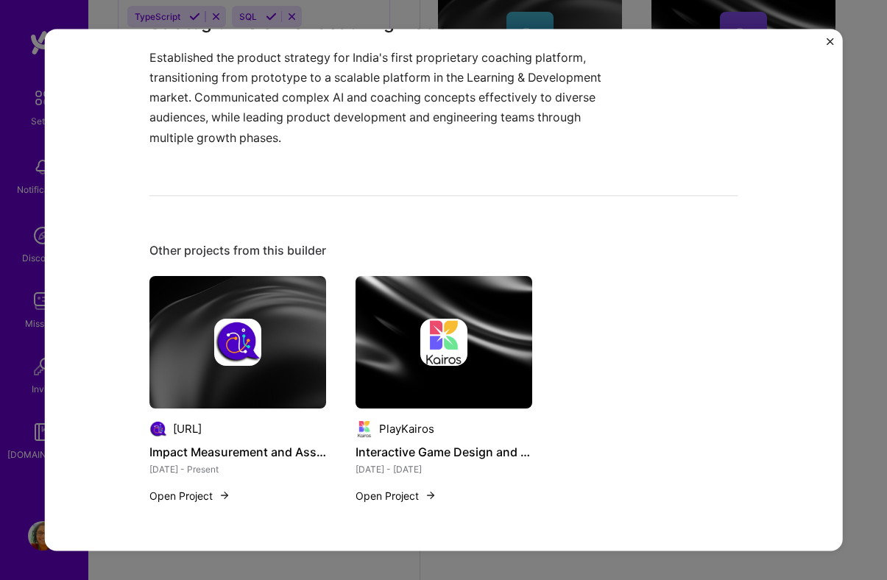
click at [834, 41] on img "Close" at bounding box center [830, 41] width 7 height 7
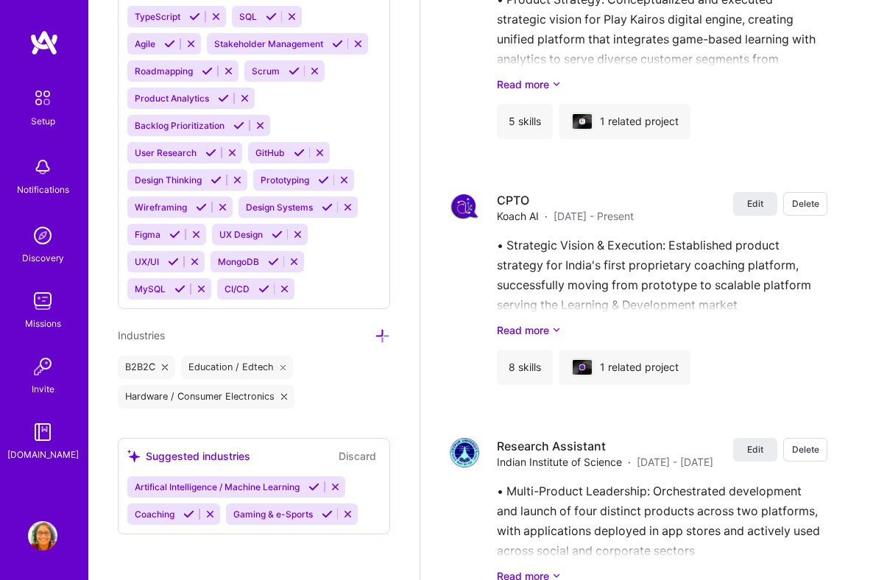
scroll to position [2714, 0]
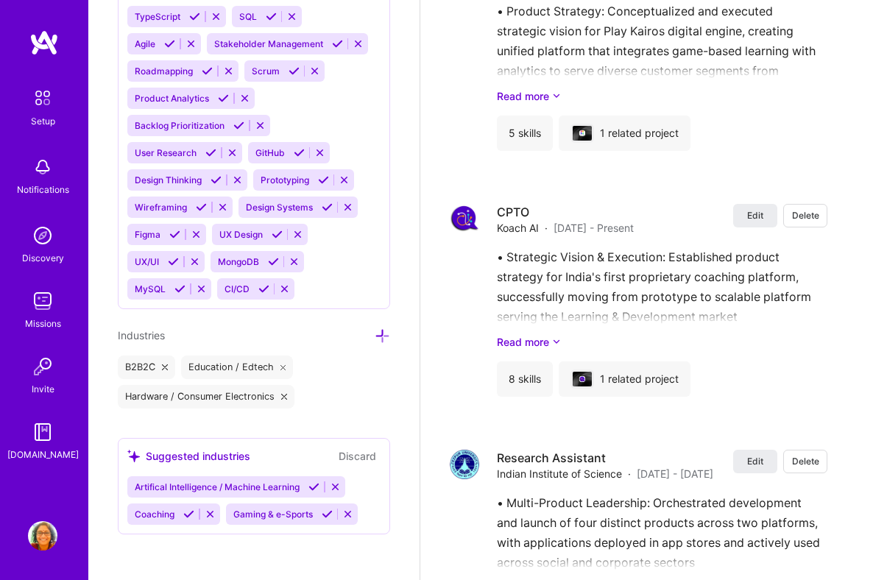
click at [731, 275] on div "• Strategic Vision & Execution: Established product strategy for India's first …" at bounding box center [662, 298] width 331 height 102
click at [755, 211] on span "Edit" at bounding box center [755, 215] width 16 height 13
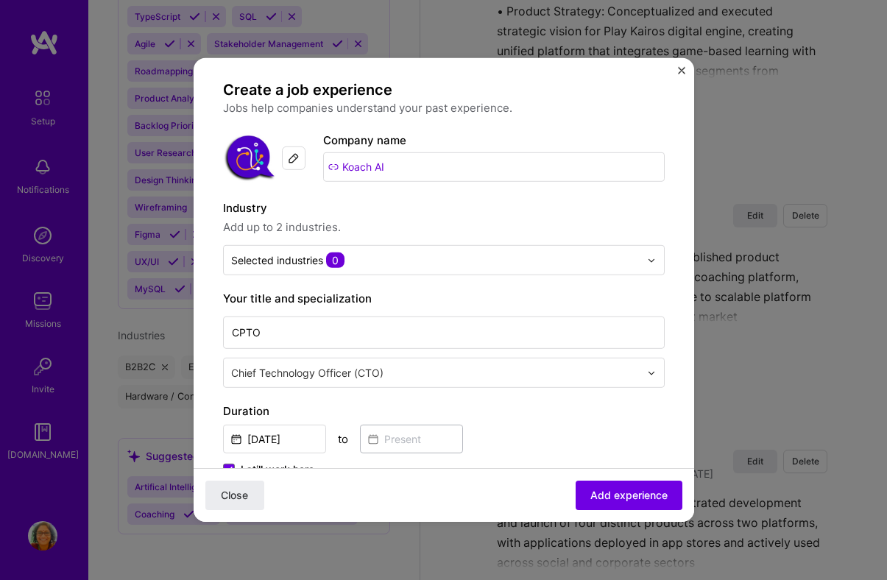
scroll to position [0, 0]
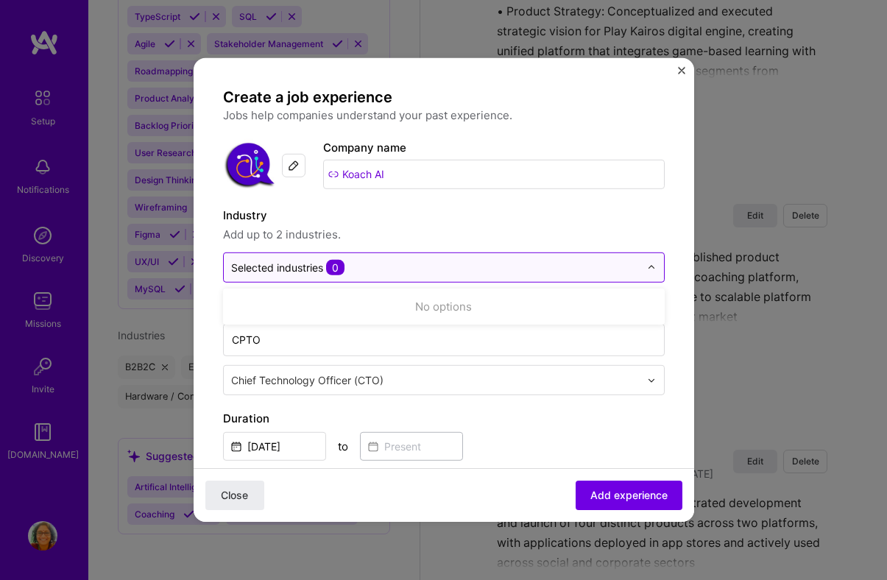
click at [650, 272] on img at bounding box center [651, 267] width 9 height 9
click at [535, 267] on input "text" at bounding box center [435, 267] width 409 height 15
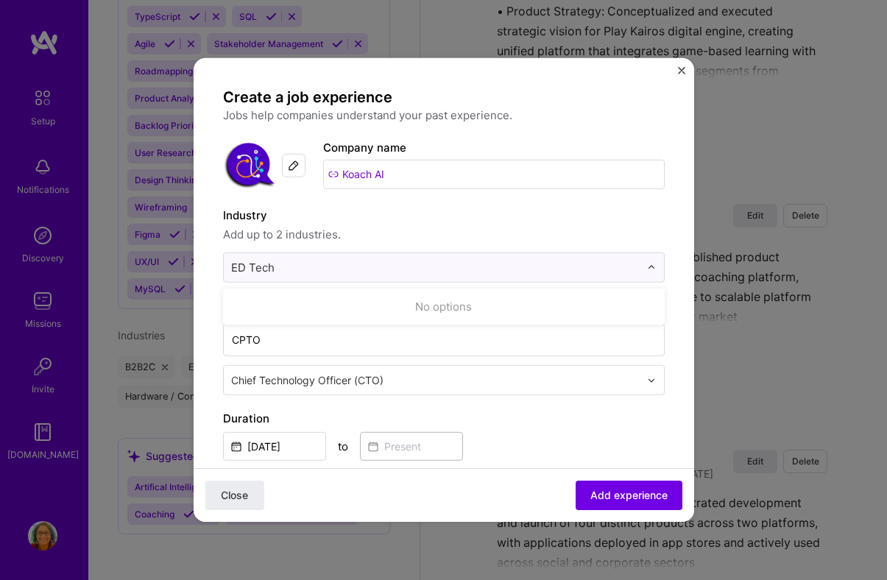
click at [577, 299] on div "No options" at bounding box center [444, 306] width 433 height 27
type input "ED Tech"
click at [598, 214] on label "Industry" at bounding box center [444, 216] width 442 height 18
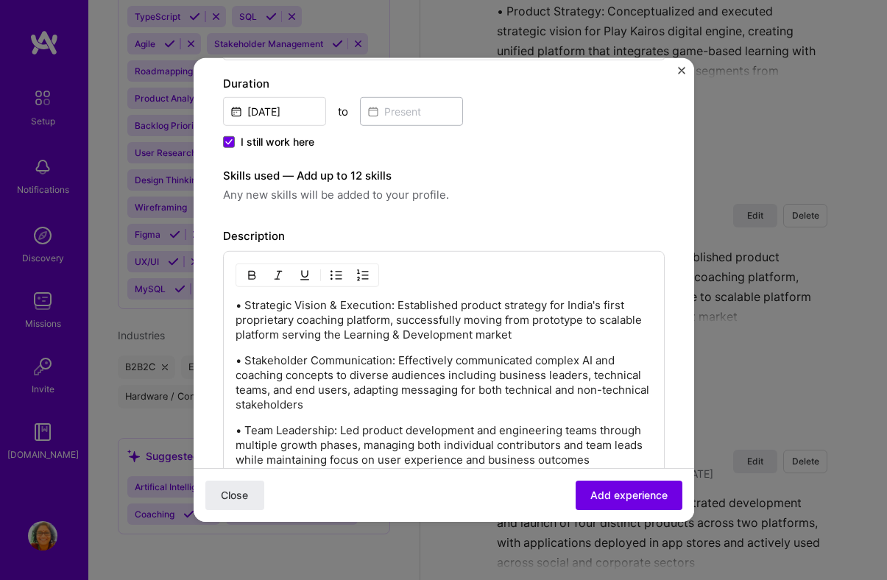
scroll to position [340, 0]
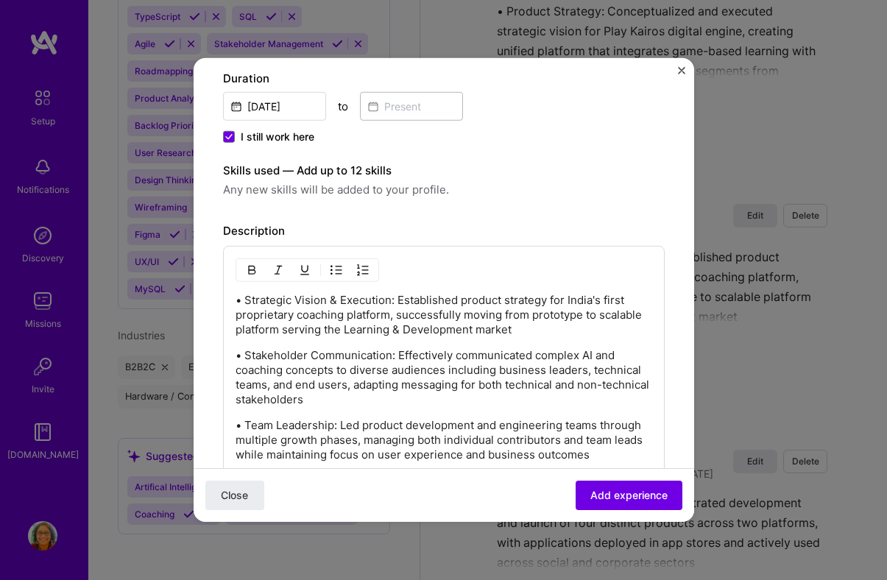
click at [312, 193] on span "Any new skills will be added to your profile." at bounding box center [444, 190] width 442 height 18
click at [370, 186] on span "Any new skills will be added to your profile." at bounding box center [444, 190] width 442 height 18
click at [370, 161] on div "Create a job experience Jobs help companies understand your past experience. Co…" at bounding box center [444, 304] width 442 height 1114
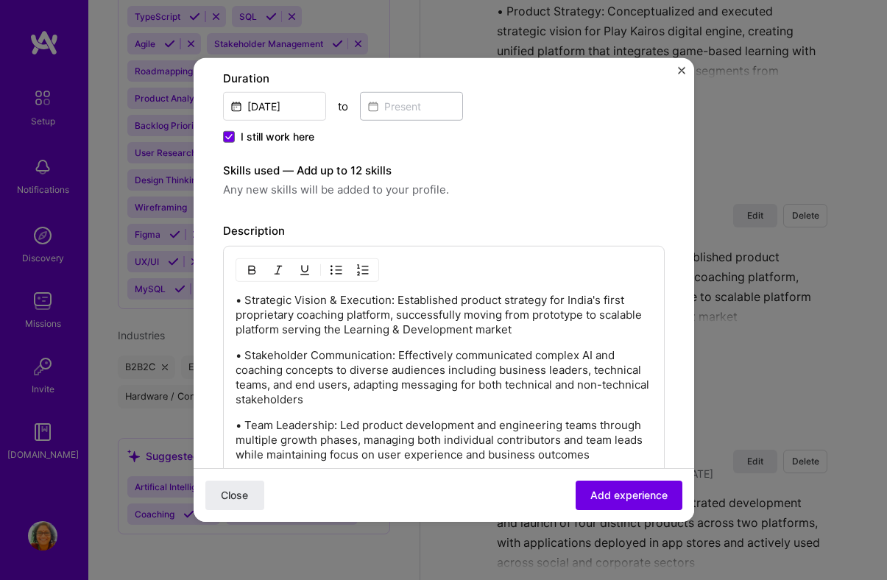
click at [370, 161] on div "Create a job experience Jobs help companies understand your past experience. Co…" at bounding box center [444, 304] width 442 height 1114
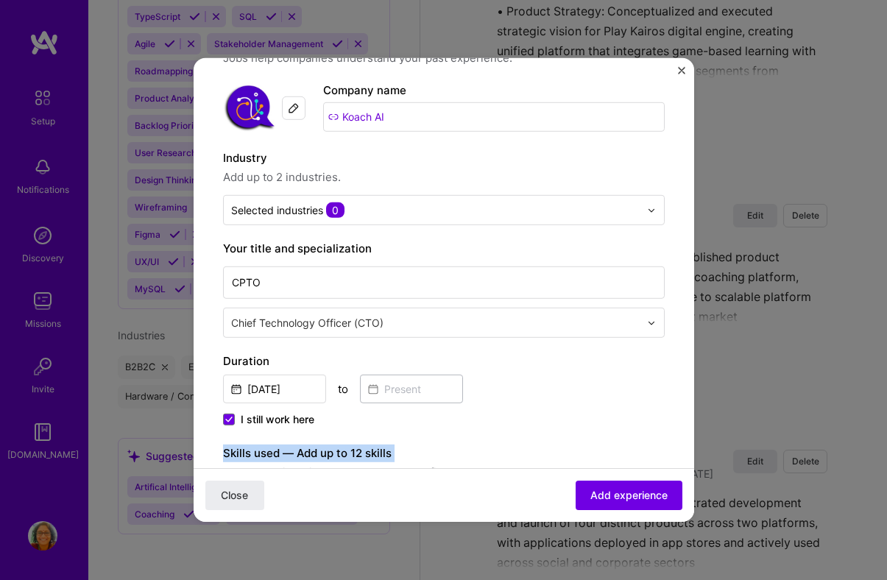
scroll to position [56, 0]
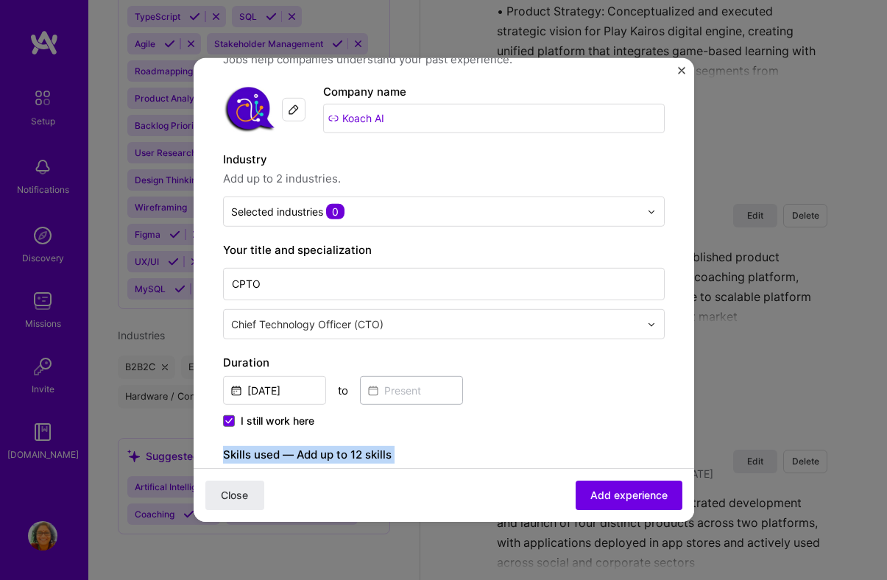
click at [376, 204] on input "text" at bounding box center [435, 211] width 409 height 15
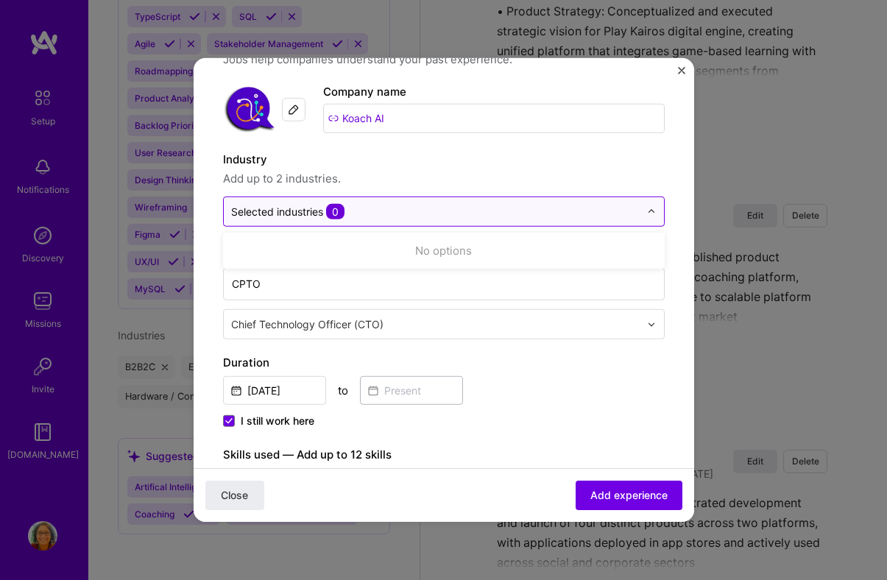
click at [386, 213] on input "text" at bounding box center [435, 211] width 409 height 15
click at [648, 211] on img at bounding box center [651, 211] width 9 height 9
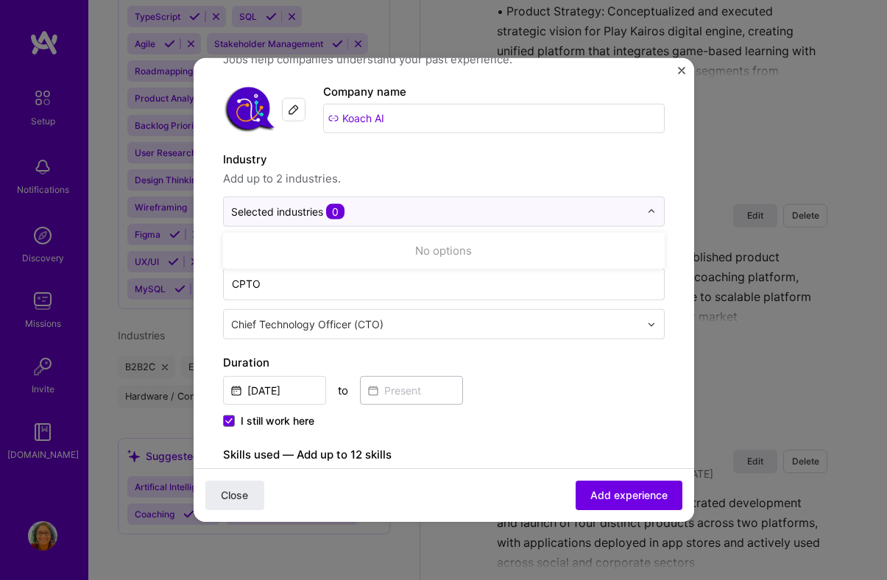
click at [630, 346] on div "Create a job experience Jobs help companies understand your past experience. Co…" at bounding box center [444, 589] width 442 height 1114
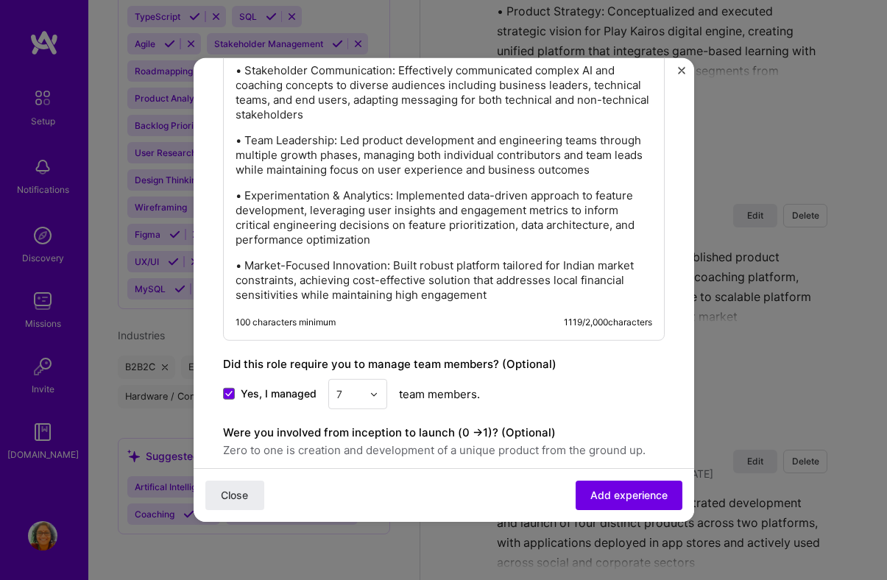
scroll to position [641, 0]
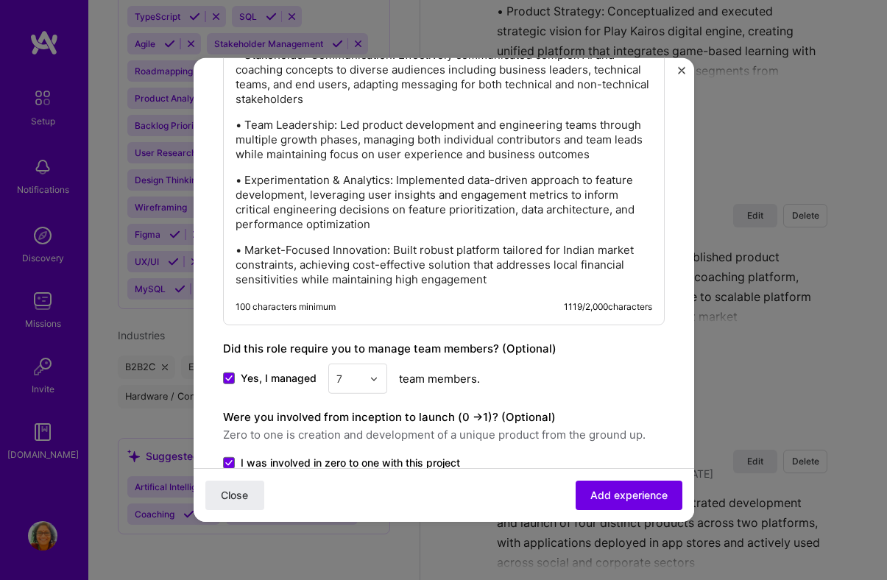
click at [683, 68] on img "Close" at bounding box center [681, 70] width 7 height 7
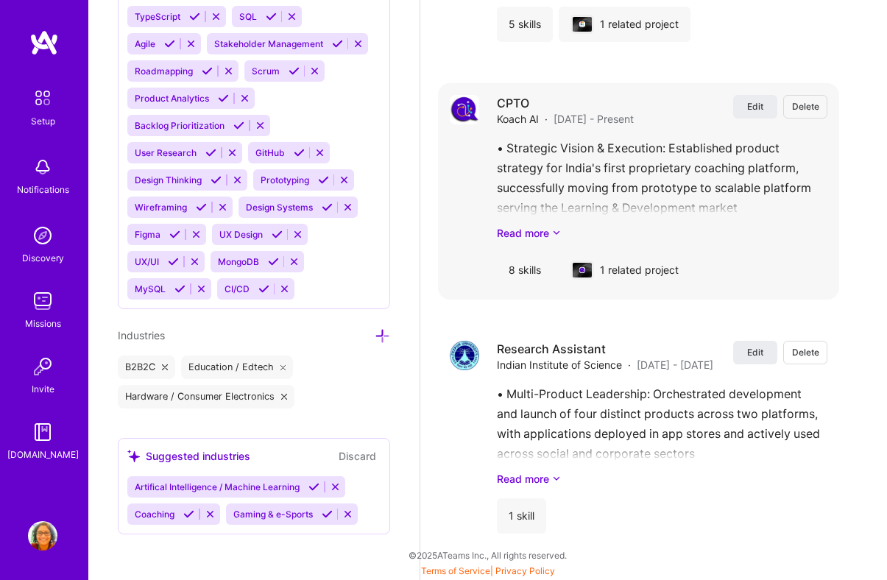
scroll to position [2823, 0]
click at [756, 104] on span "Edit" at bounding box center [755, 105] width 16 height 13
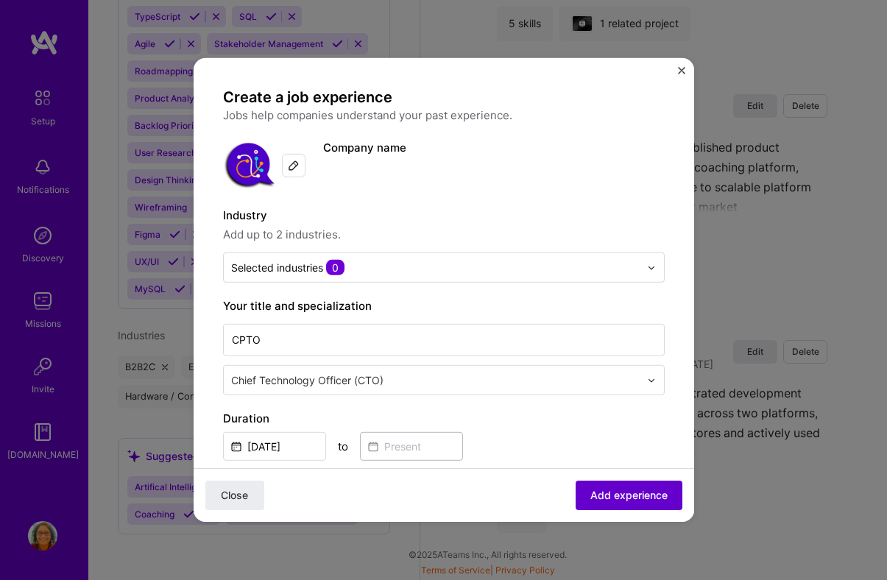
click at [653, 498] on span "Add experience" at bounding box center [629, 495] width 77 height 15
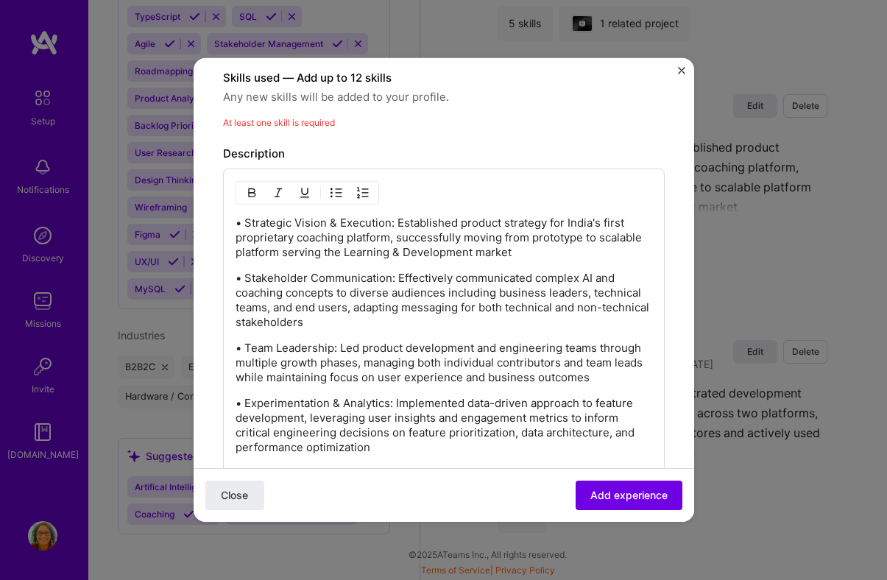
scroll to position [384, 0]
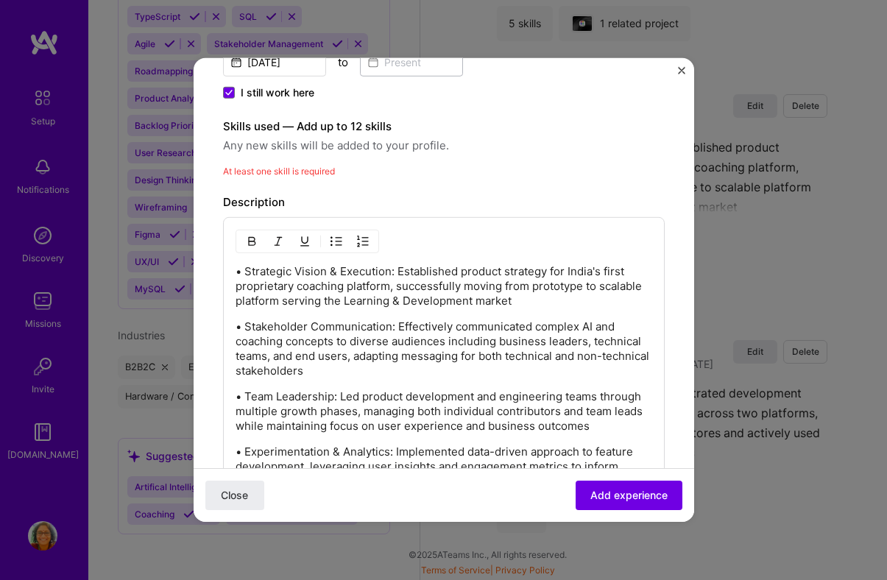
click at [284, 147] on span "Any new skills will be added to your profile." at bounding box center [444, 146] width 442 height 18
click at [590, 484] on button "Add experience" at bounding box center [629, 495] width 107 height 29
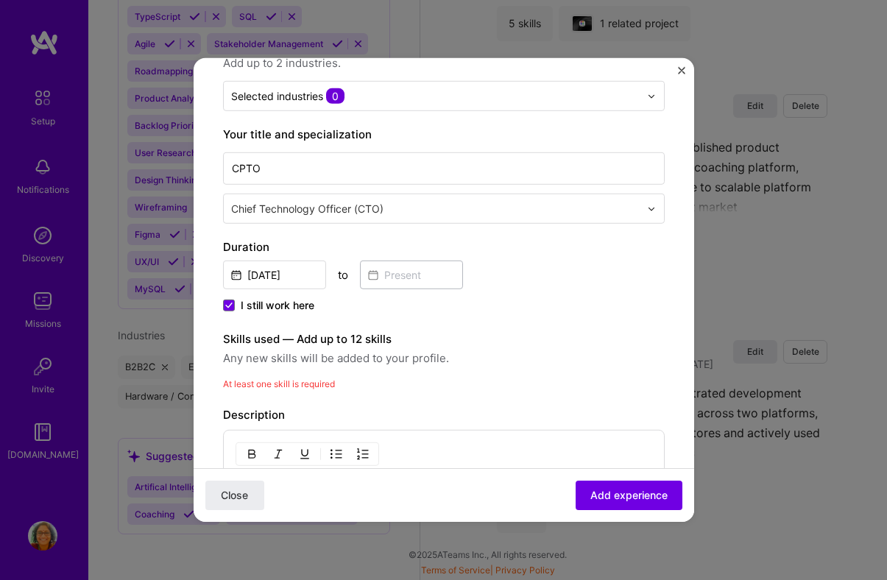
scroll to position [152, 0]
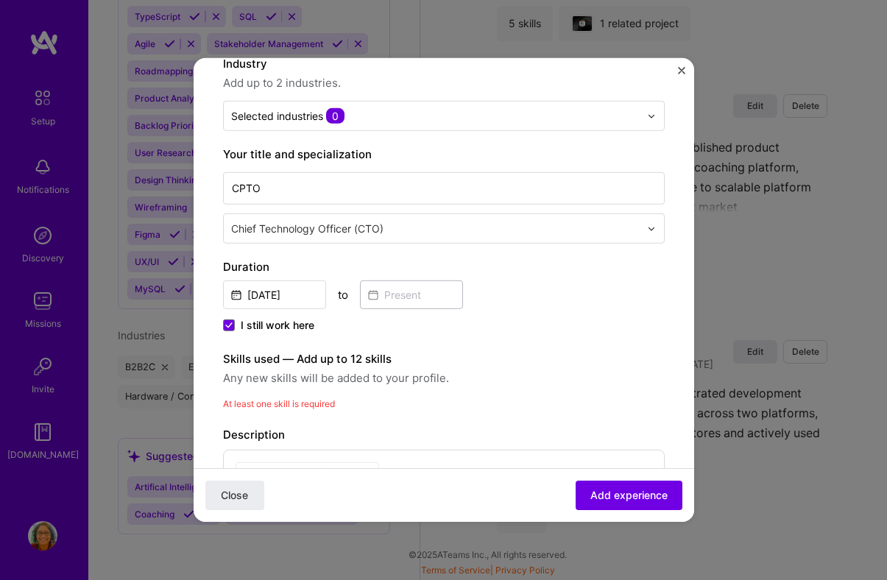
click at [228, 356] on label "Skills used — Add up to 12 skills" at bounding box center [444, 360] width 442 height 18
click at [677, 70] on form "Create a job experience Jobs help companies understand your past experience. Co…" at bounding box center [444, 542] width 501 height 1213
click at [683, 71] on img "Close" at bounding box center [681, 70] width 7 height 7
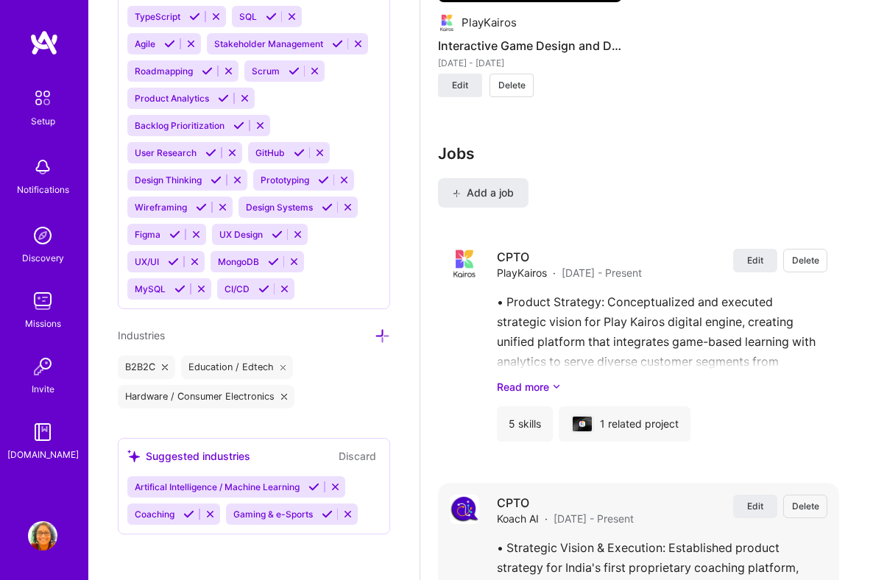
scroll to position [2418, 0]
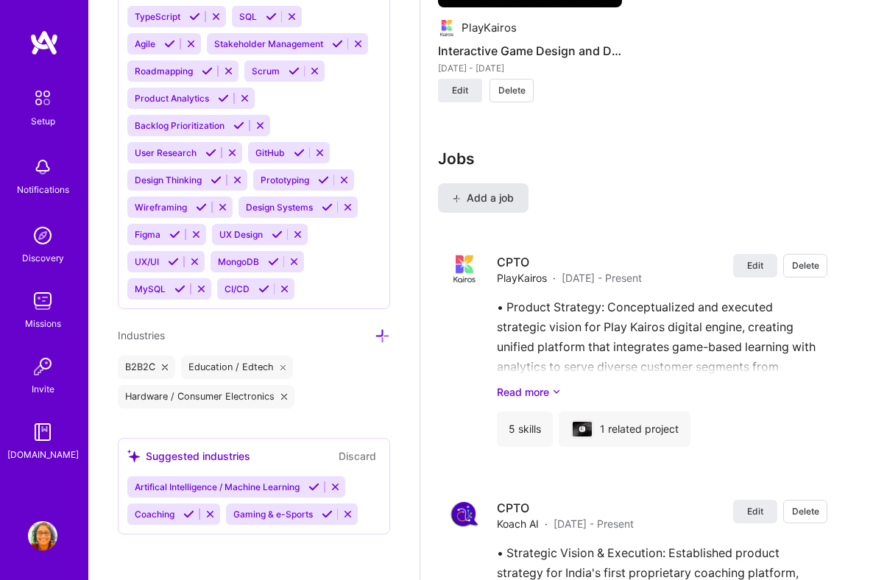
click at [479, 197] on span "Add a job" at bounding box center [483, 198] width 61 height 15
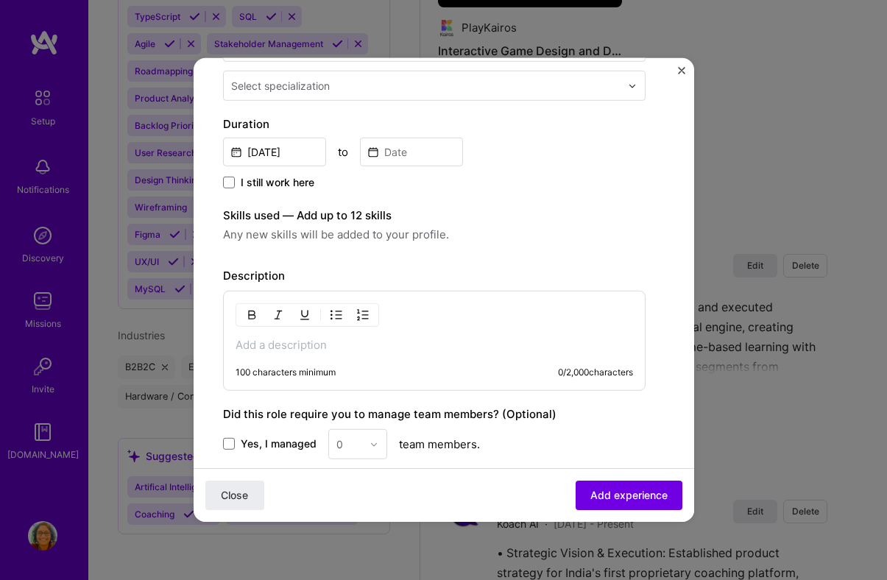
scroll to position [296, 0]
click at [361, 219] on label "Skills used — Add up to 12 skills" at bounding box center [434, 214] width 423 height 18
click at [275, 215] on label "Skills used — Add up to 12 skills" at bounding box center [434, 214] width 423 height 18
click at [264, 225] on span "Any new skills will be added to your profile." at bounding box center [434, 234] width 423 height 18
click at [266, 237] on span "Any new skills will be added to your profile." at bounding box center [434, 234] width 423 height 18
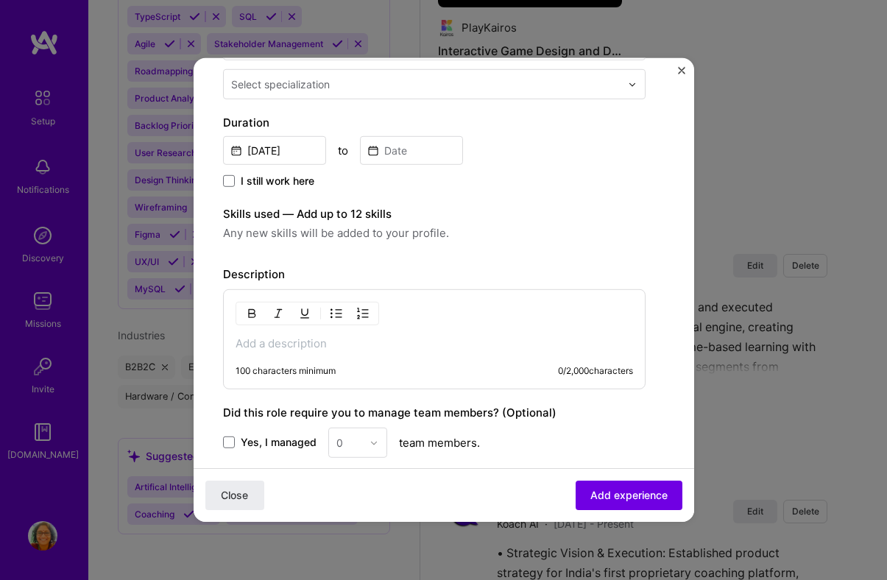
click at [266, 237] on span "Any new skills will be added to your profile." at bounding box center [434, 234] width 423 height 18
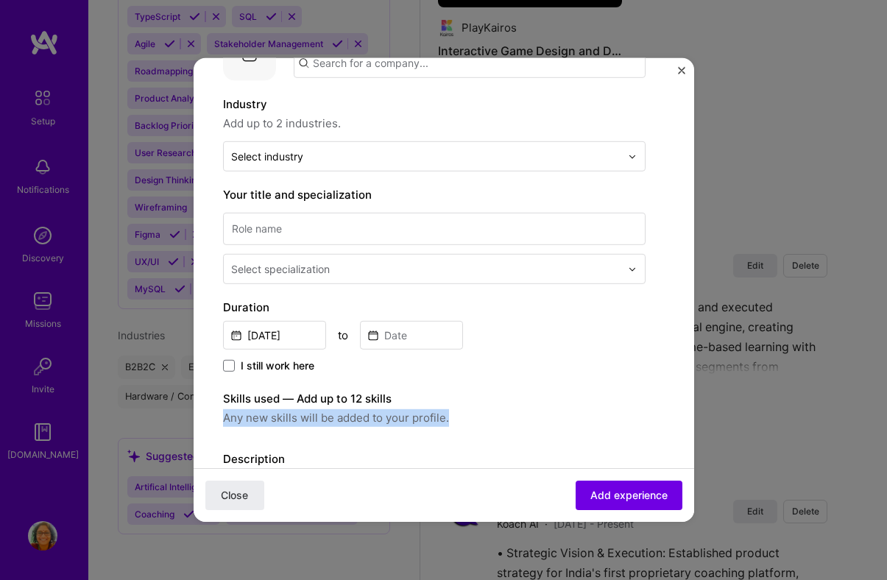
scroll to position [0, 0]
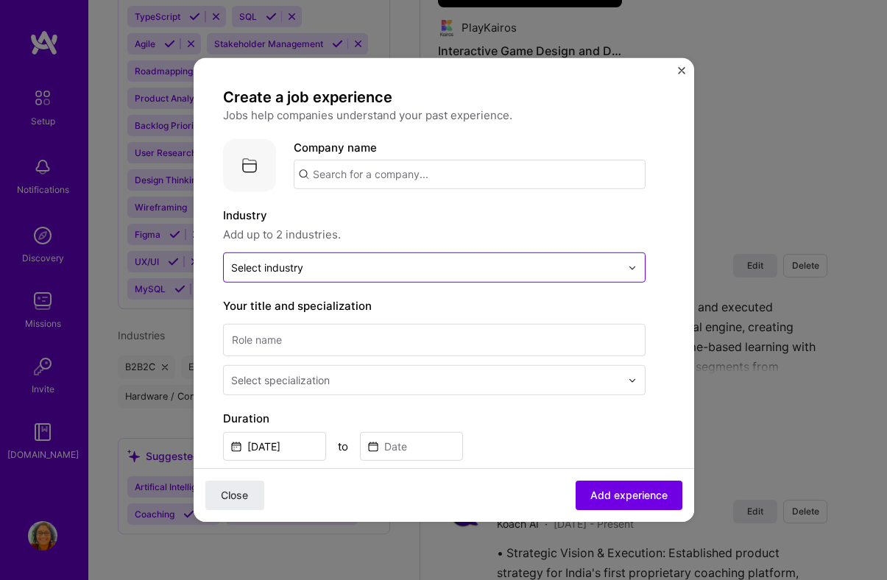
click at [588, 276] on div "Select industry 0" at bounding box center [426, 267] width 404 height 29
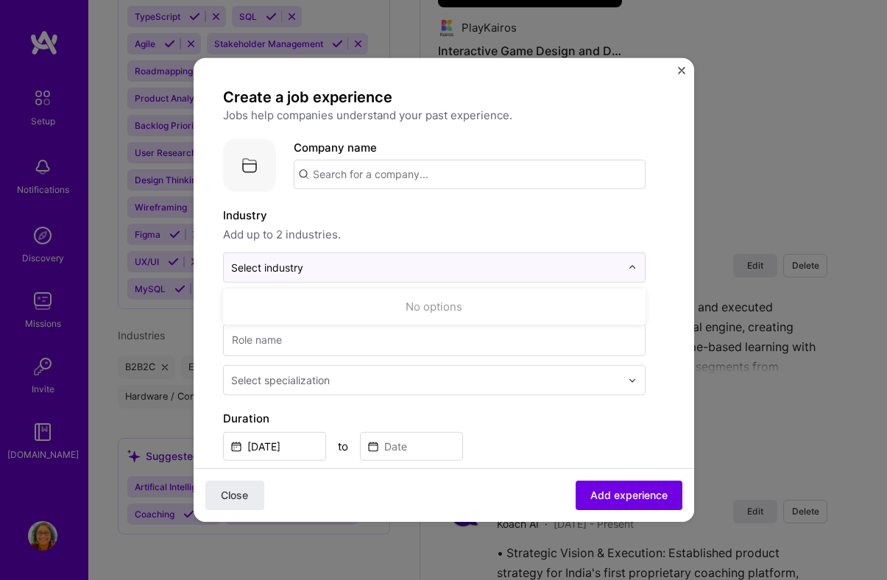
click at [586, 304] on div "No options" at bounding box center [435, 306] width 414 height 27
click at [676, 67] on div "Create a job experience Jobs help companies understand your past experience. Co…" at bounding box center [444, 290] width 501 height 464
click at [678, 69] on img "Close" at bounding box center [681, 70] width 7 height 7
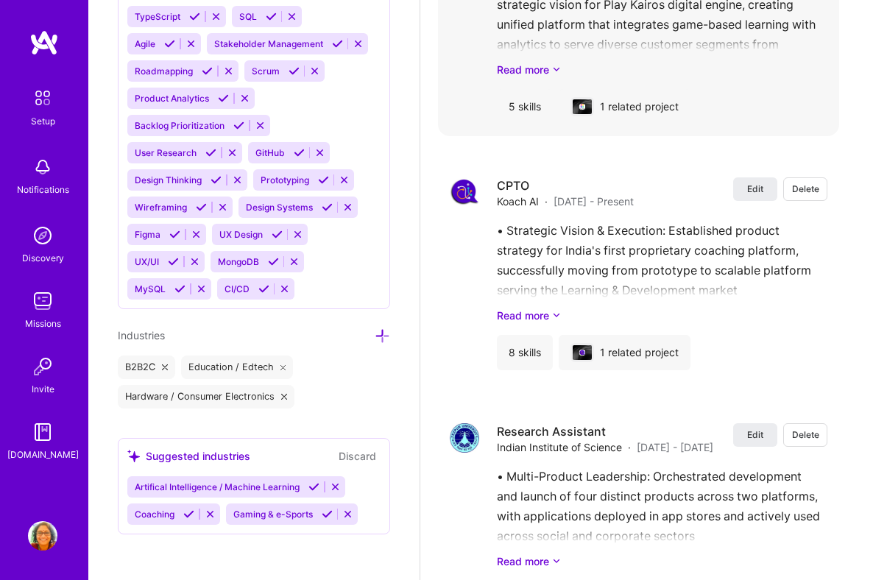
scroll to position [2823, 0]
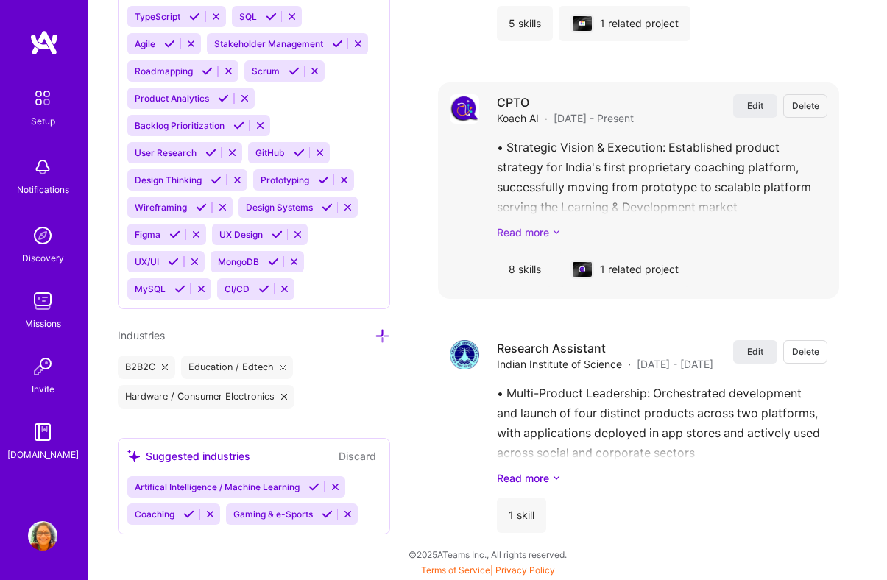
click at [529, 235] on link "Read more" at bounding box center [662, 232] width 331 height 15
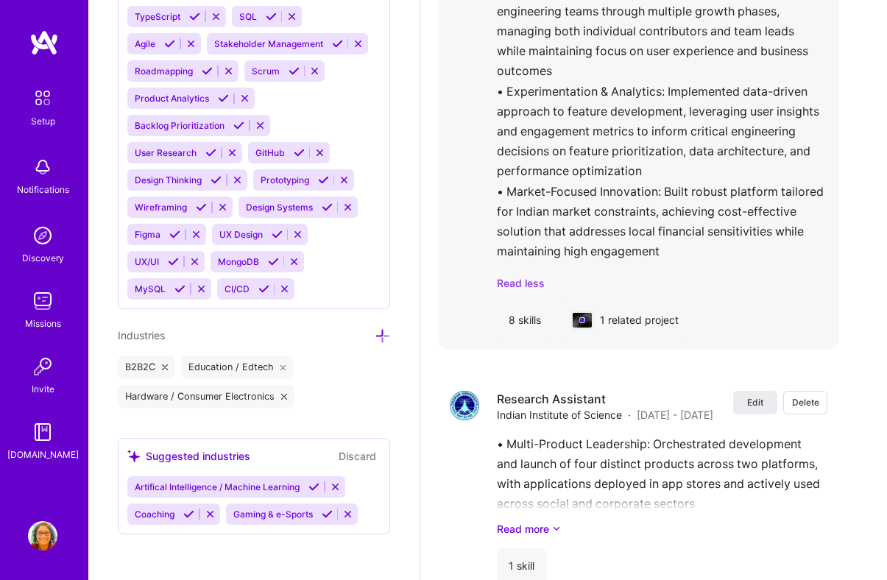
scroll to position [3165, 0]
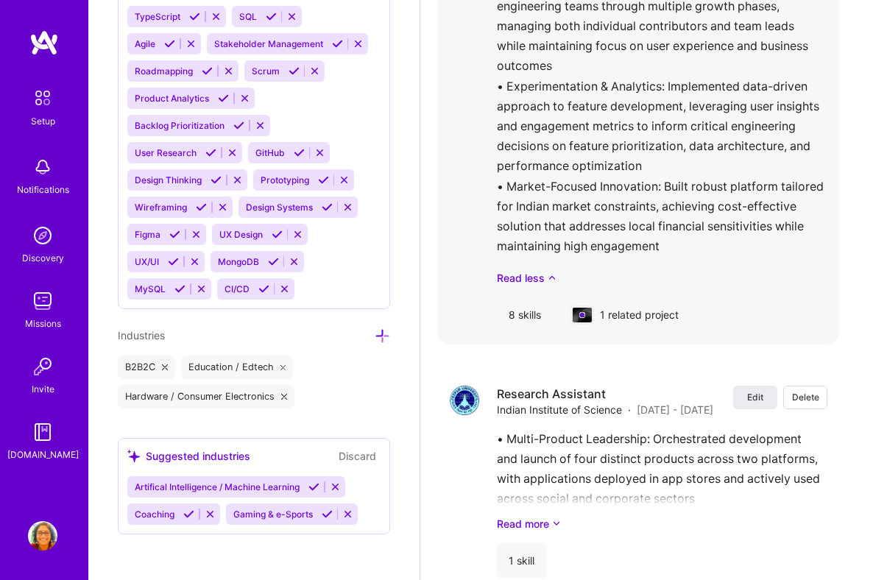
click at [525, 317] on div "8 skills" at bounding box center [525, 315] width 56 height 35
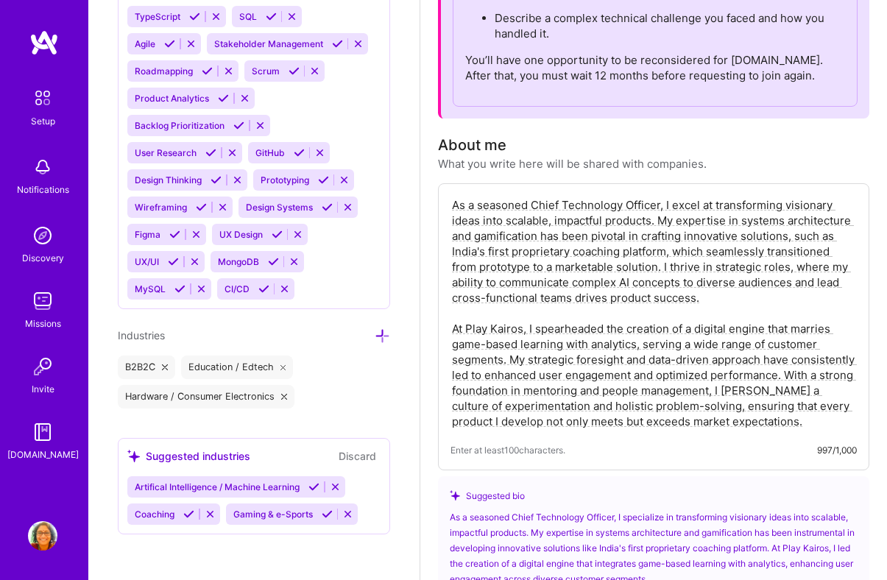
scroll to position [0, 0]
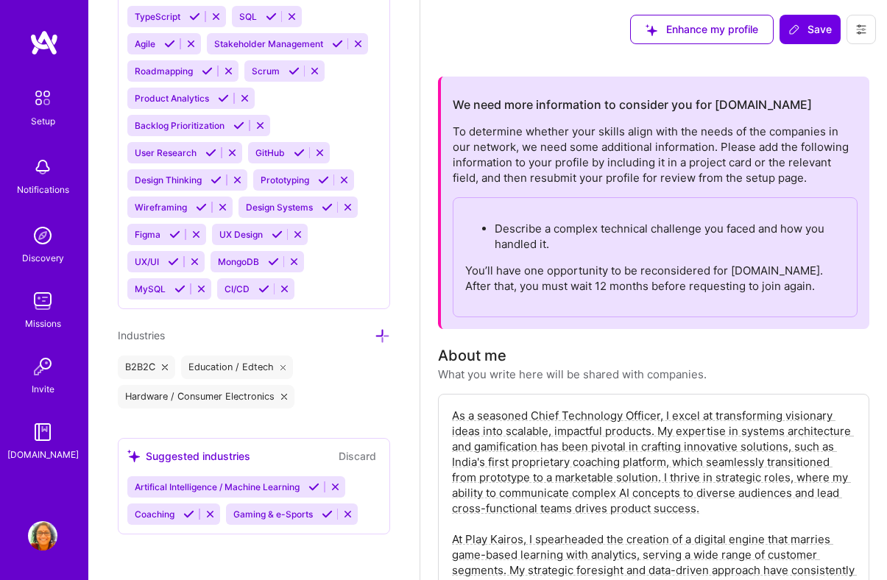
click at [867, 32] on icon at bounding box center [862, 30] width 12 height 12
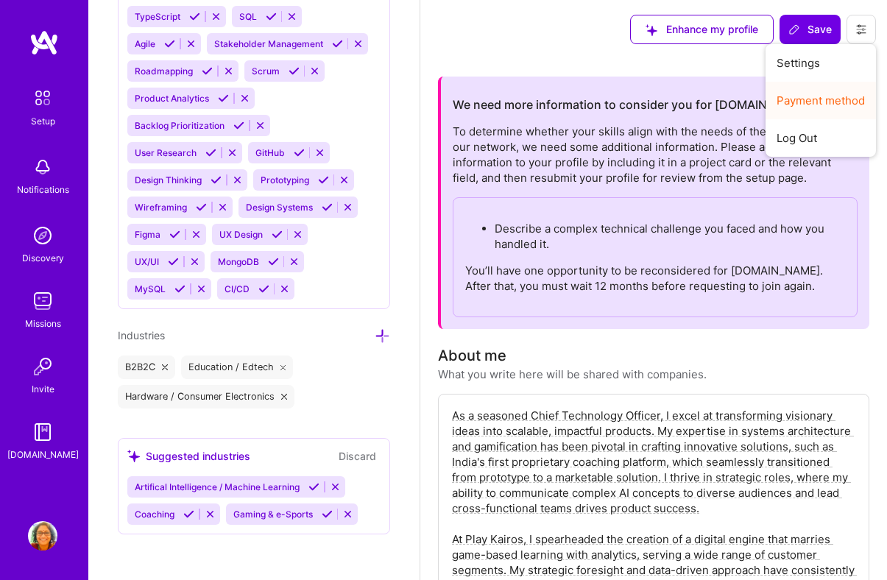
click at [830, 96] on button "Payment method" at bounding box center [821, 101] width 110 height 38
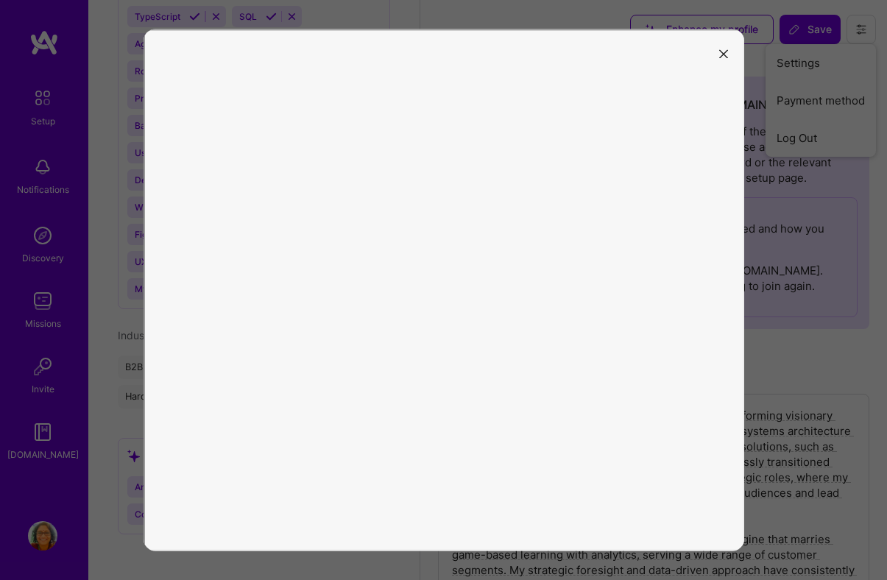
scroll to position [1, 0]
click at [718, 52] on button "modal" at bounding box center [724, 53] width 18 height 24
